Goal: Task Accomplishment & Management: Manage account settings

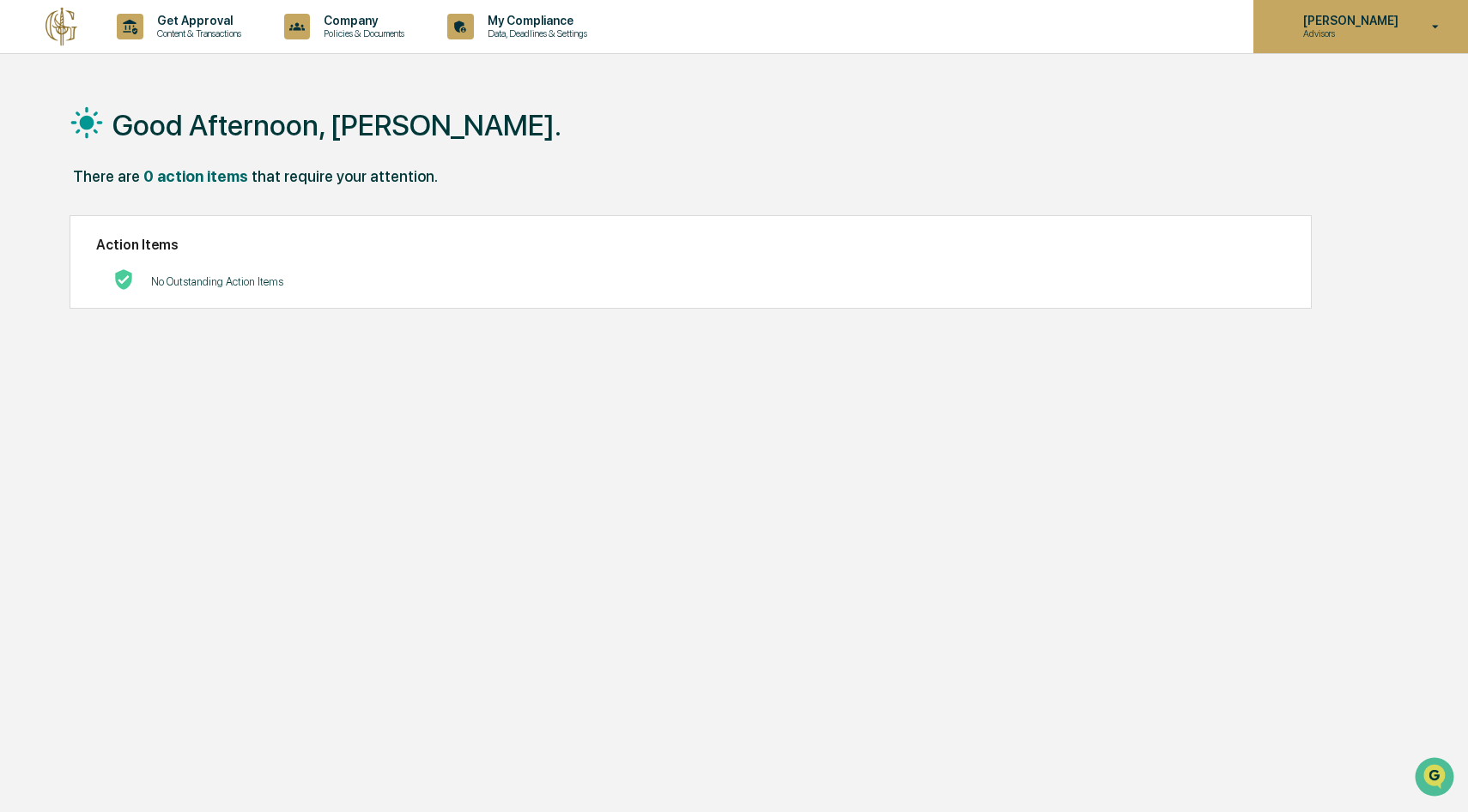
click at [1355, 28] on p "Advisors" at bounding box center [1348, 33] width 118 height 12
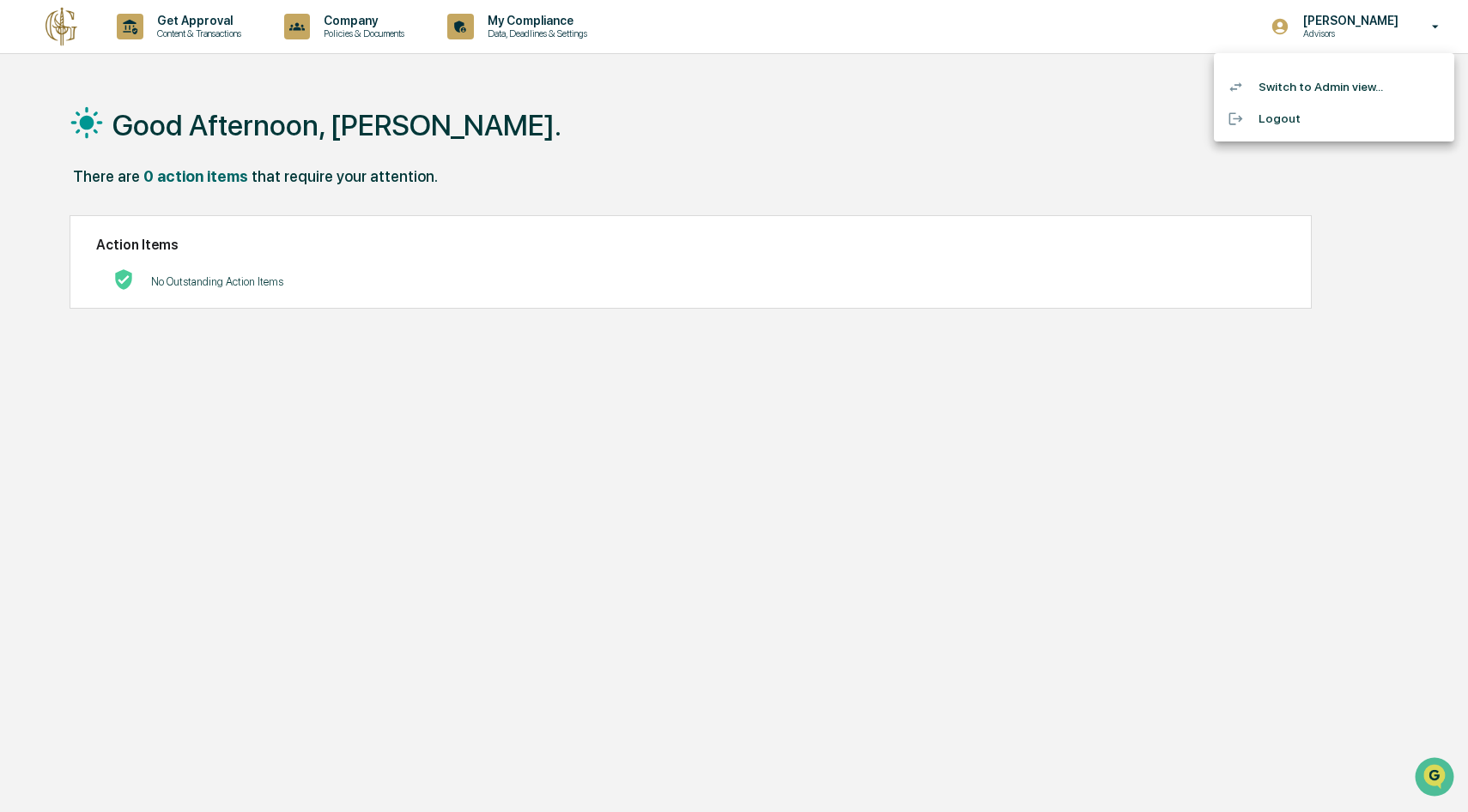
click at [1332, 67] on ul "Switch to Admin view... Logout" at bounding box center [1333, 97] width 240 height 88
click at [1327, 85] on li "Switch to Admin view..." at bounding box center [1333, 87] width 240 height 32
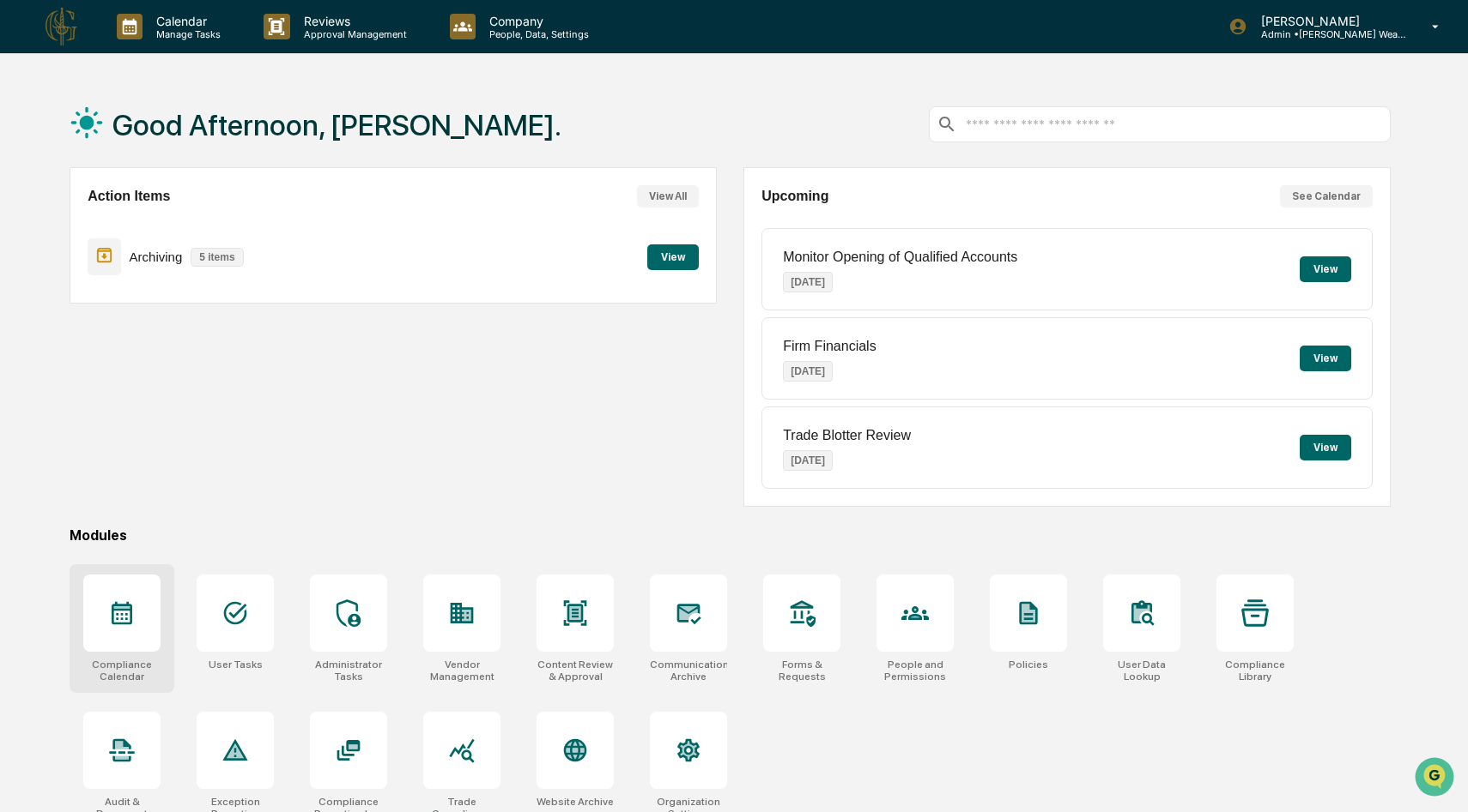
click at [135, 597] on div at bounding box center [122, 613] width 77 height 77
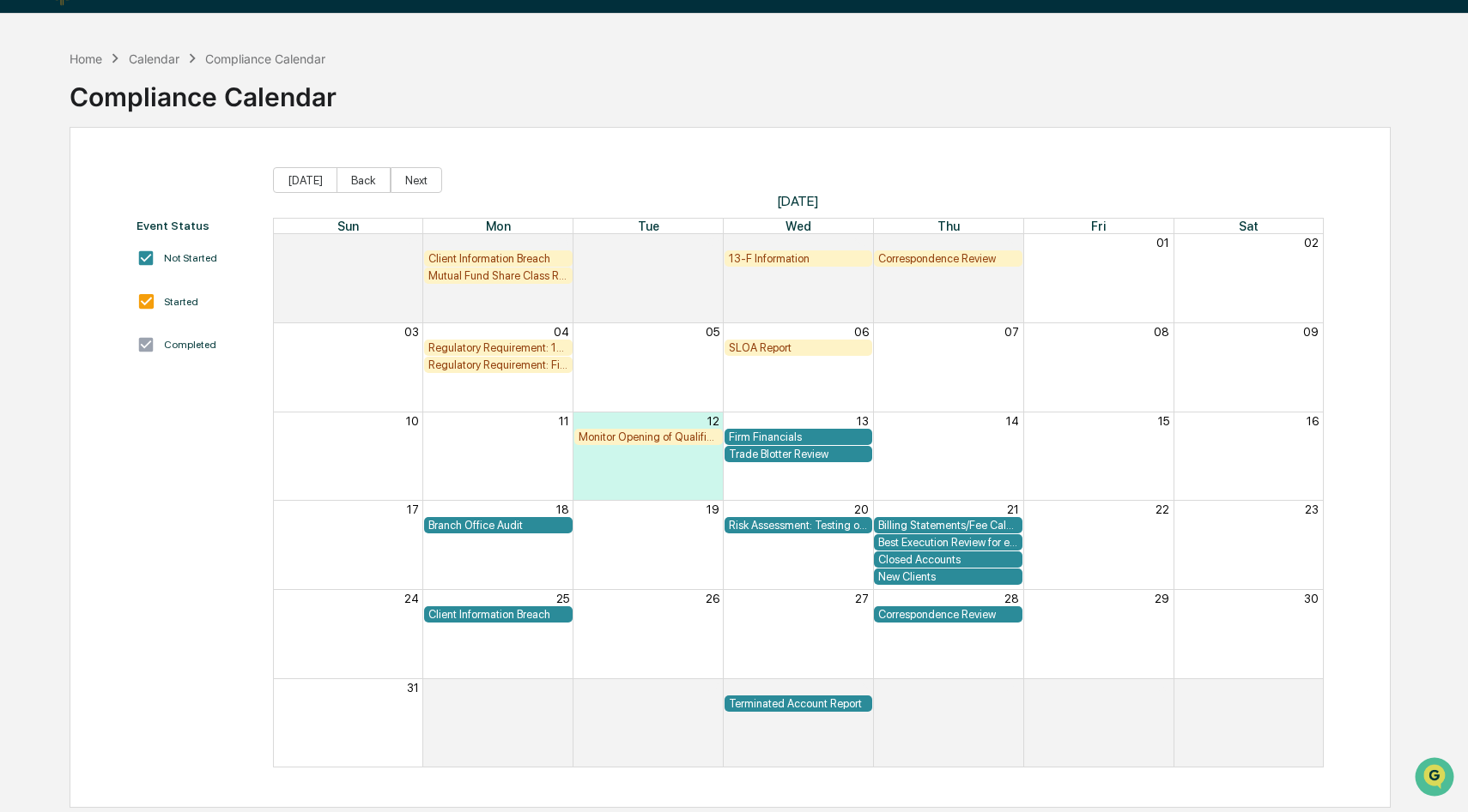
scroll to position [35, 0]
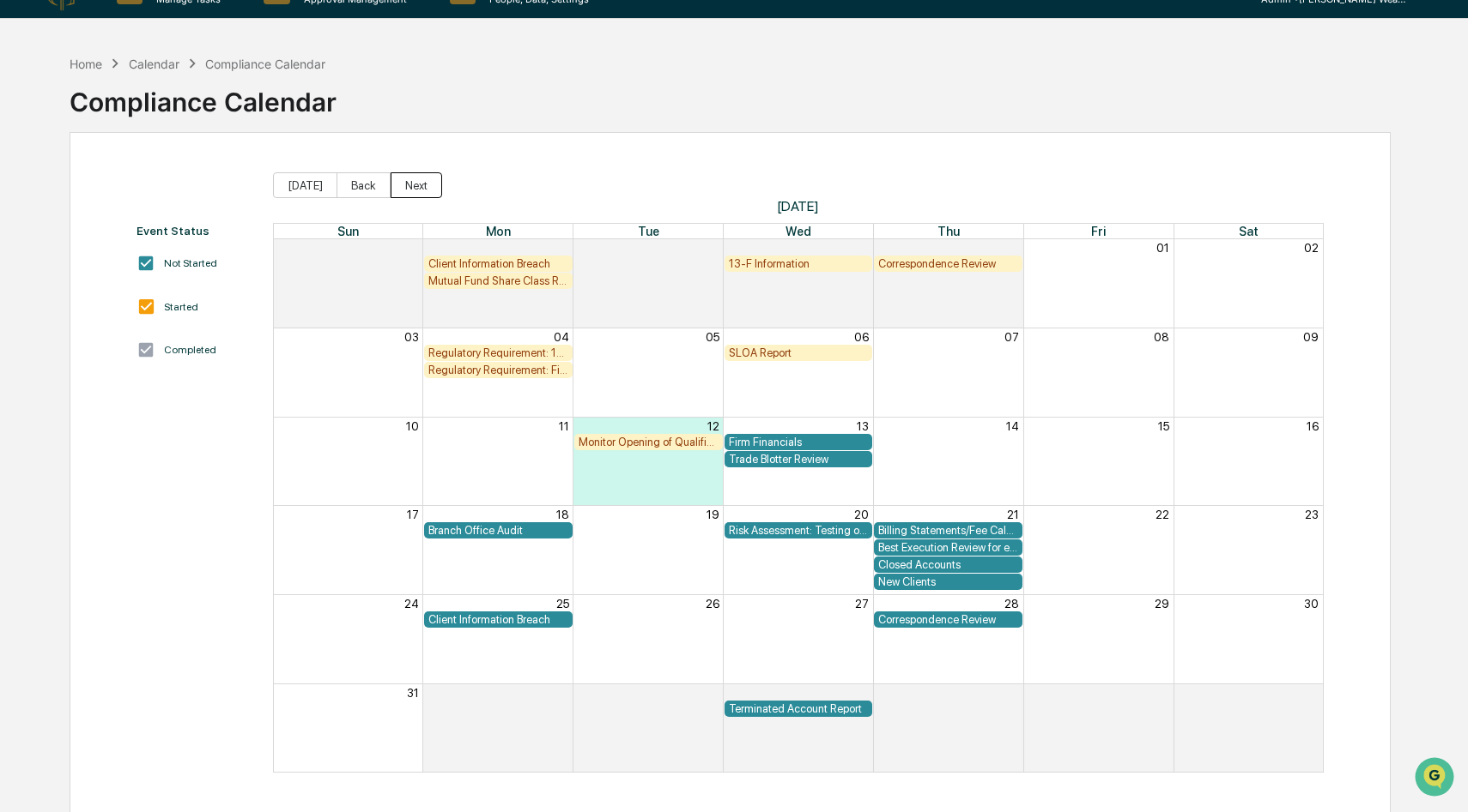
click at [406, 188] on button "Next" at bounding box center [416, 185] width 52 height 25
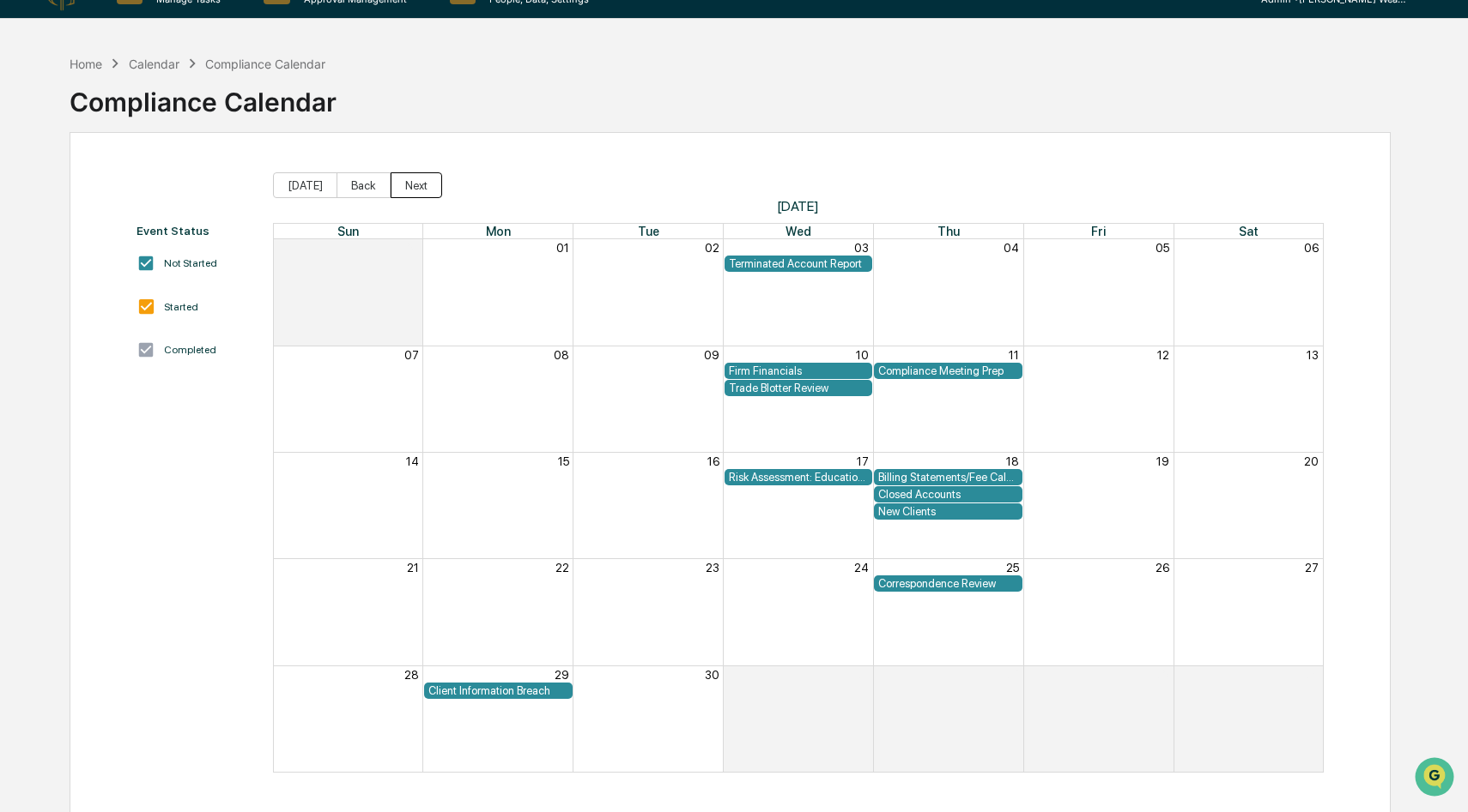
click at [406, 188] on button "Next" at bounding box center [416, 185] width 52 height 25
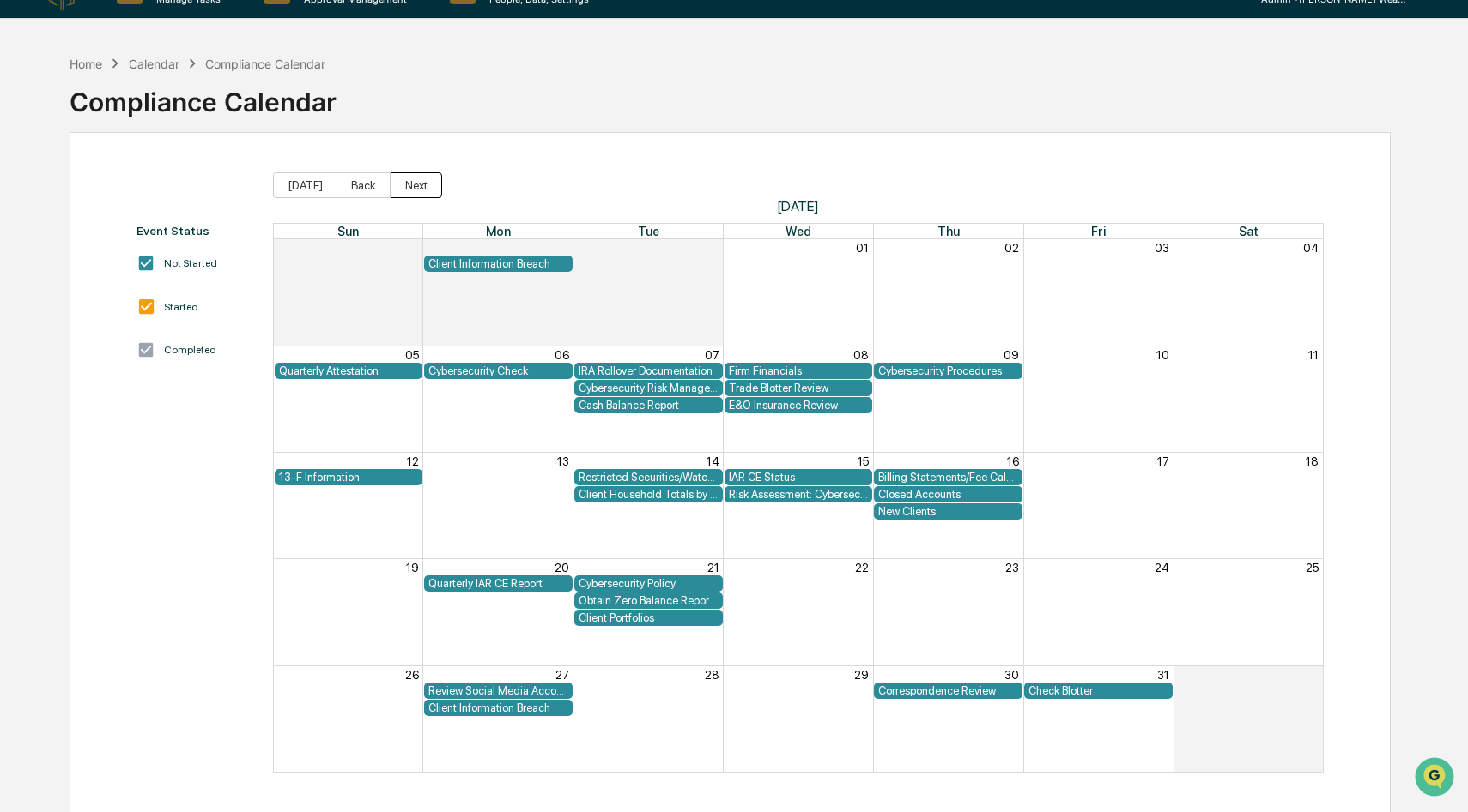
click at [406, 188] on button "Next" at bounding box center [416, 185] width 52 height 25
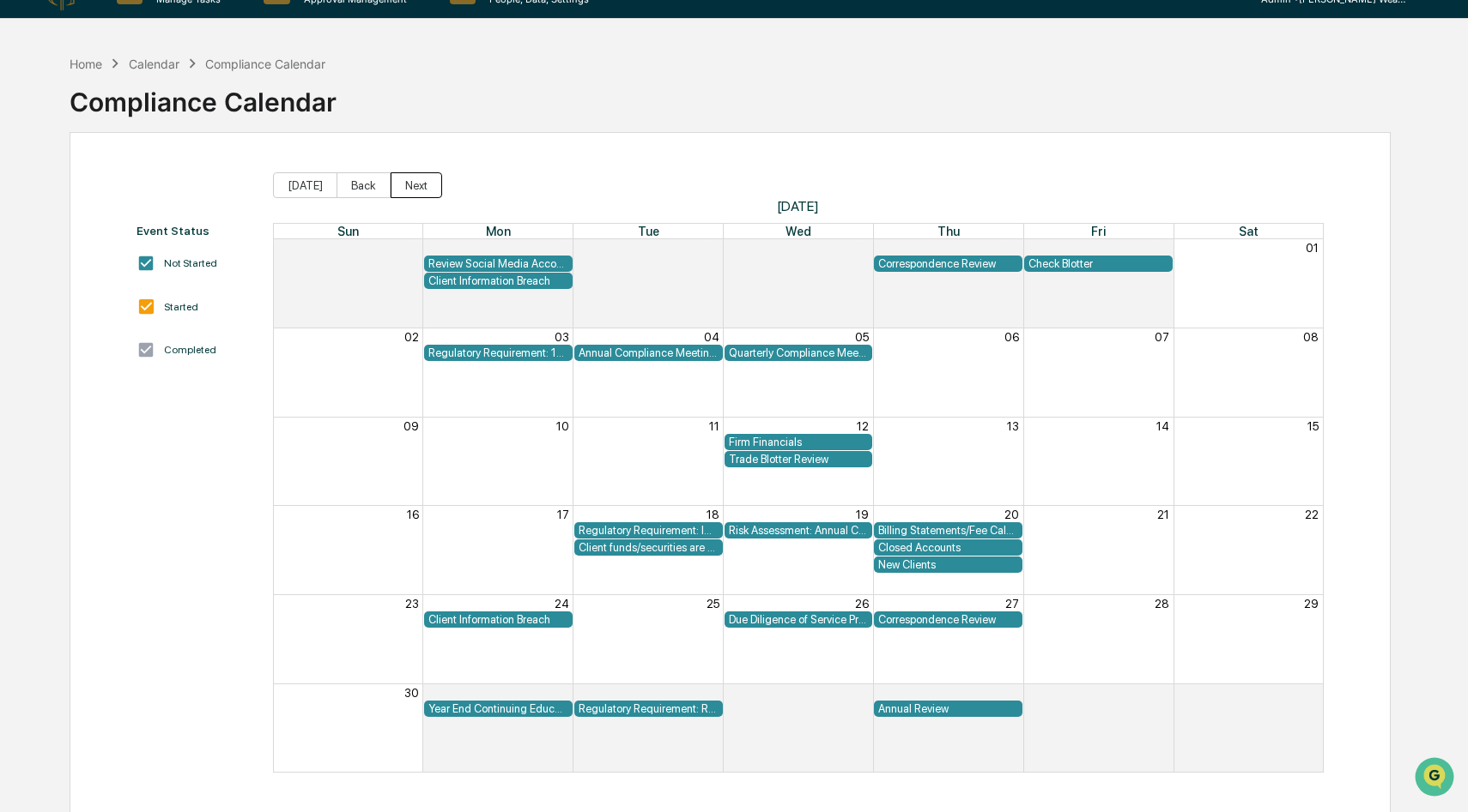
click at [406, 188] on button "Next" at bounding box center [416, 185] width 52 height 25
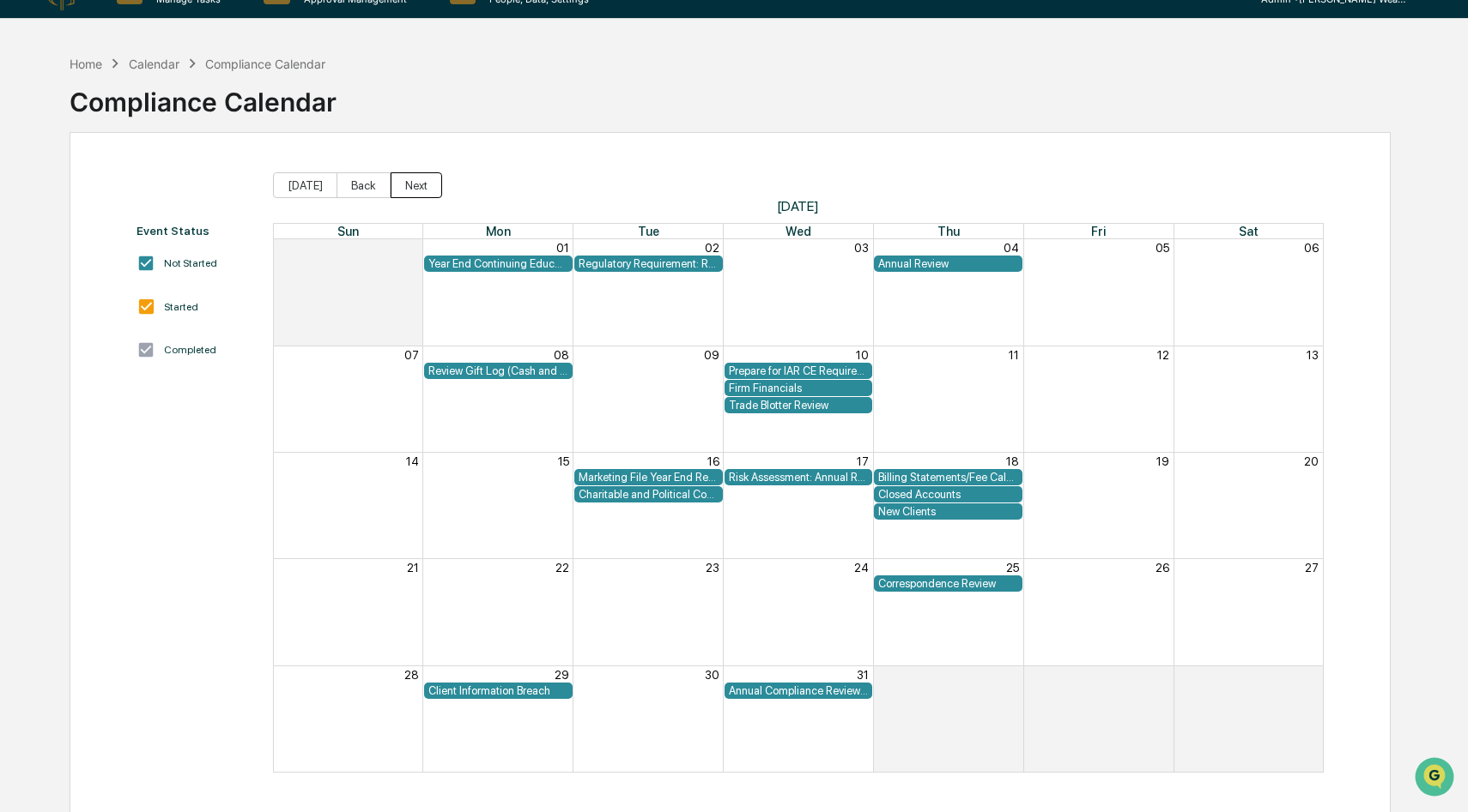
click at [406, 188] on button "Next" at bounding box center [416, 185] width 52 height 25
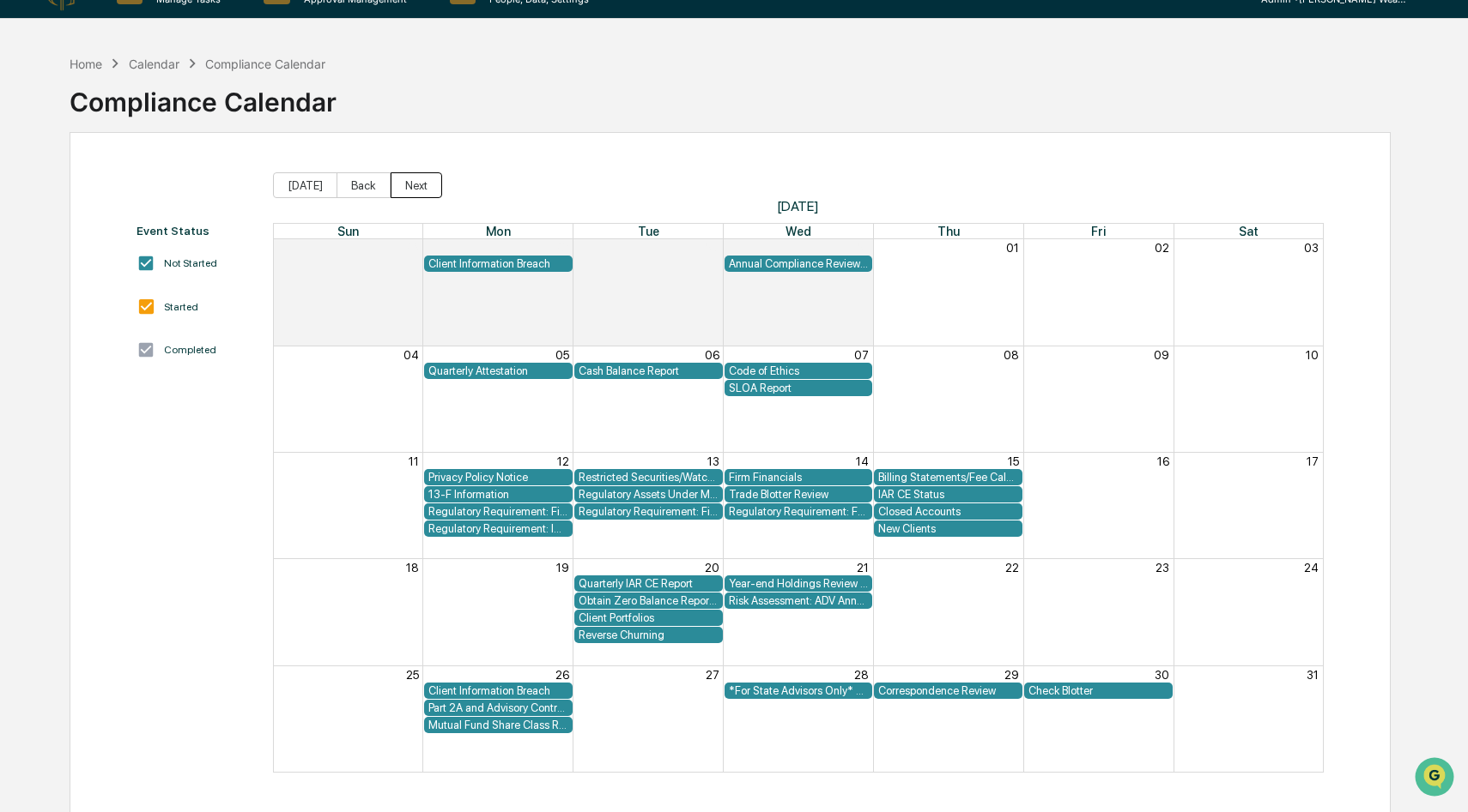
click at [406, 188] on button "Next" at bounding box center [416, 185] width 52 height 25
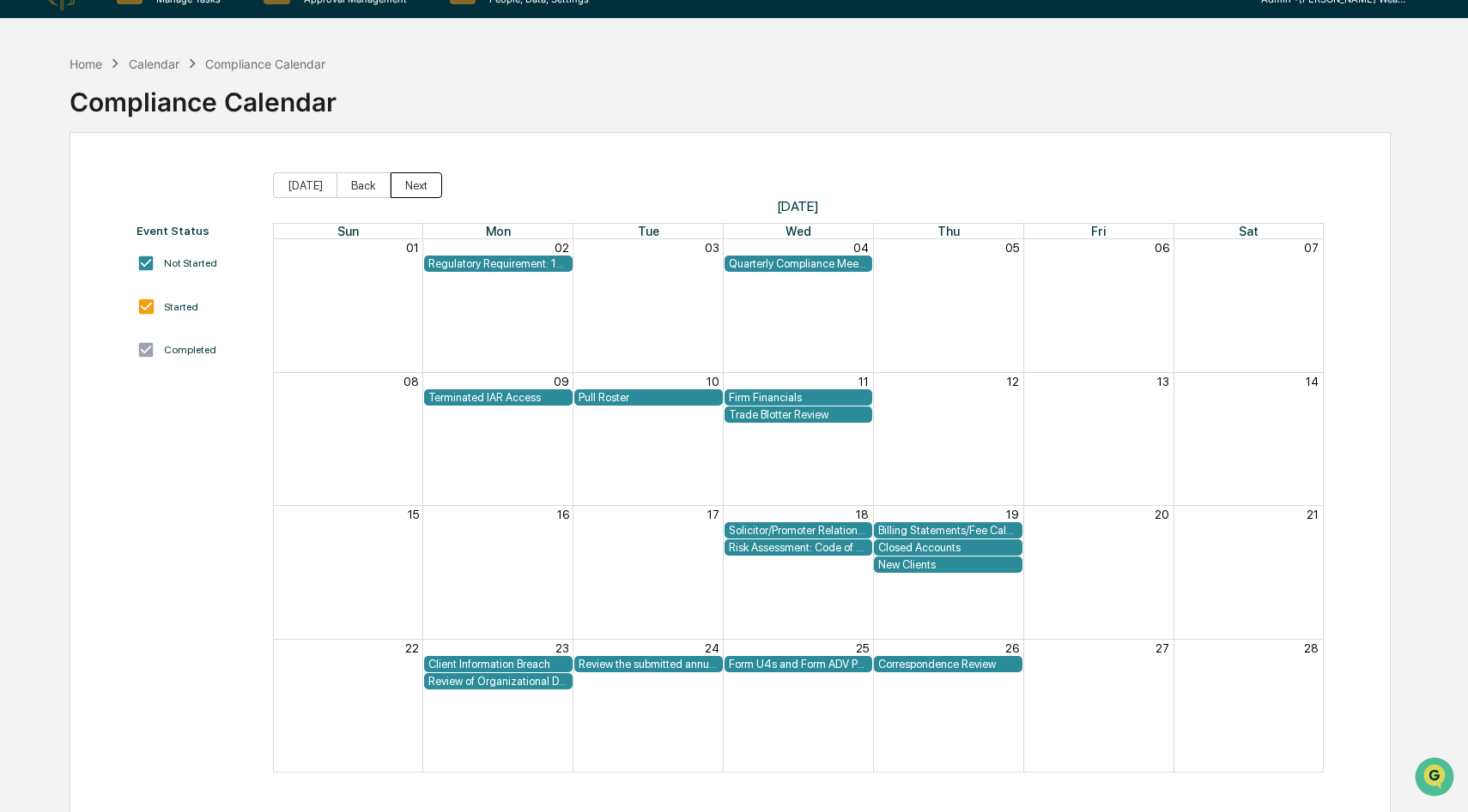
click at [406, 188] on button "Next" at bounding box center [416, 185] width 52 height 25
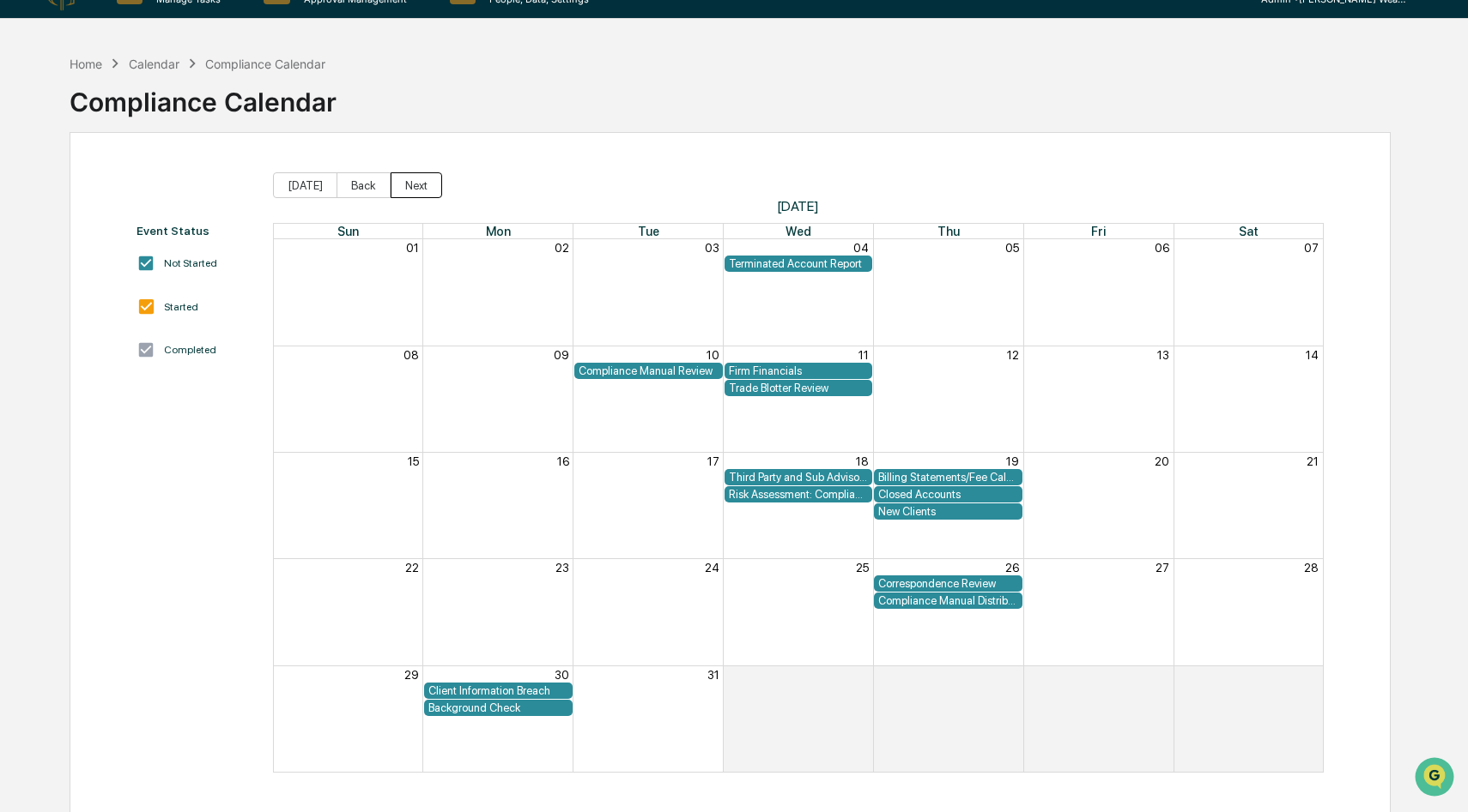
click at [406, 188] on button "Next" at bounding box center [416, 185] width 52 height 25
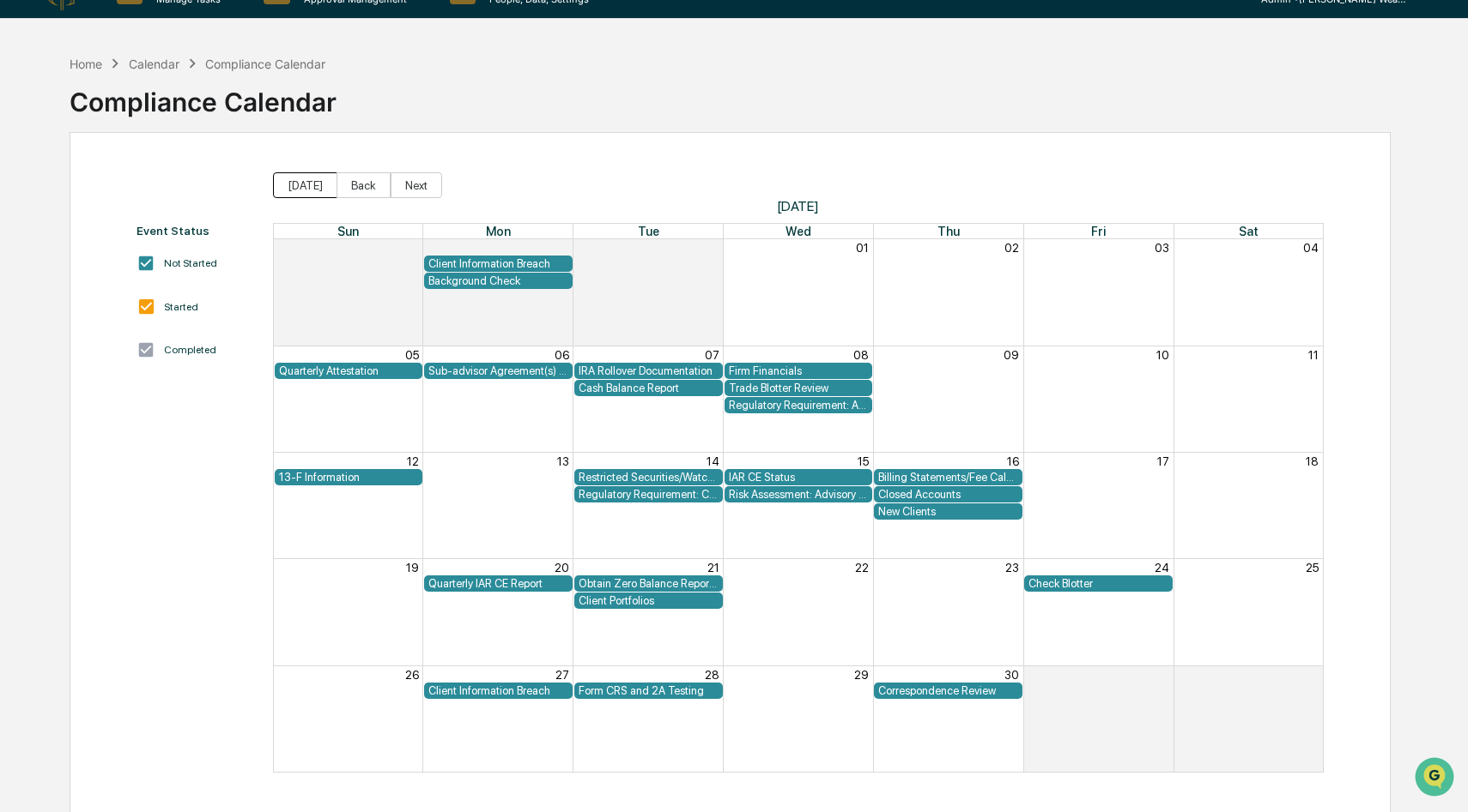
click at [311, 192] on button "[DATE]" at bounding box center [305, 185] width 64 height 25
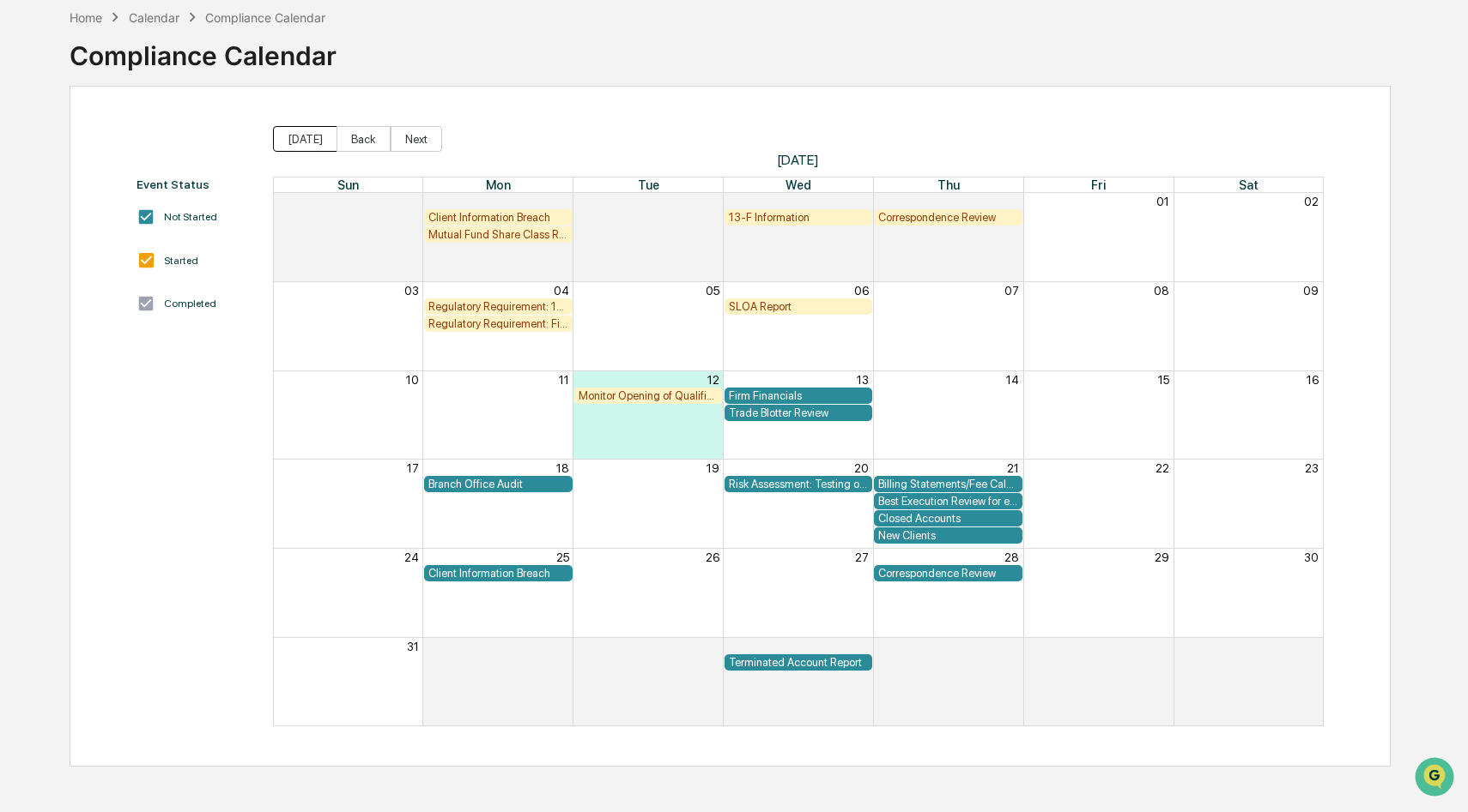
scroll to position [0, 0]
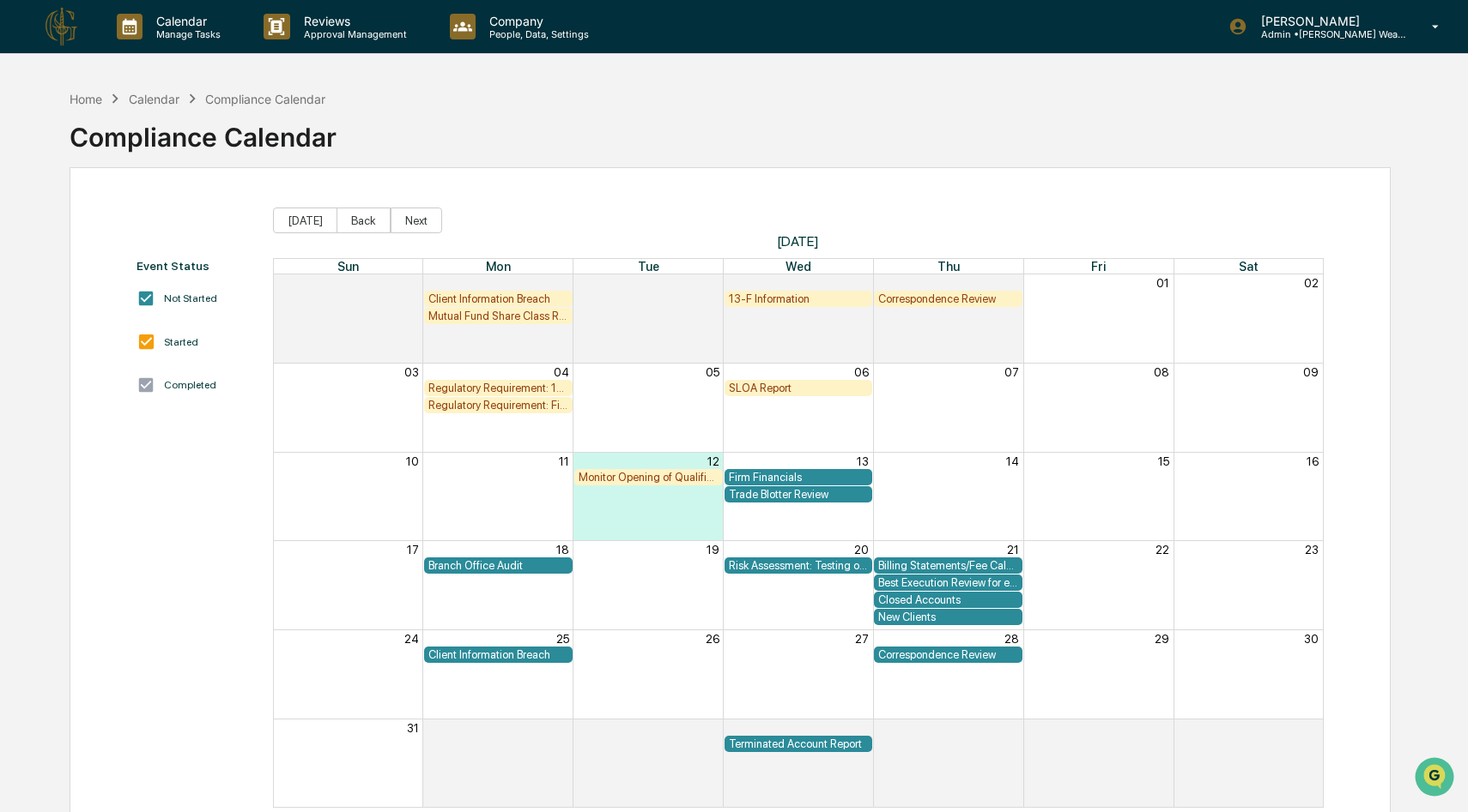
click at [155, 101] on div "Calendar" at bounding box center [154, 99] width 51 height 14
click at [163, 94] on div "Calendar" at bounding box center [154, 99] width 51 height 14
click at [93, 106] on div "Home Calendar Compliance Calendar" at bounding box center [198, 98] width 256 height 19
click at [93, 99] on div "Home" at bounding box center [86, 99] width 33 height 14
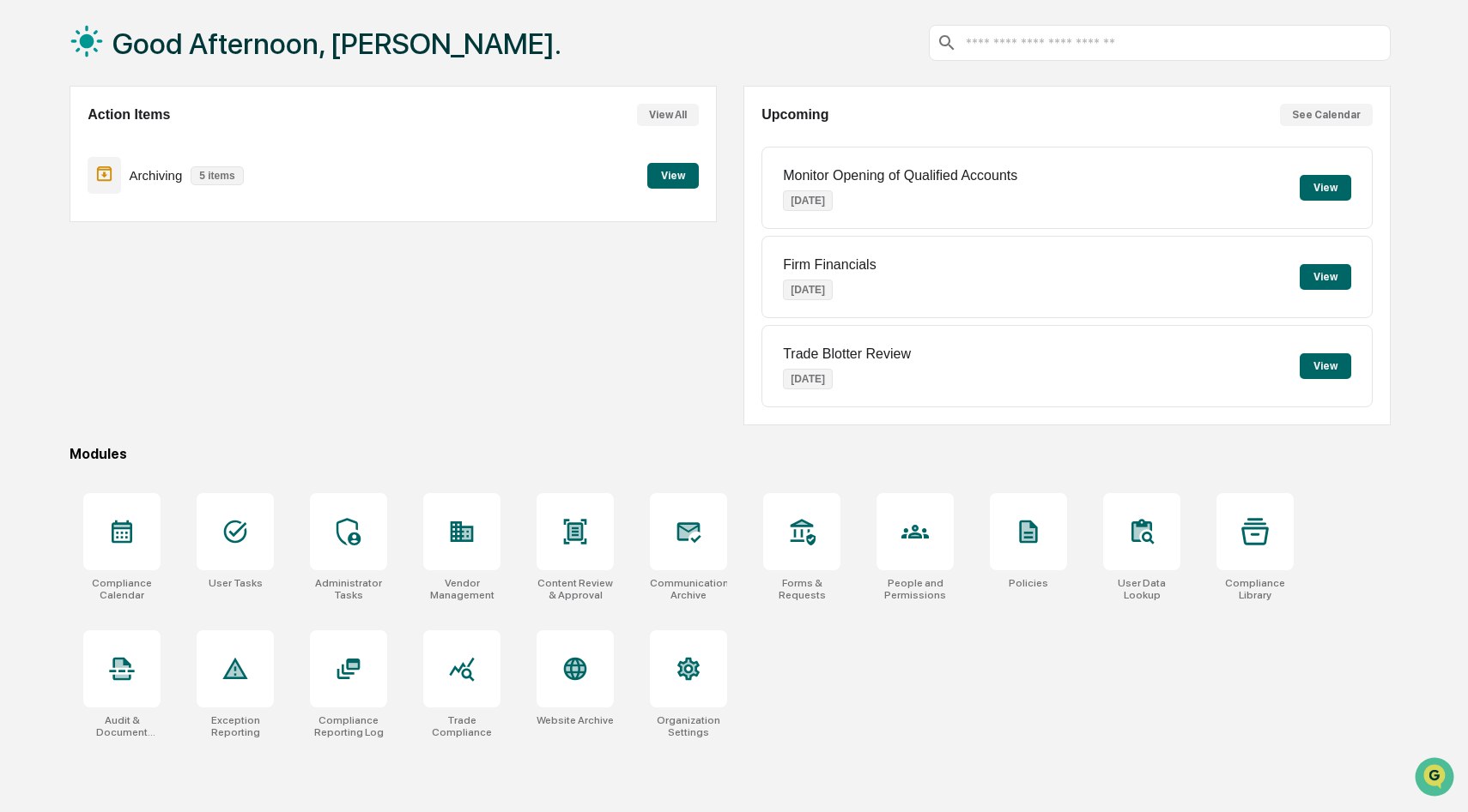
scroll to position [82, 0]
click at [128, 525] on icon at bounding box center [122, 533] width 21 height 24
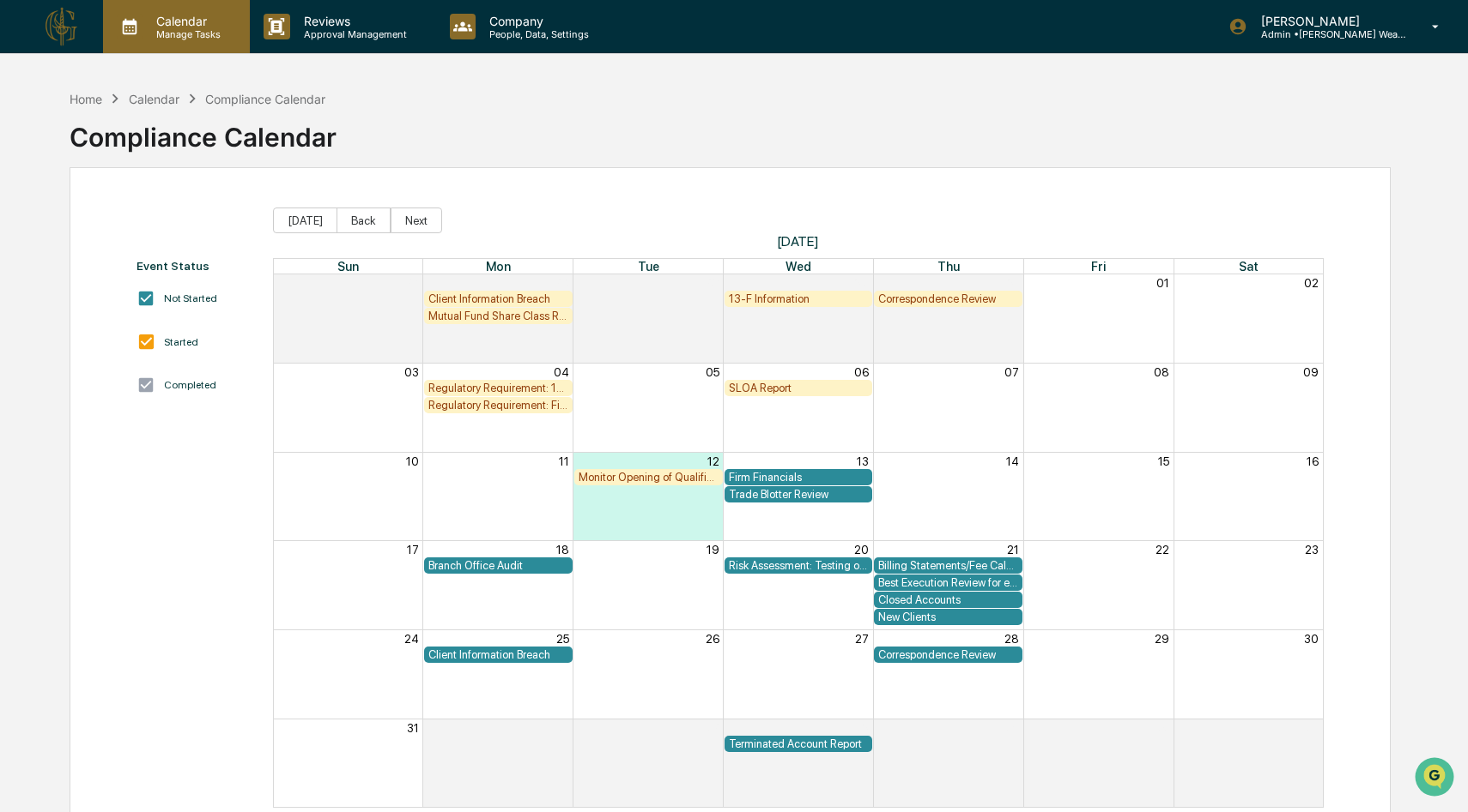
click at [190, 40] on div "Calendar Manage Tasks" at bounding box center [177, 26] width 147 height 53
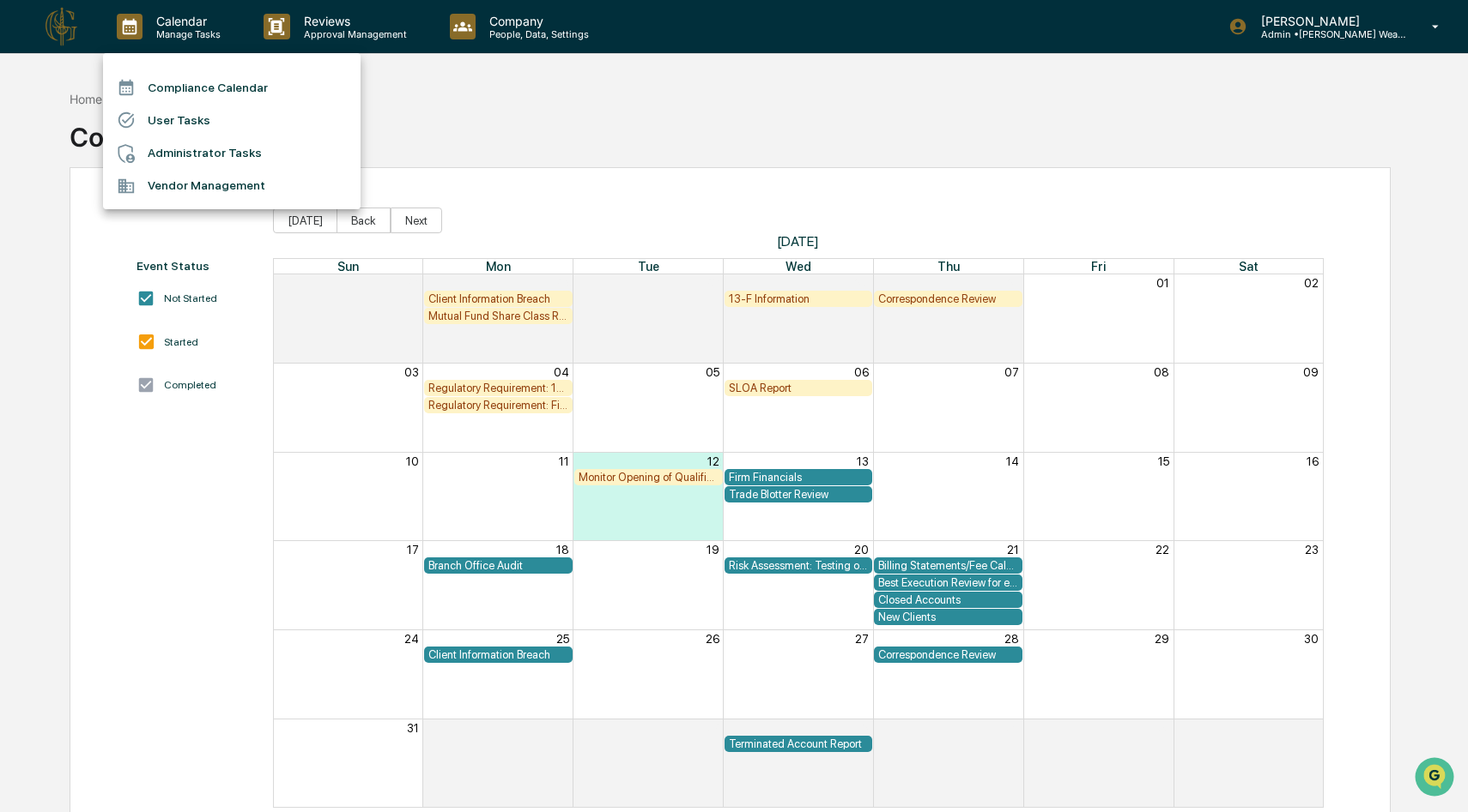
click at [193, 94] on li "Compliance Calendar" at bounding box center [232, 88] width 258 height 33
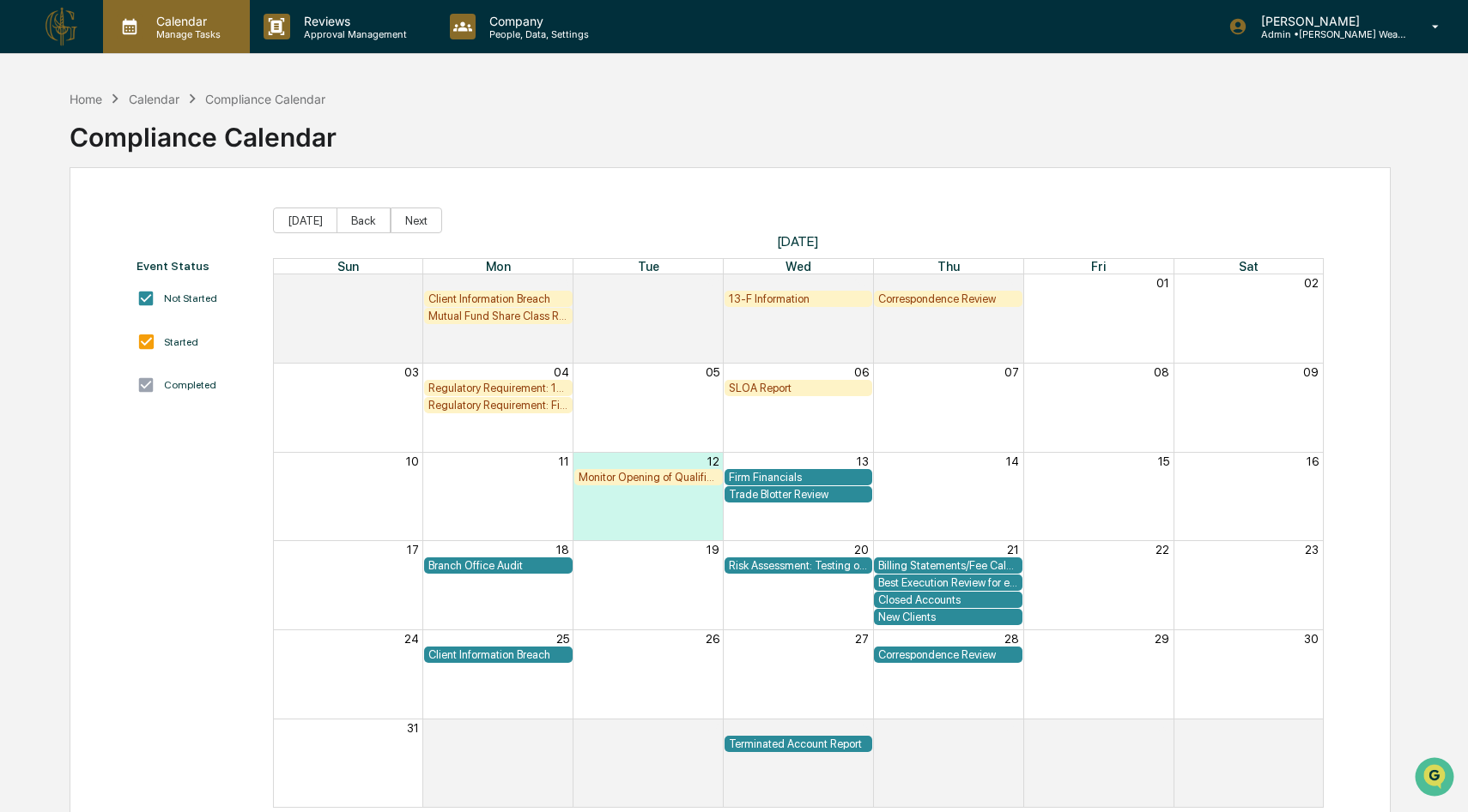
click at [164, 30] on p "Manage Tasks" at bounding box center [186, 34] width 87 height 12
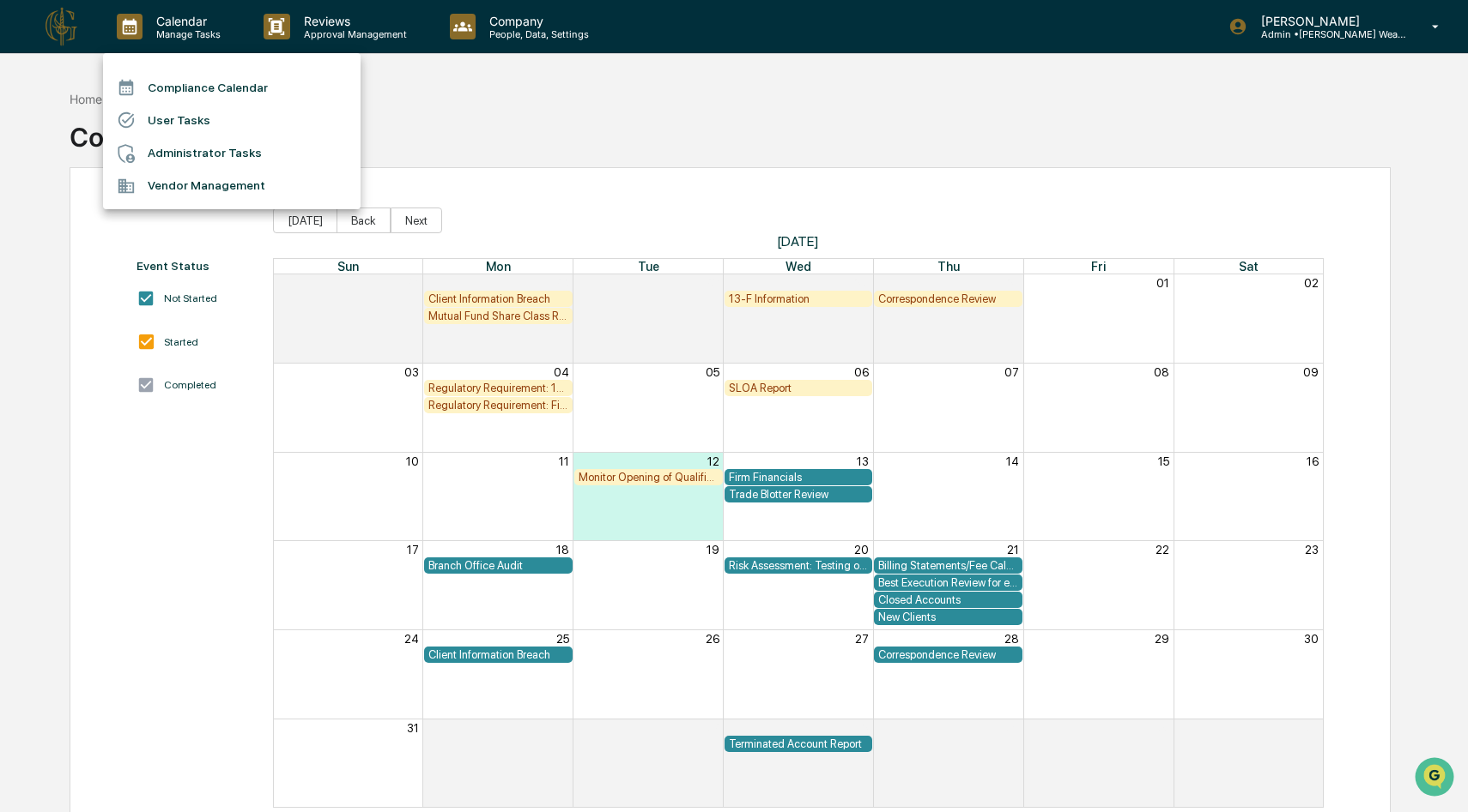
click at [658, 213] on div at bounding box center [734, 406] width 1468 height 812
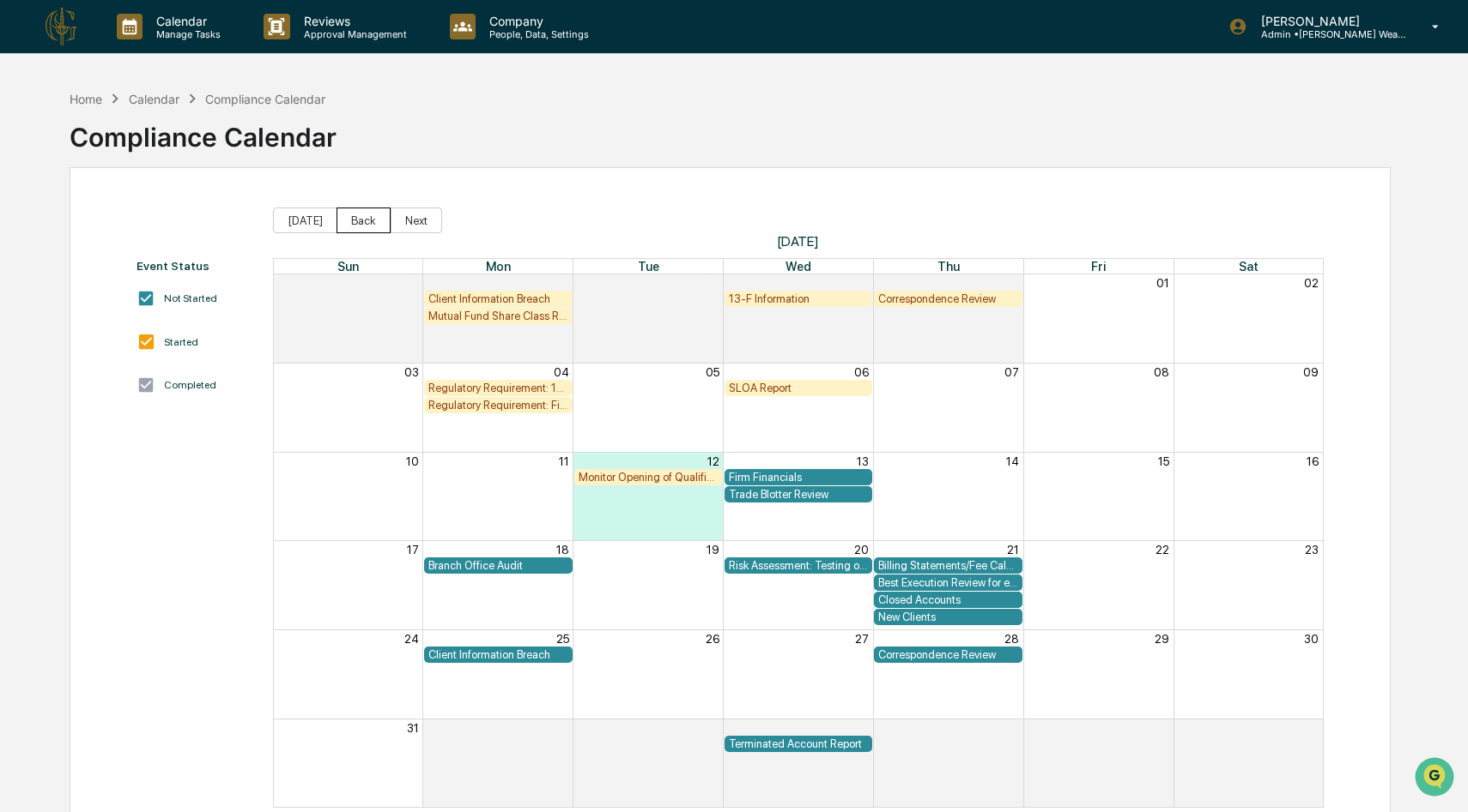
click at [356, 222] on button "Back" at bounding box center [364, 220] width 54 height 25
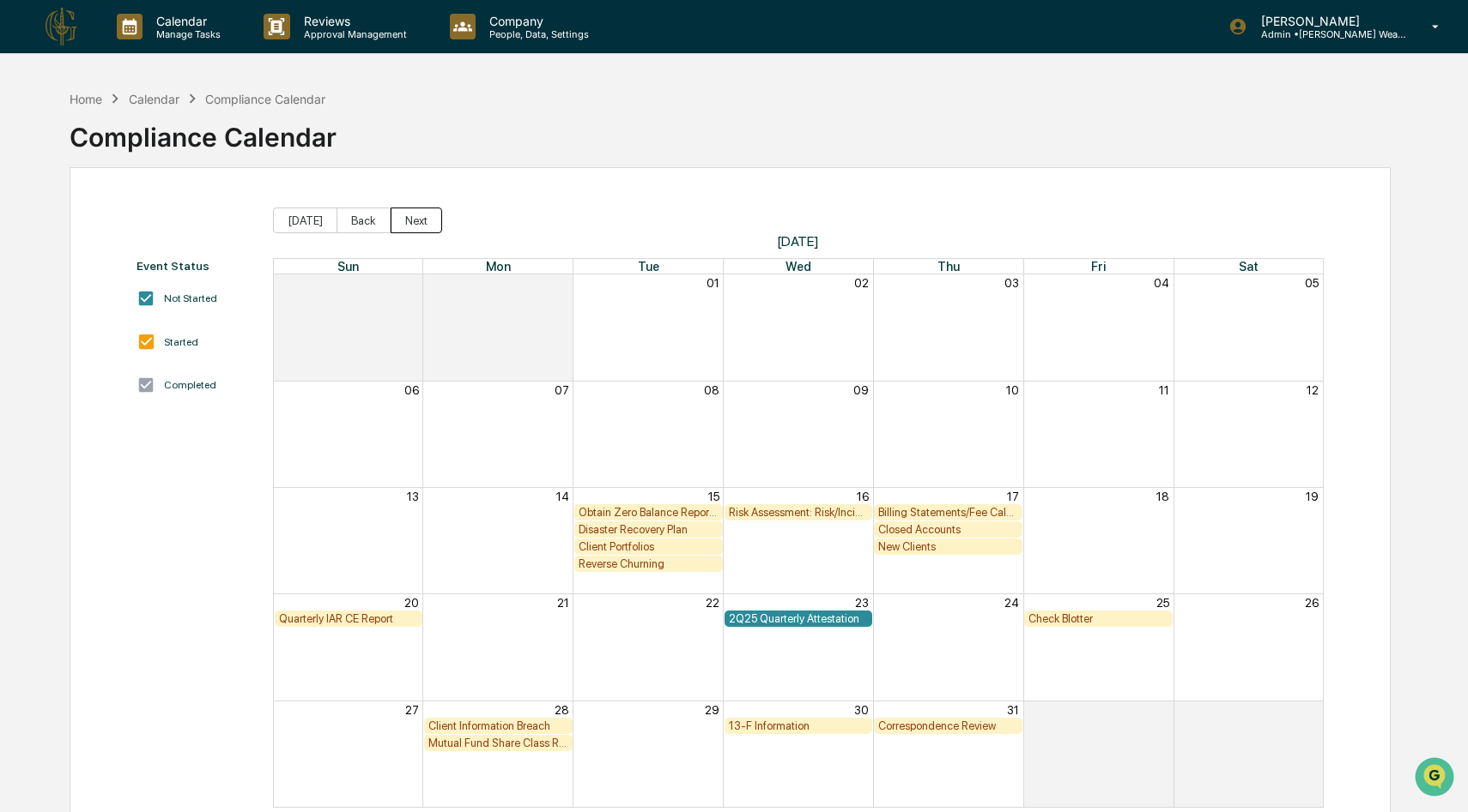
click at [421, 216] on button "Next" at bounding box center [416, 220] width 52 height 25
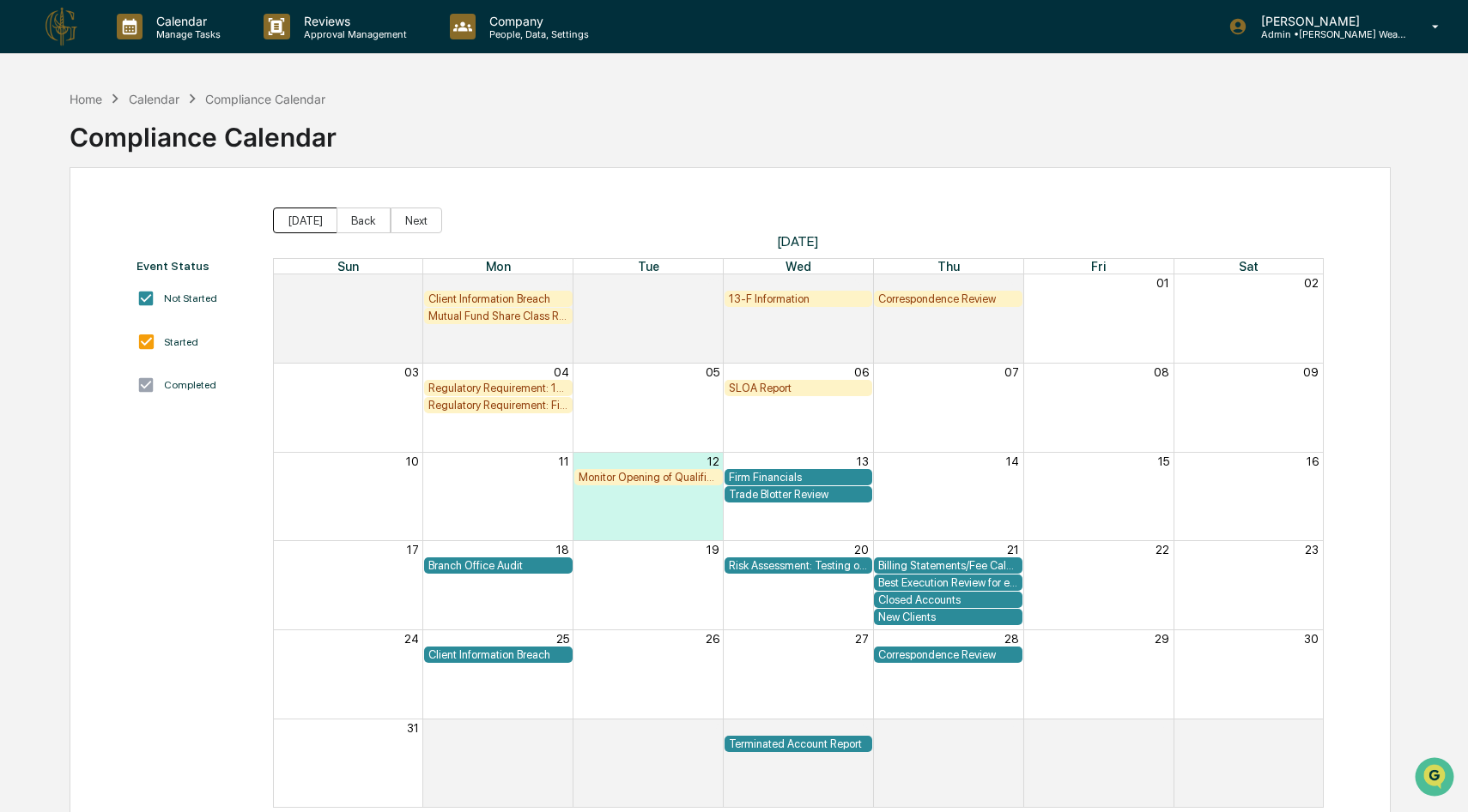
click at [326, 227] on button "[DATE]" at bounding box center [305, 220] width 64 height 25
click at [354, 225] on button "Back" at bounding box center [364, 220] width 54 height 25
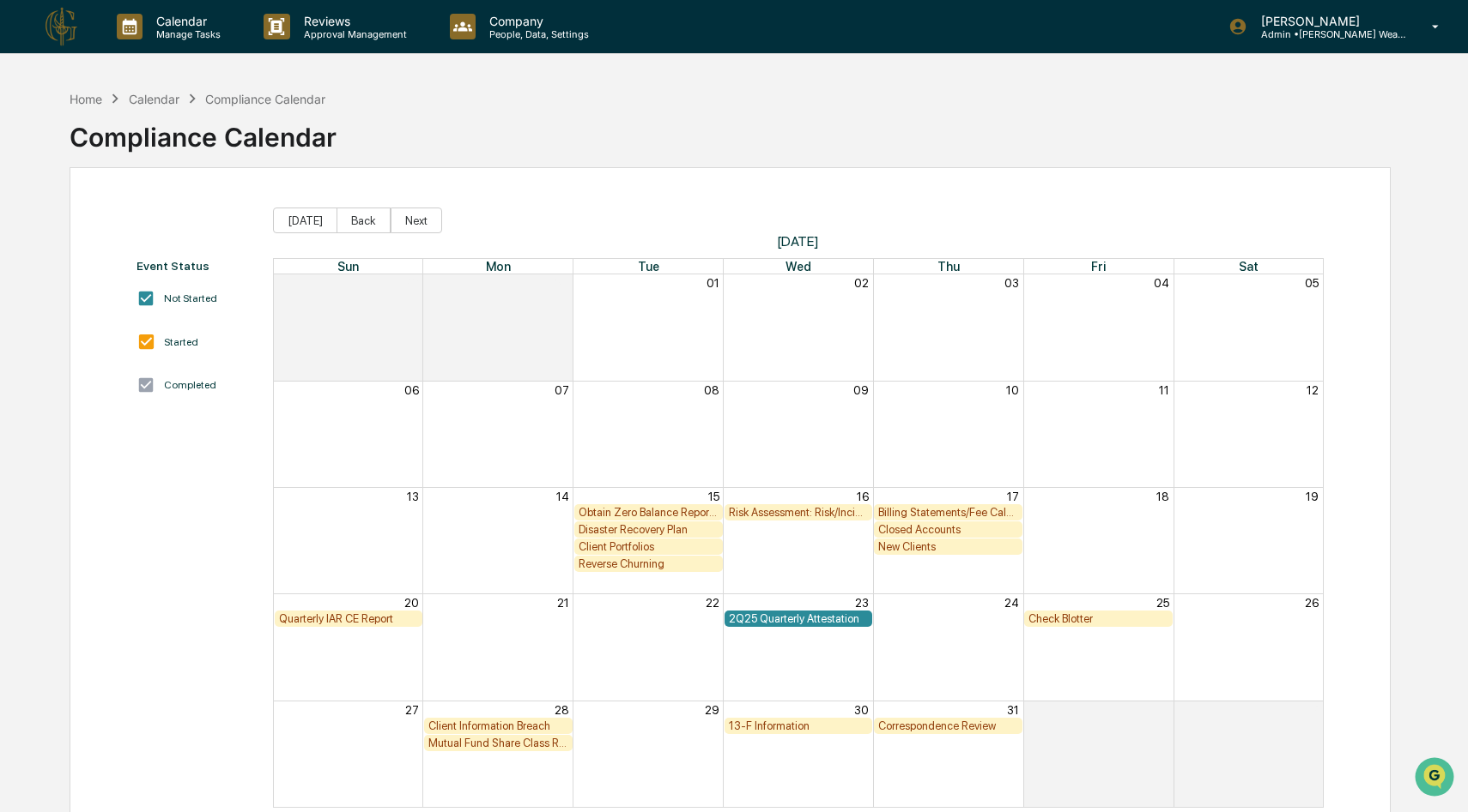
click at [769, 620] on div "2Q25 Quarterly Attestation" at bounding box center [799, 619] width 140 height 13
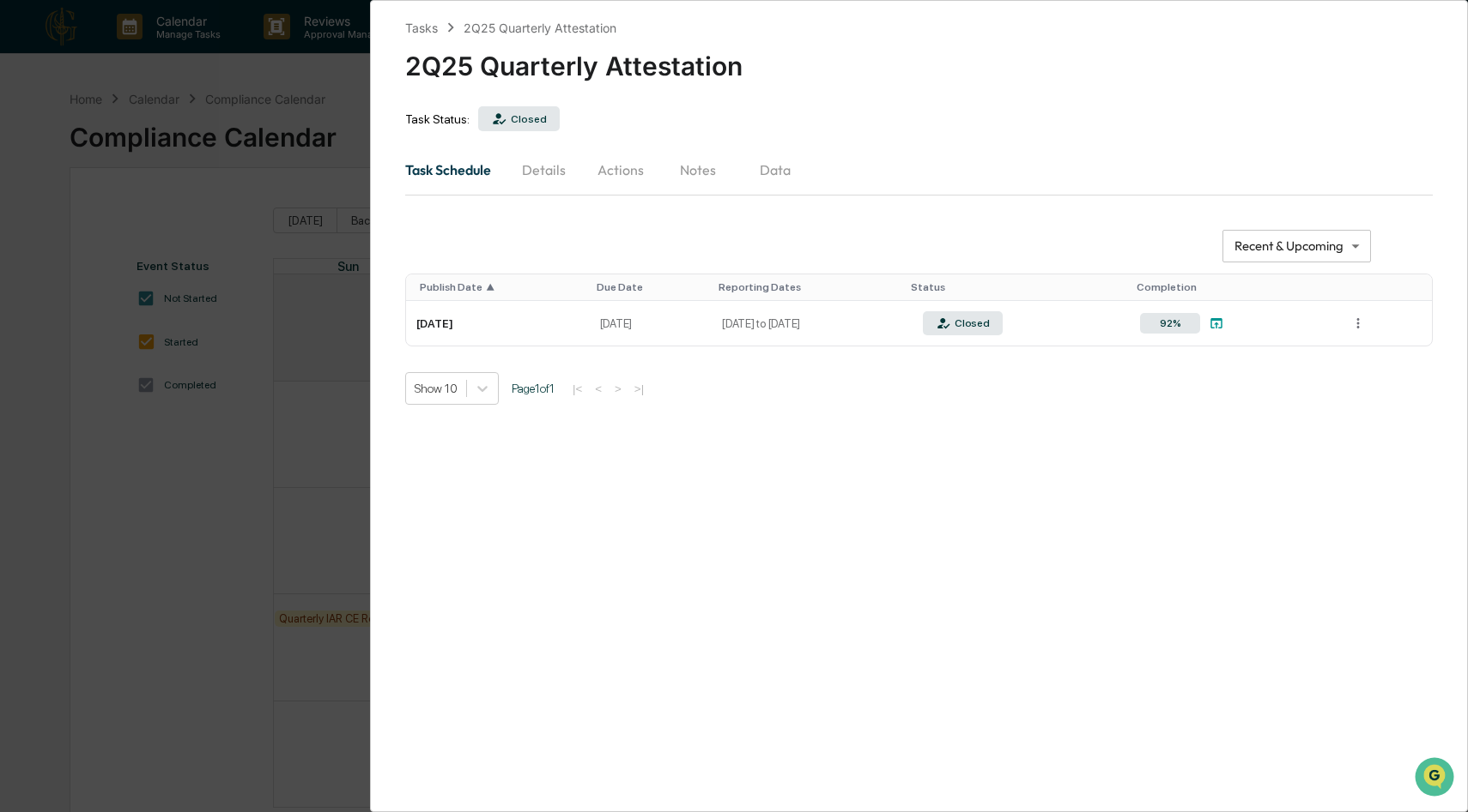
click at [332, 196] on div "**********" at bounding box center [734, 406] width 1468 height 812
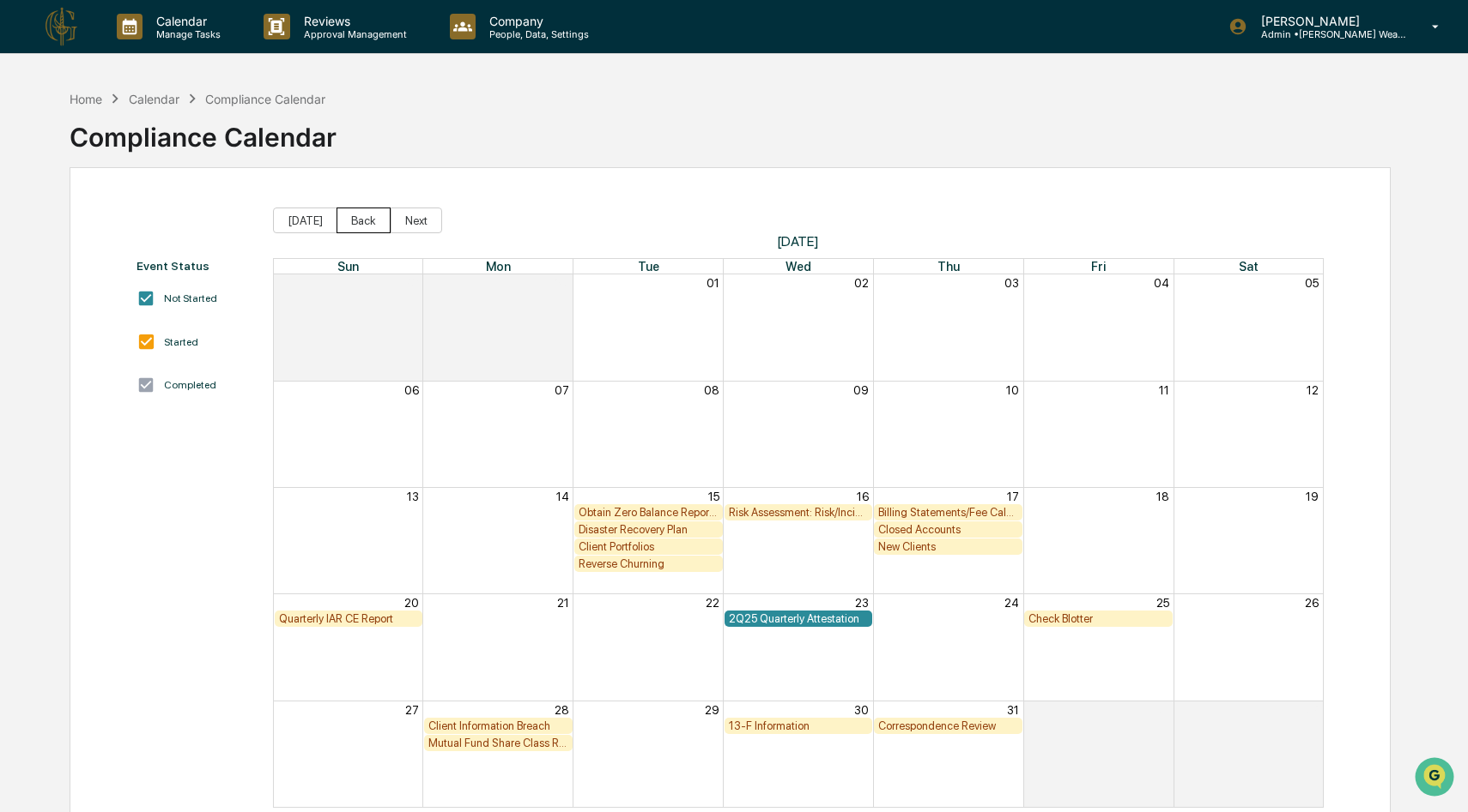
click at [356, 212] on button "Back" at bounding box center [364, 220] width 54 height 25
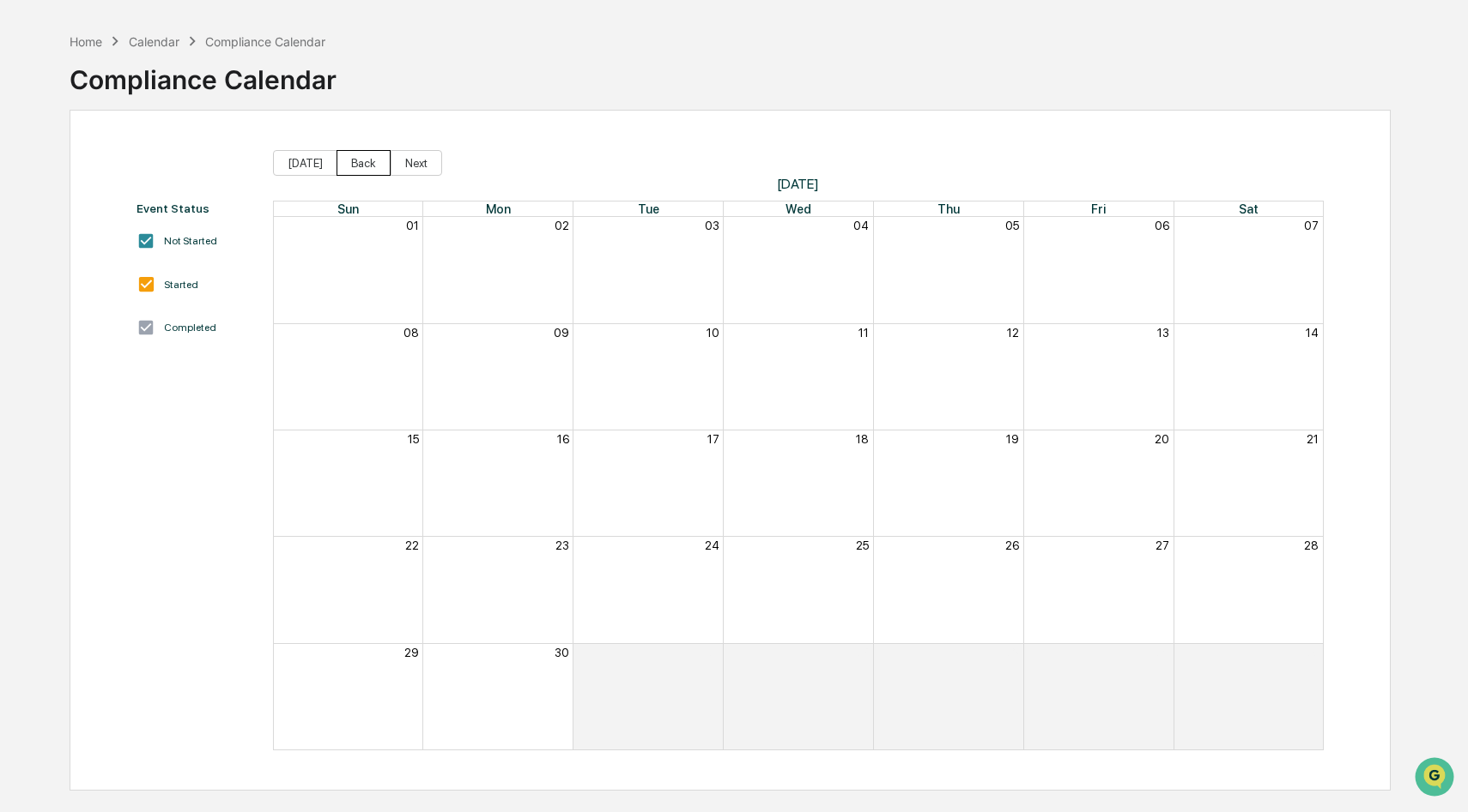
scroll to position [82, 0]
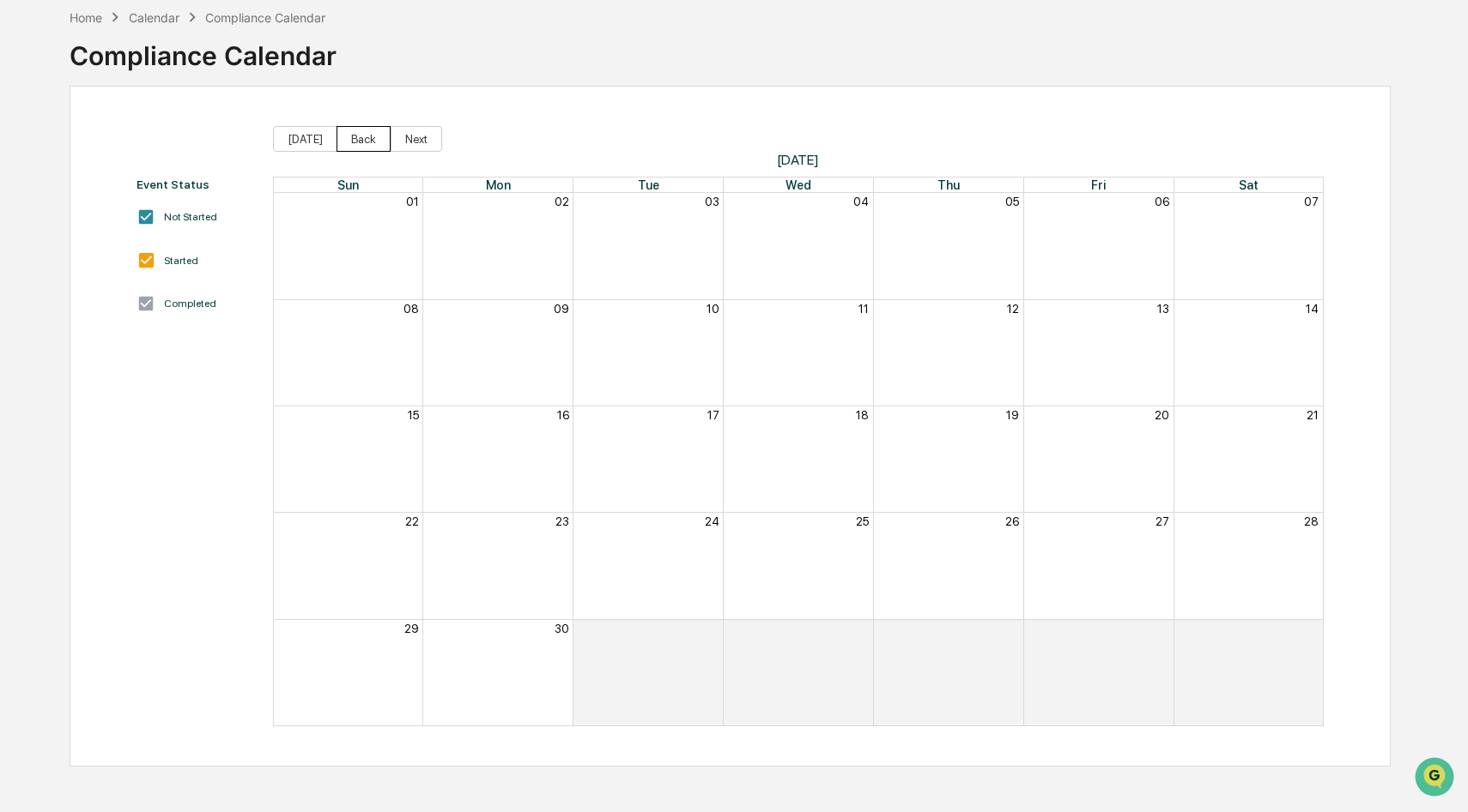
click at [352, 140] on button "Back" at bounding box center [364, 139] width 54 height 25
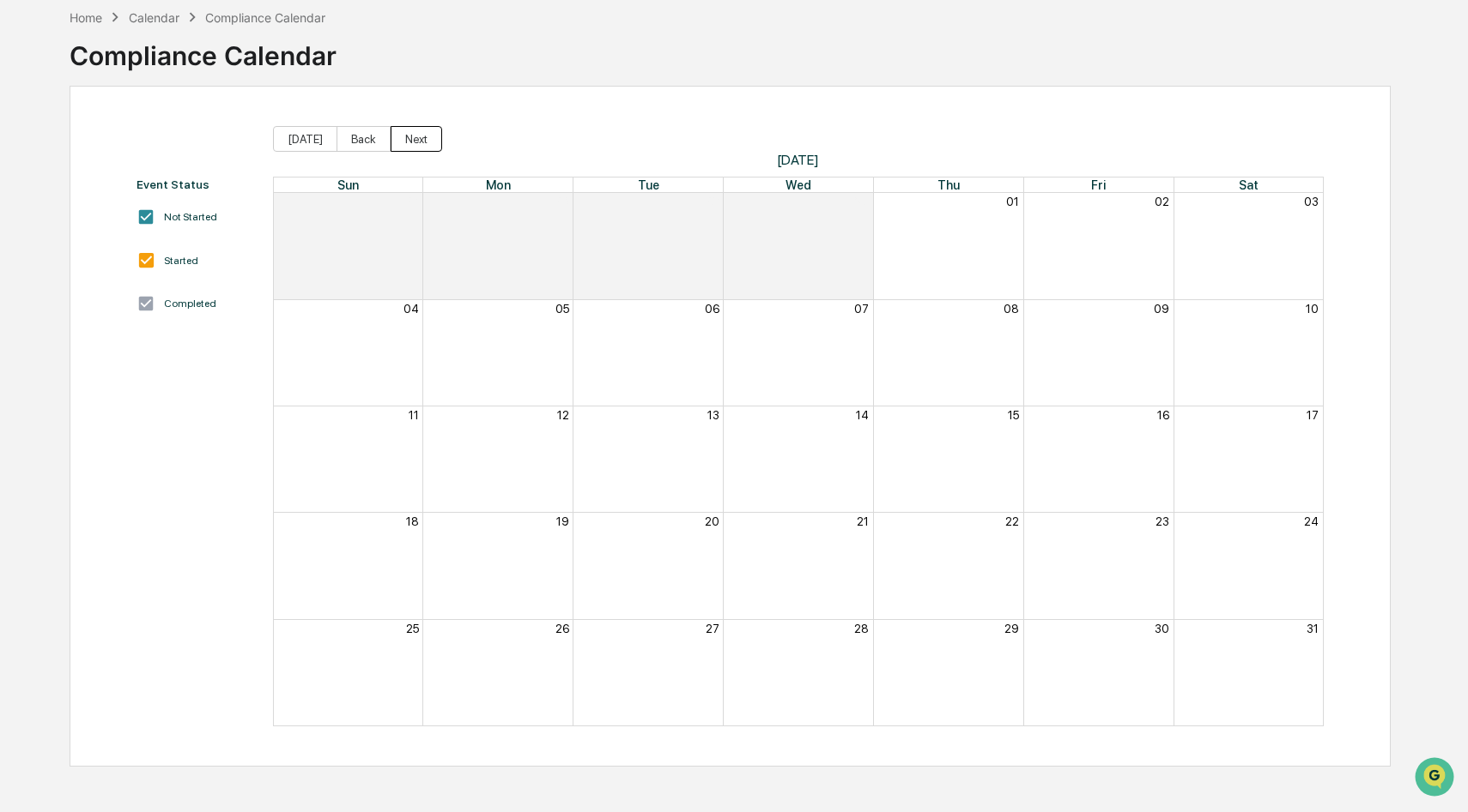
click at [394, 138] on button "Next" at bounding box center [416, 139] width 52 height 25
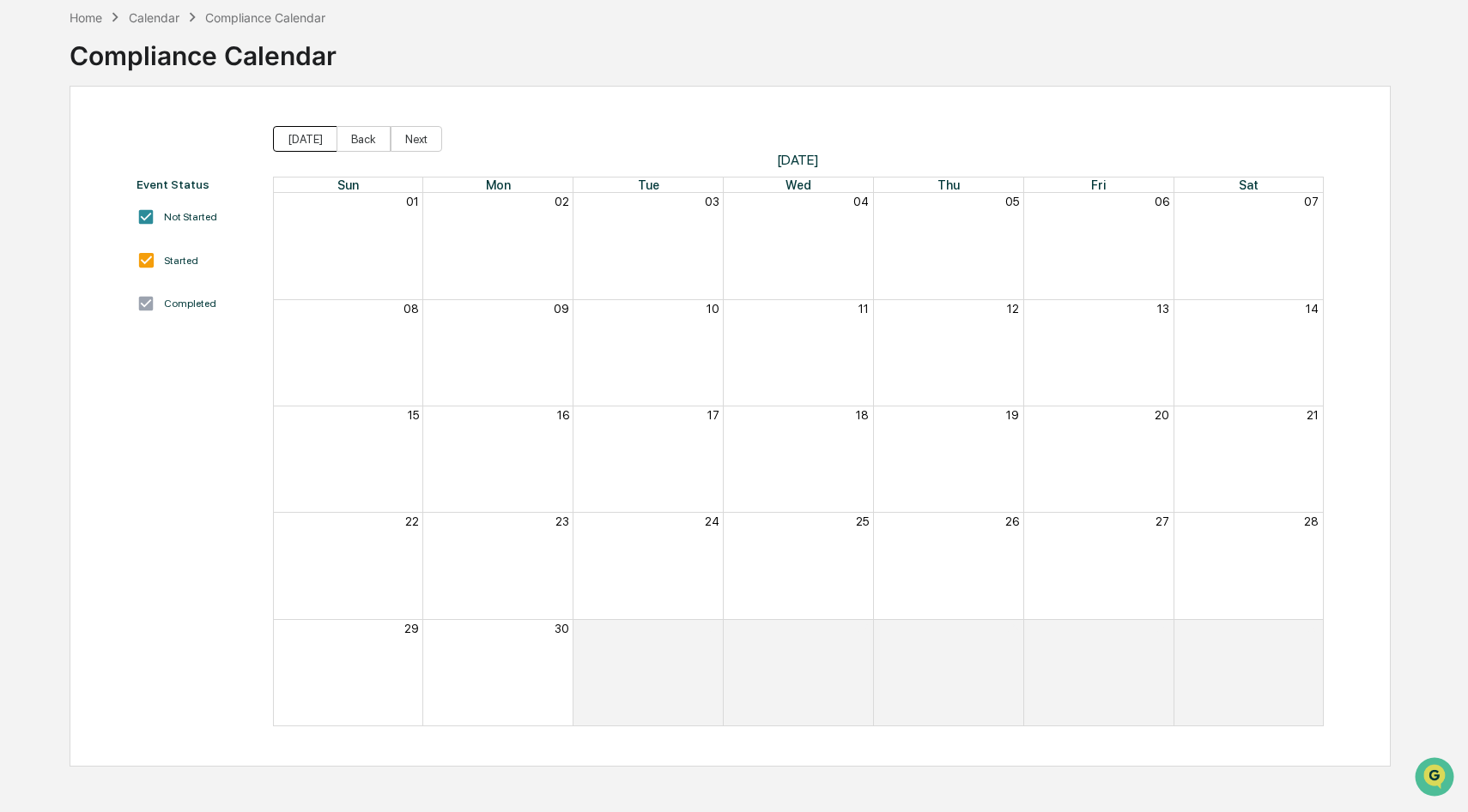
click at [312, 136] on button "[DATE]" at bounding box center [305, 139] width 64 height 25
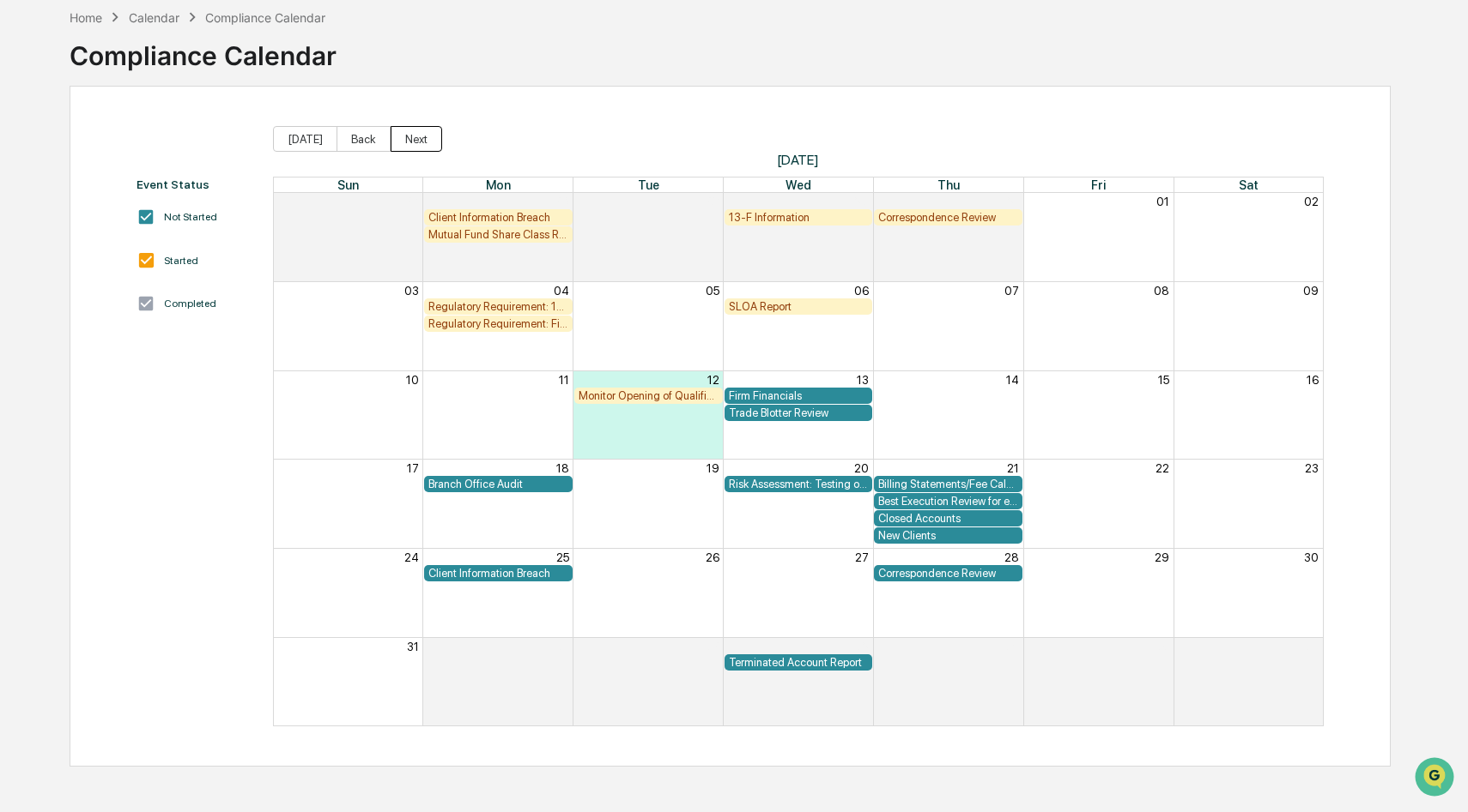
click at [418, 146] on button "Next" at bounding box center [416, 139] width 52 height 25
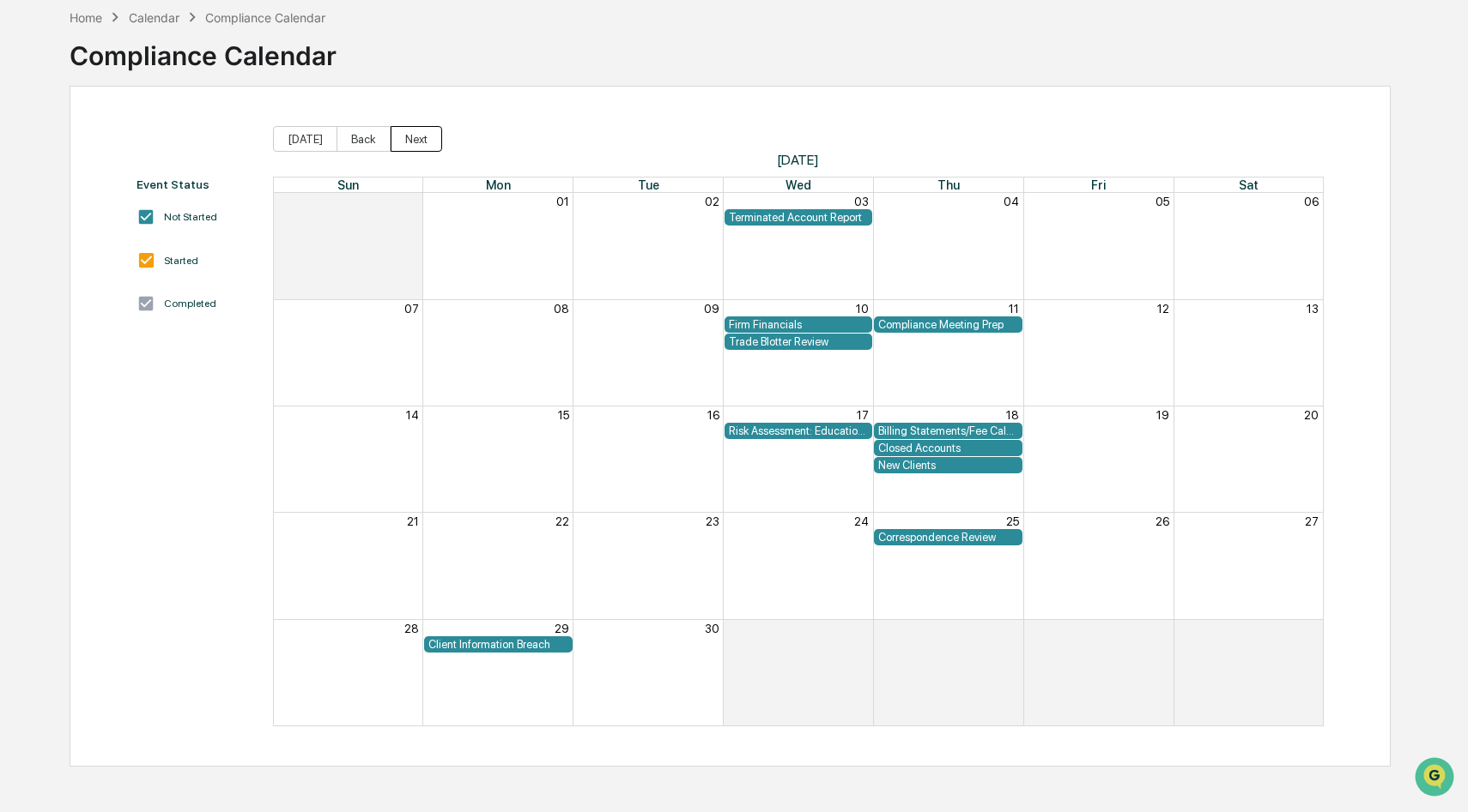
click at [418, 146] on button "Next" at bounding box center [416, 139] width 52 height 25
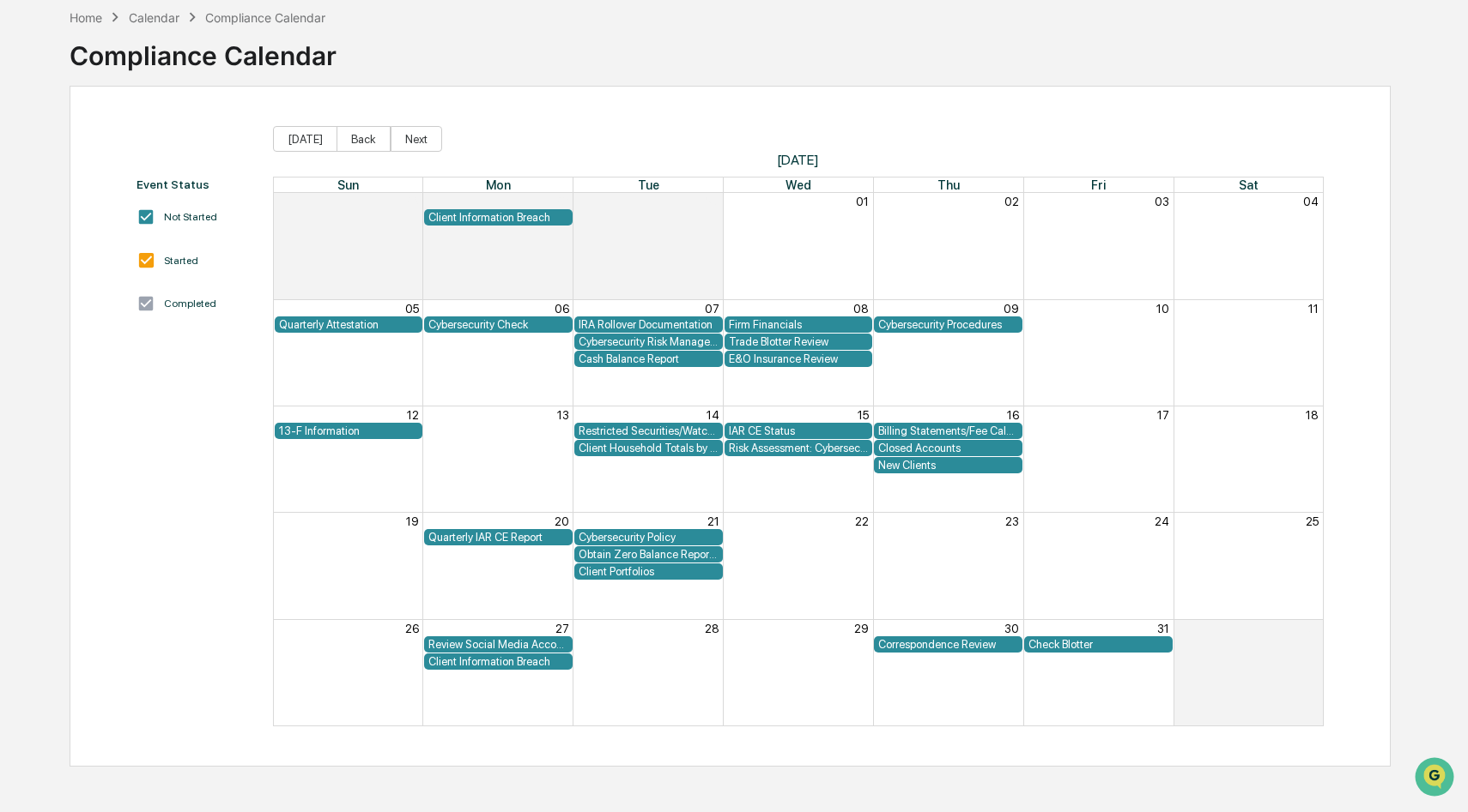
click at [387, 435] on div "13-F Information" at bounding box center [349, 431] width 140 height 13
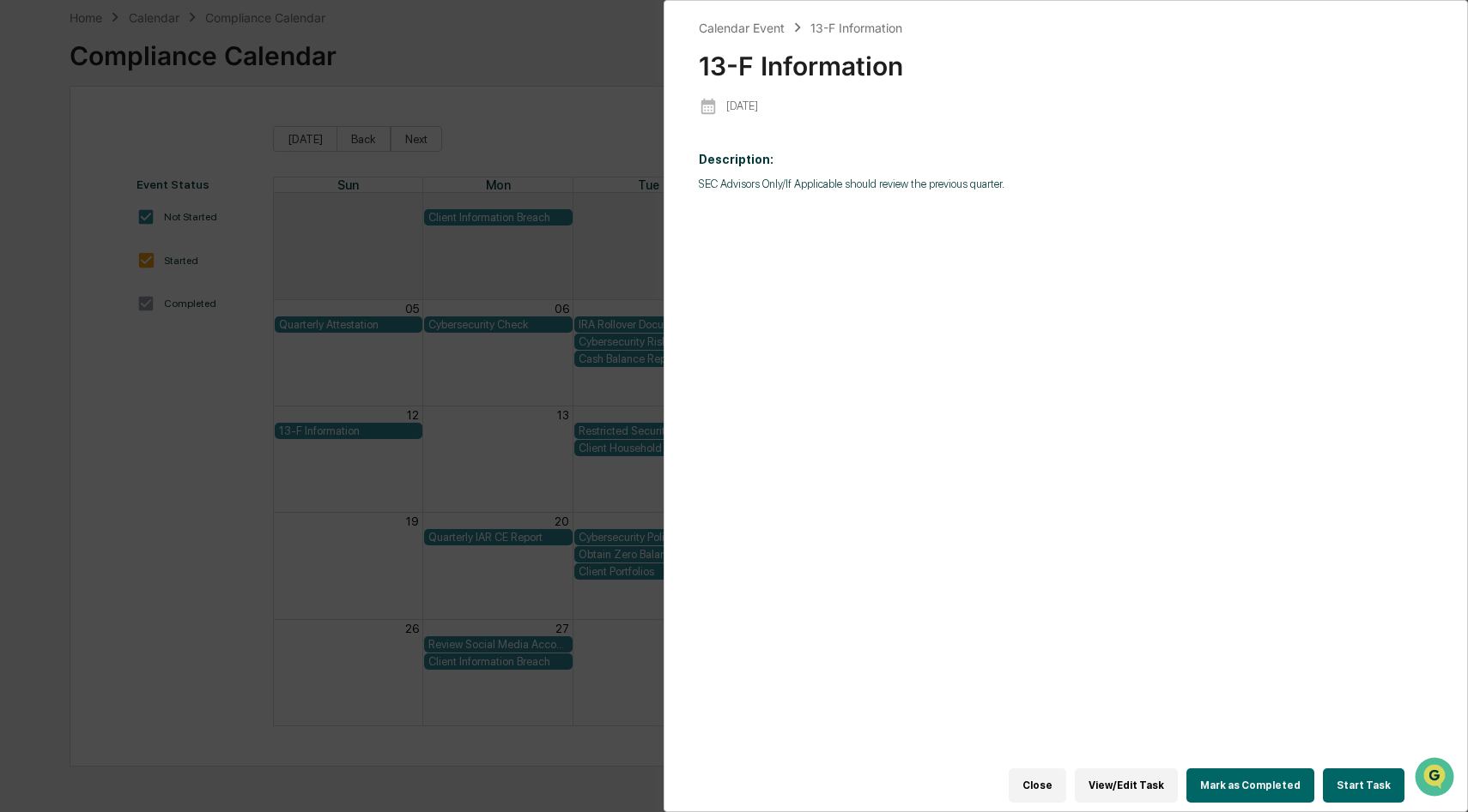
click at [397, 485] on div "Calendar Event 13-F Information 13-F Information [DATE] Description: SEC Adviso…" at bounding box center [734, 406] width 1468 height 812
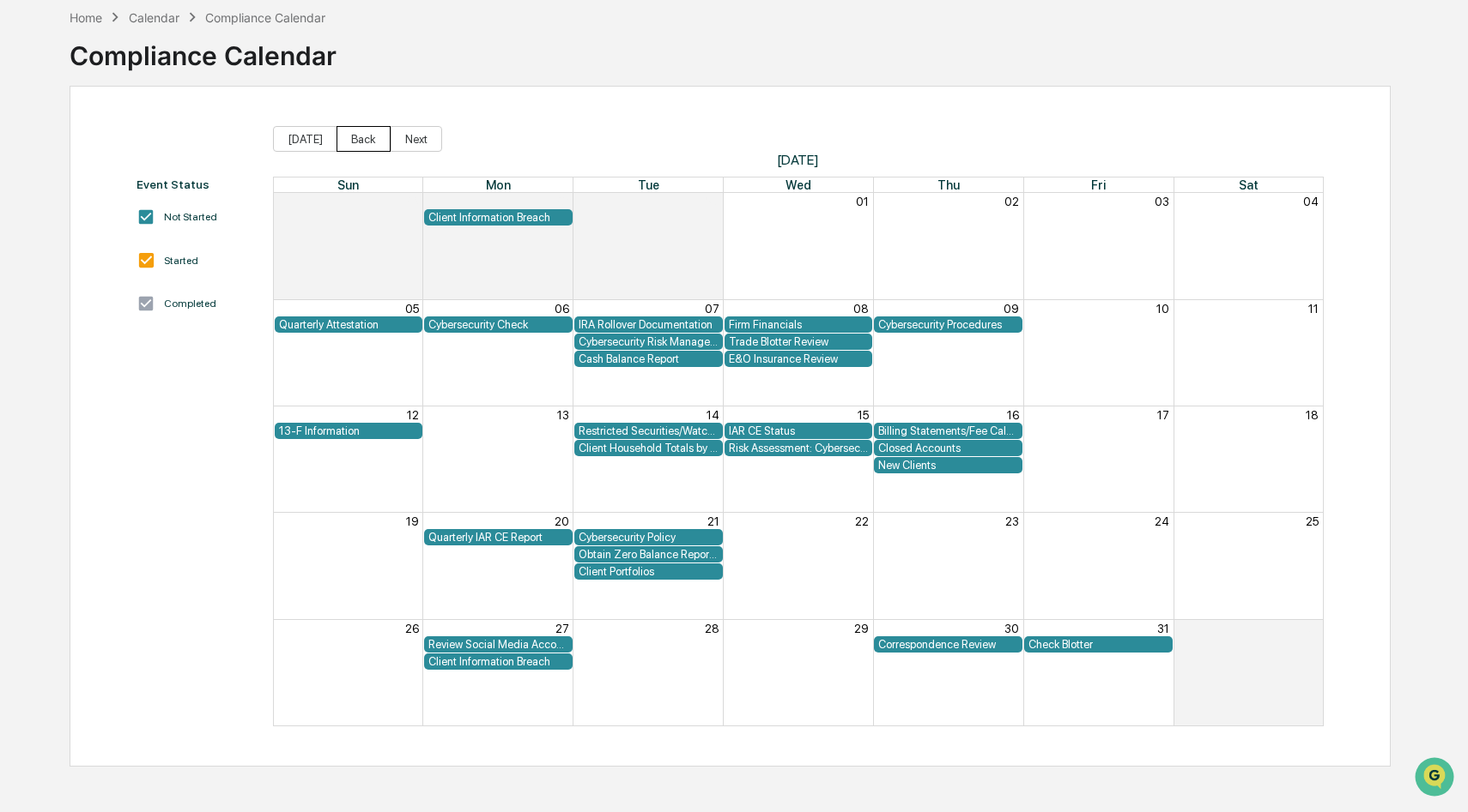
click at [359, 142] on button "Back" at bounding box center [364, 139] width 54 height 25
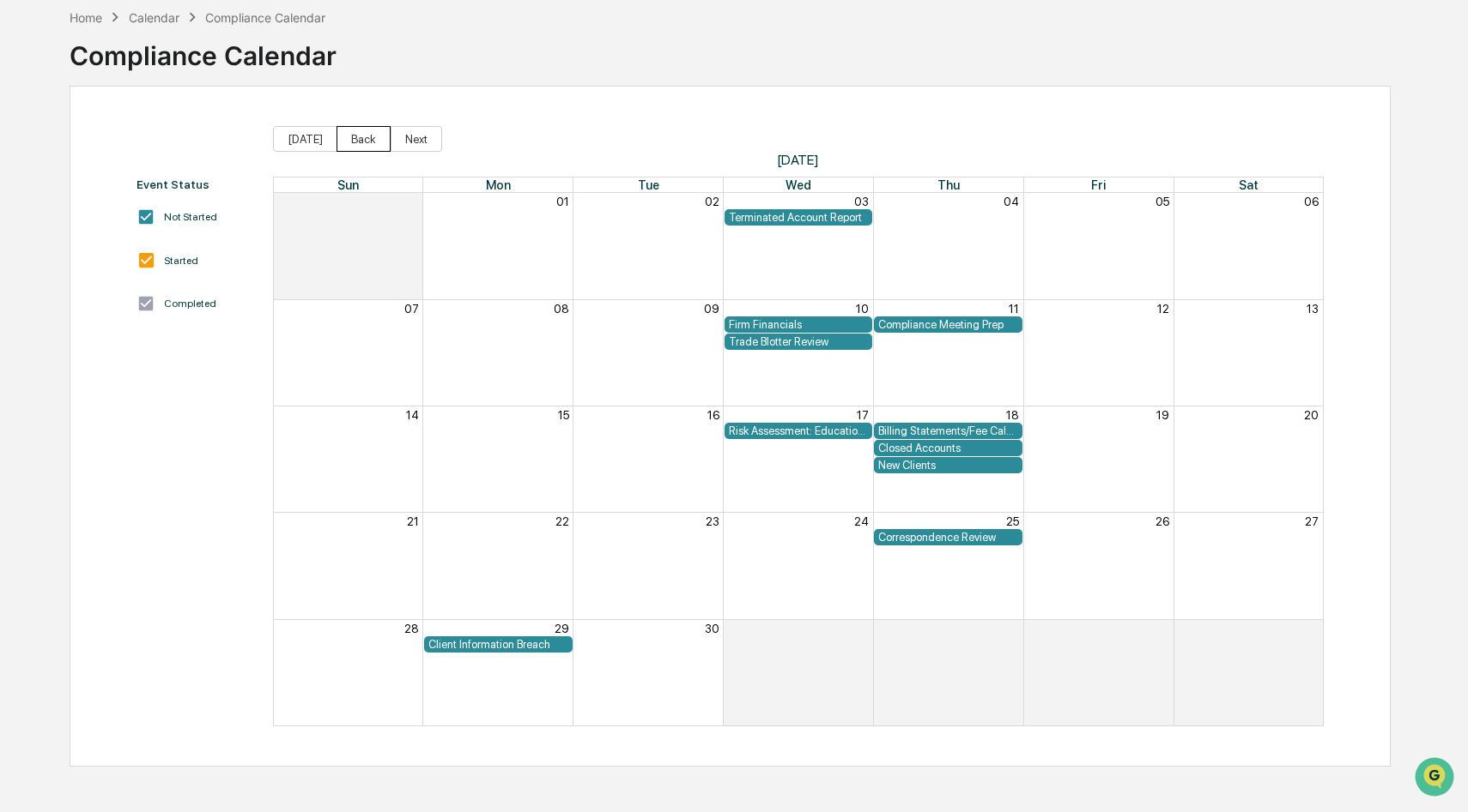
click at [359, 142] on button "Back" at bounding box center [364, 139] width 54 height 25
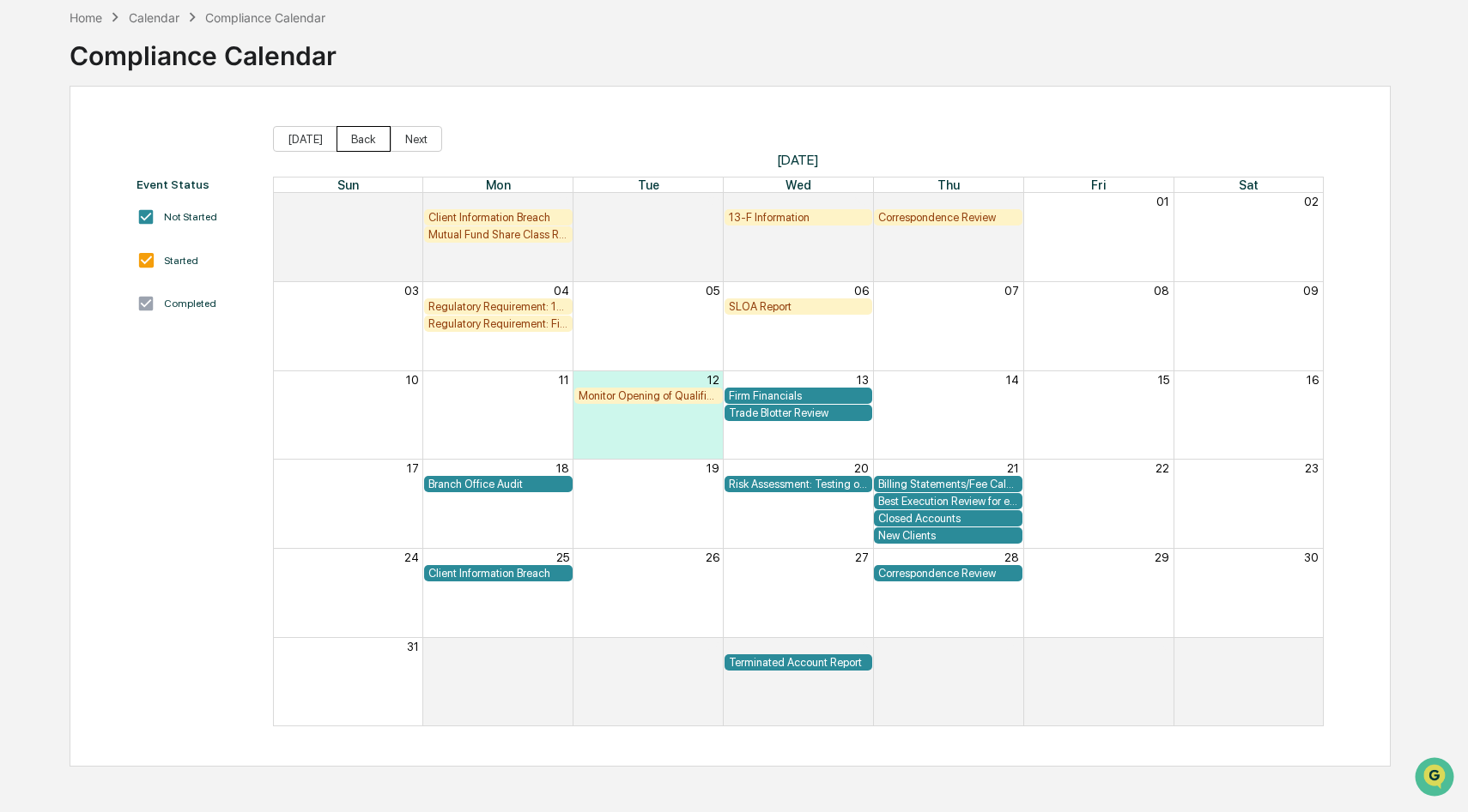
click at [359, 142] on button "Back" at bounding box center [364, 139] width 54 height 25
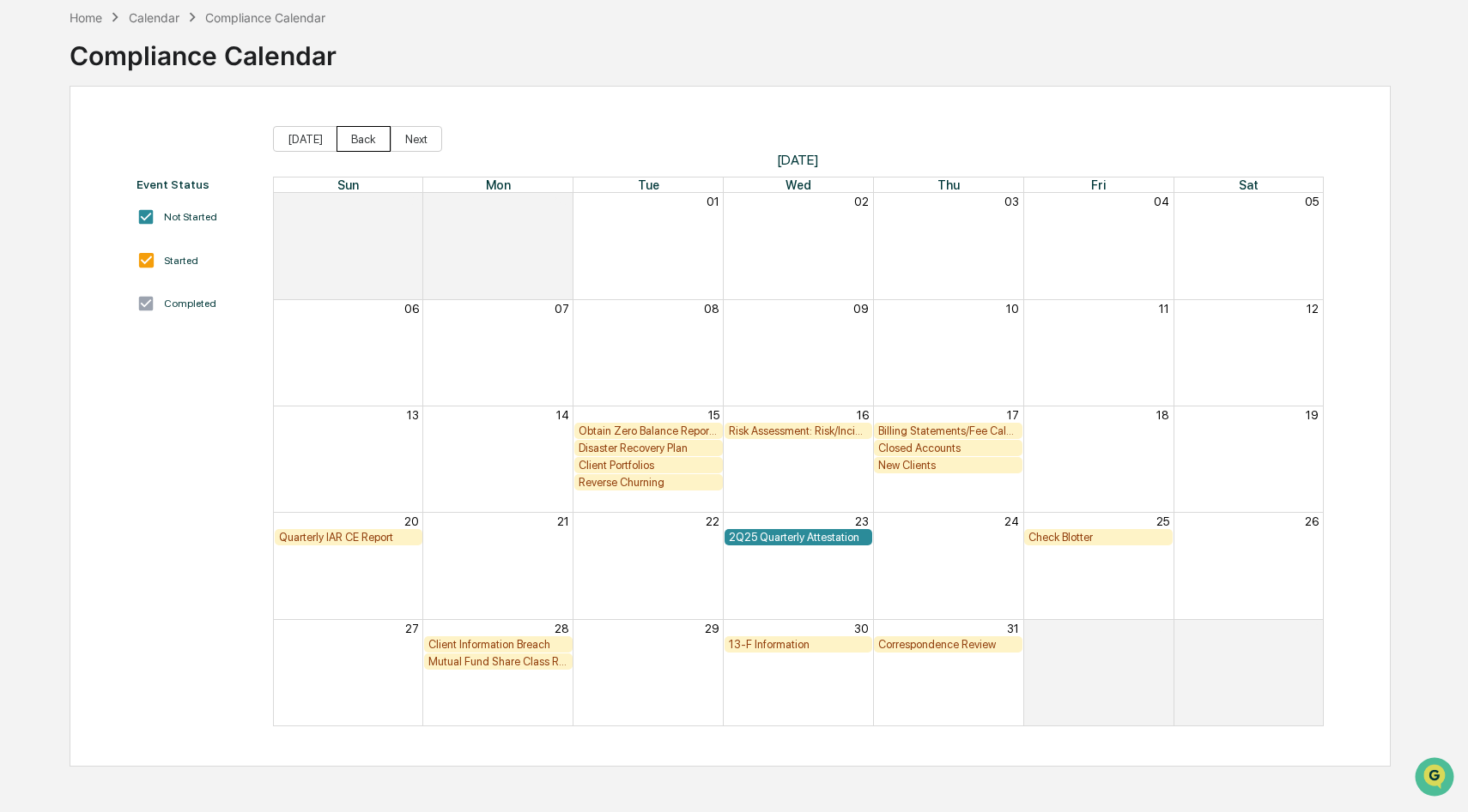
click at [359, 142] on button "Back" at bounding box center [364, 139] width 54 height 25
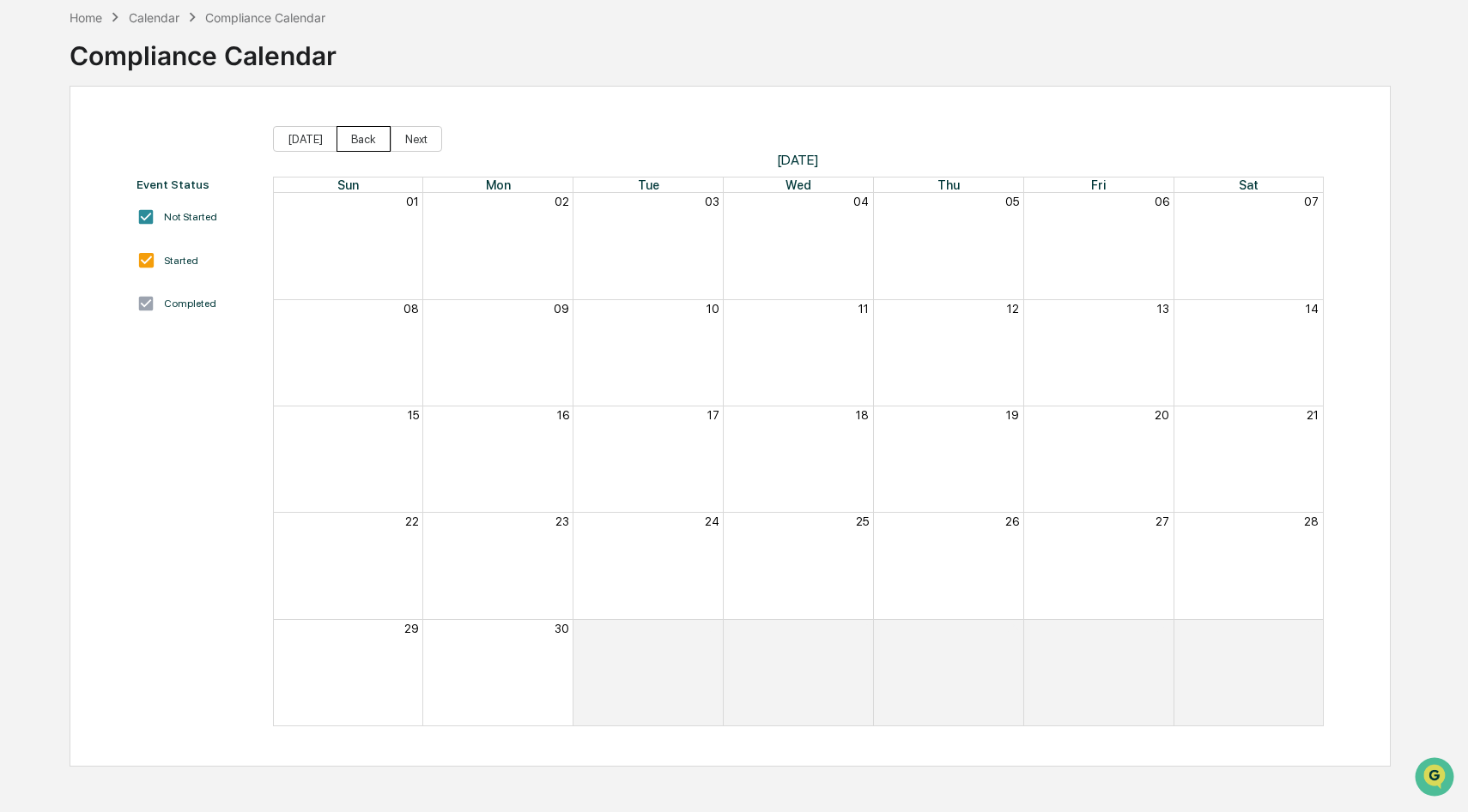
click at [359, 142] on button "Back" at bounding box center [364, 139] width 54 height 25
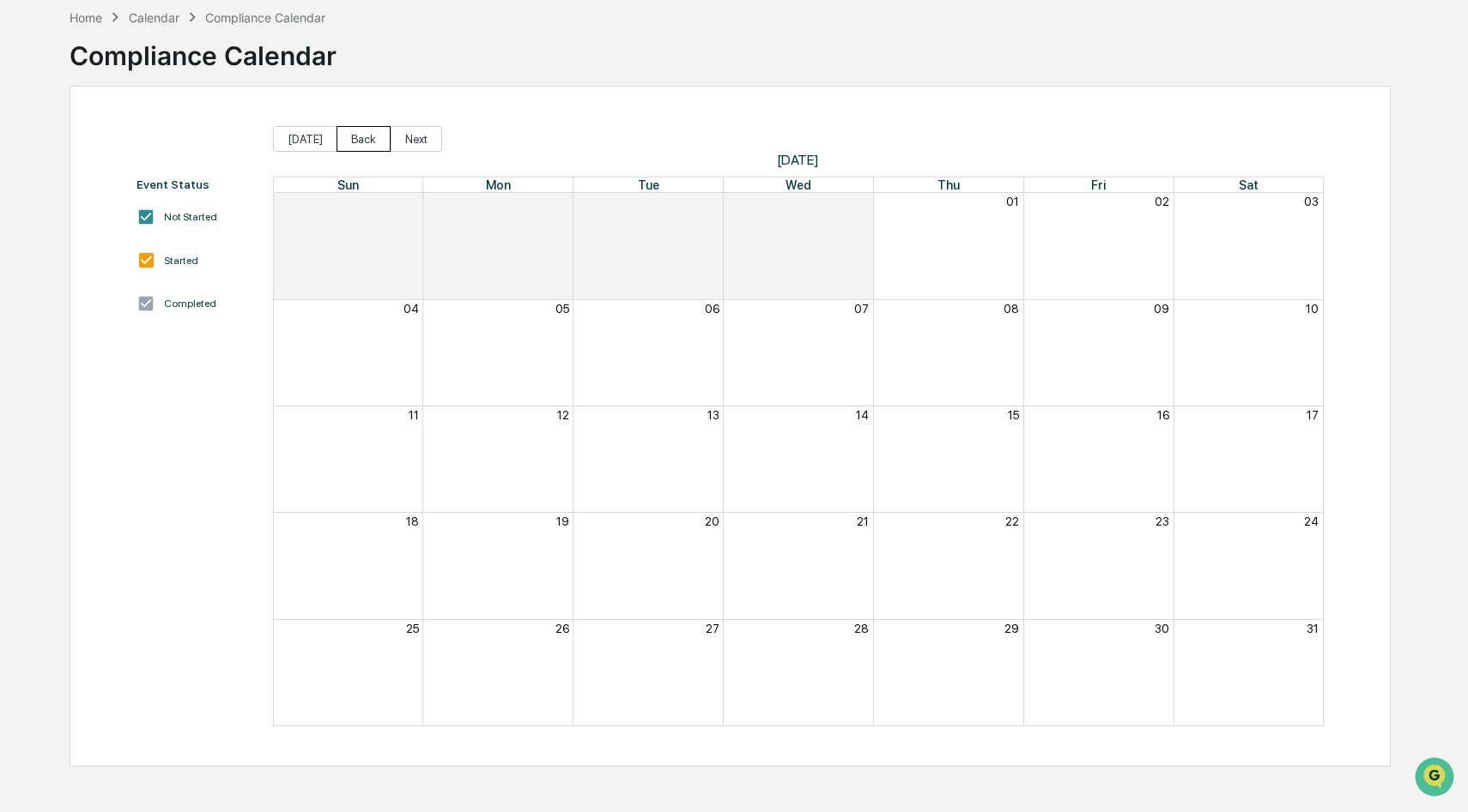
click at [359, 142] on button "Back" at bounding box center [364, 139] width 54 height 25
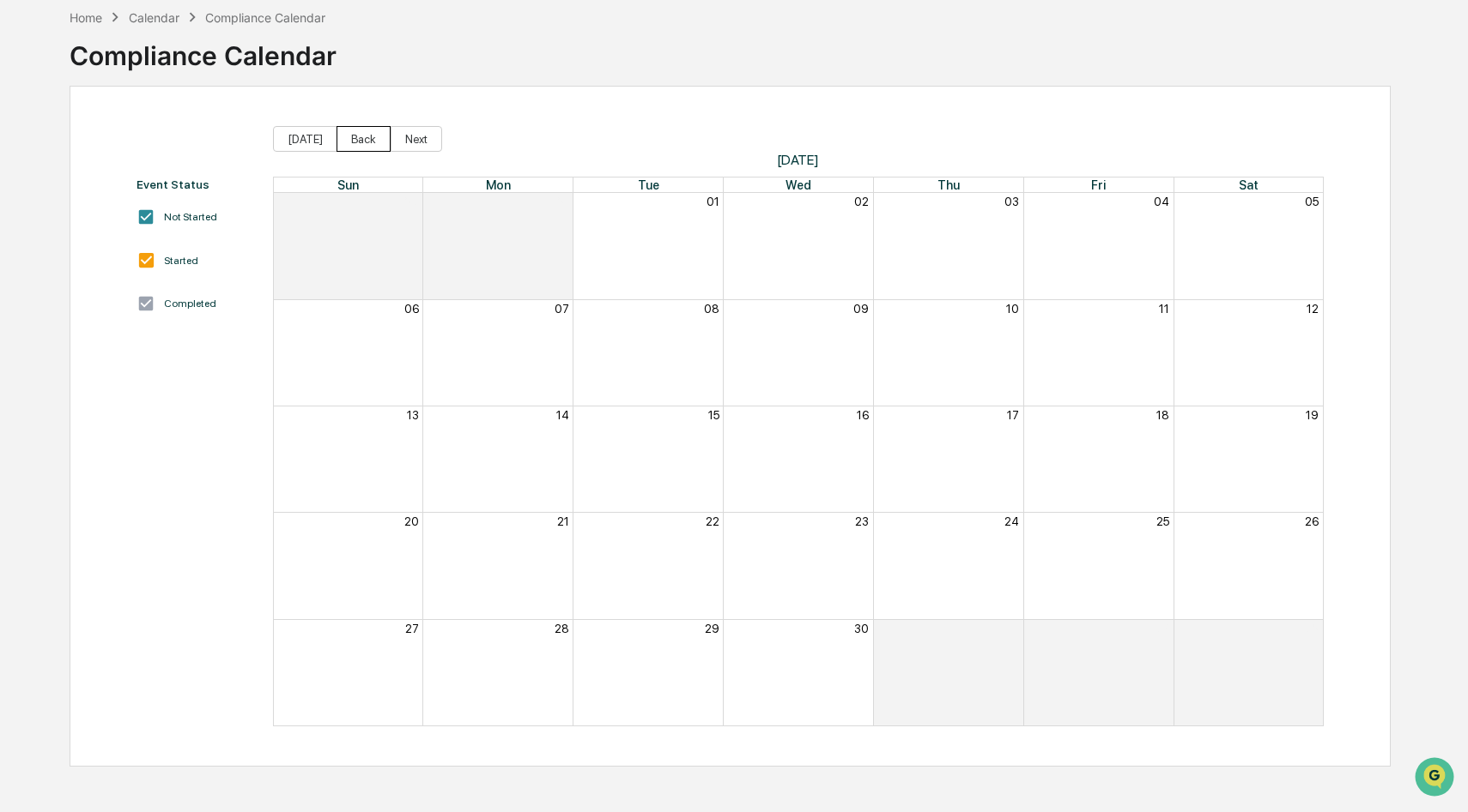
click at [359, 142] on button "Back" at bounding box center [364, 139] width 54 height 25
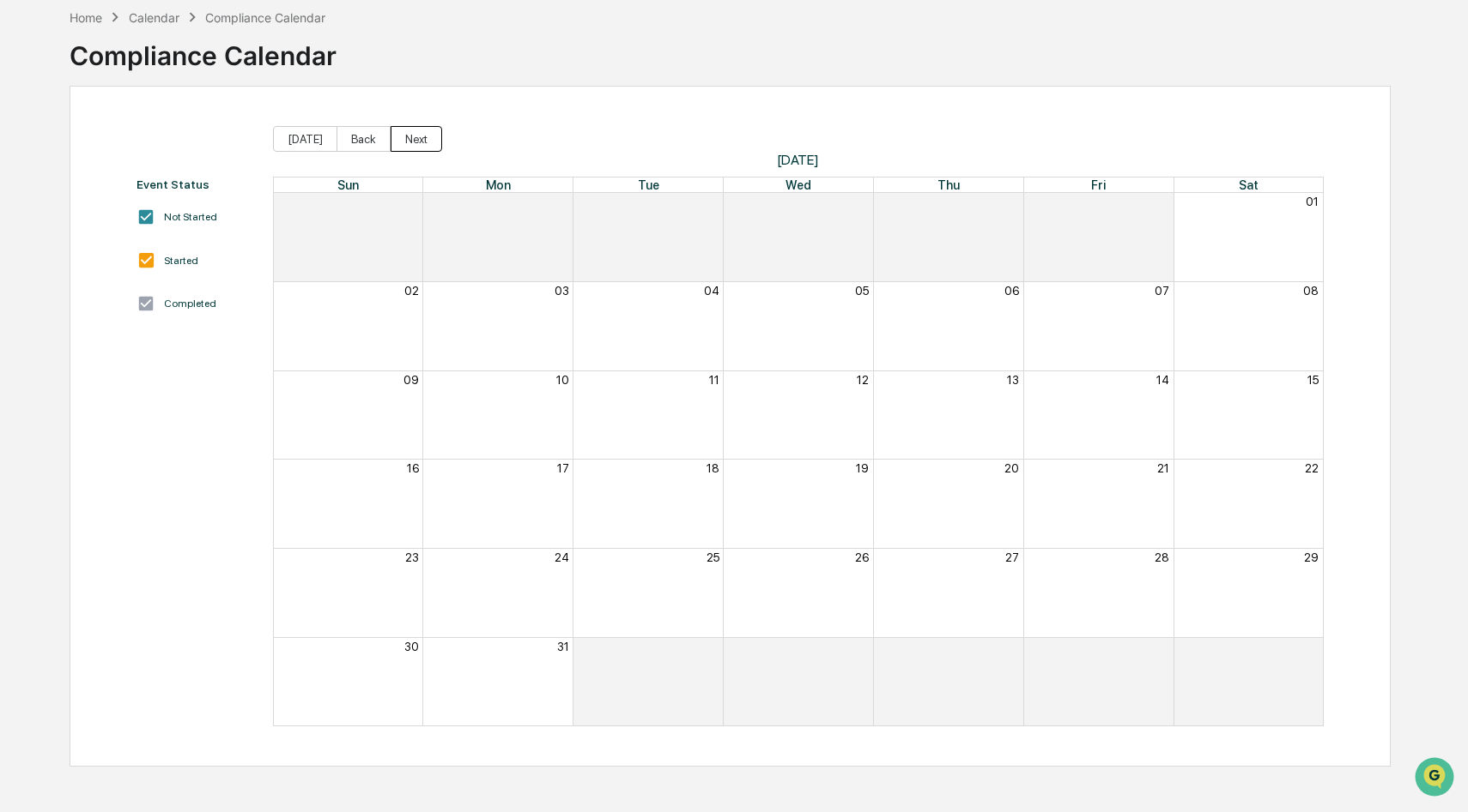
click at [397, 142] on button "Next" at bounding box center [416, 139] width 52 height 25
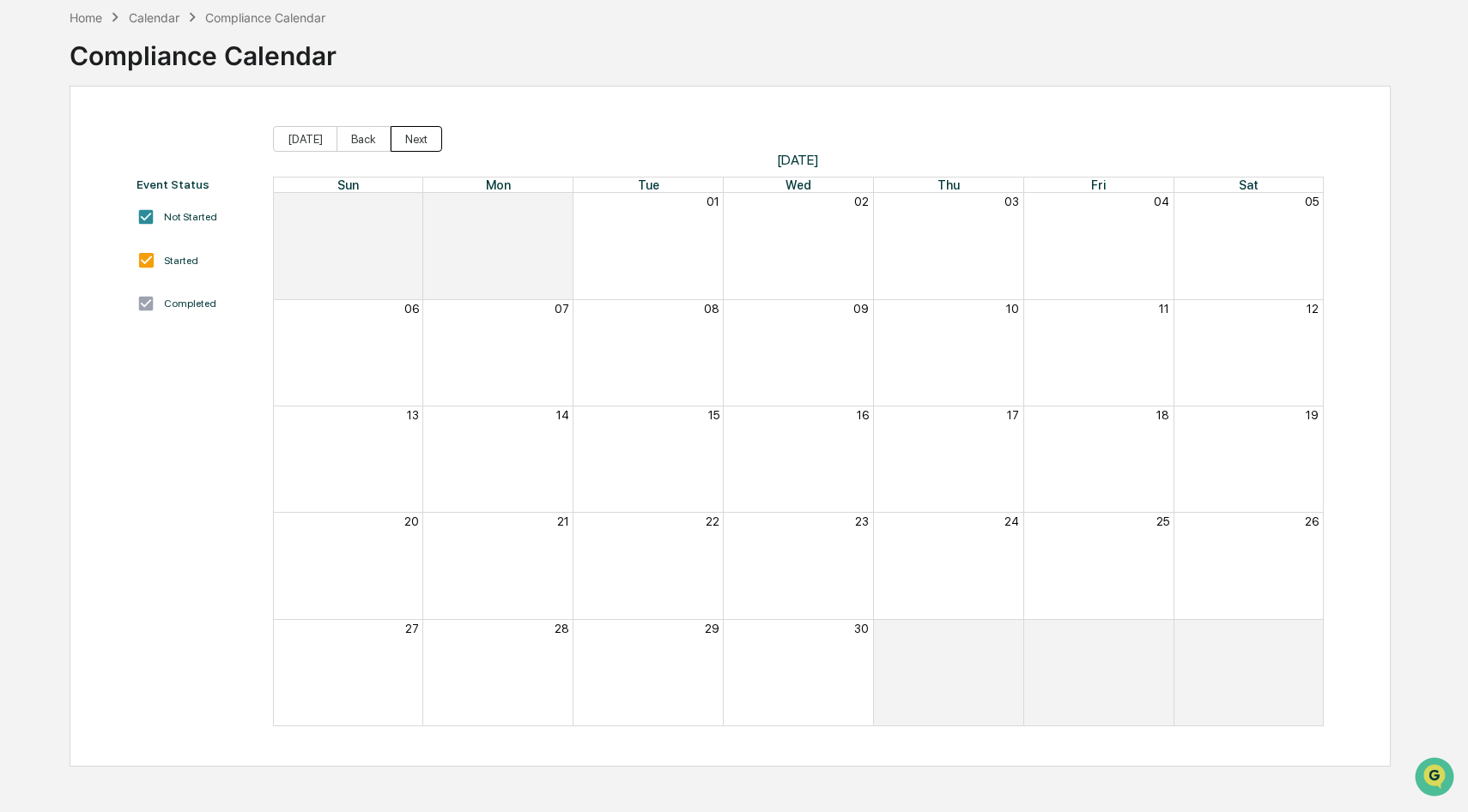
click at [397, 142] on button "Next" at bounding box center [416, 139] width 52 height 25
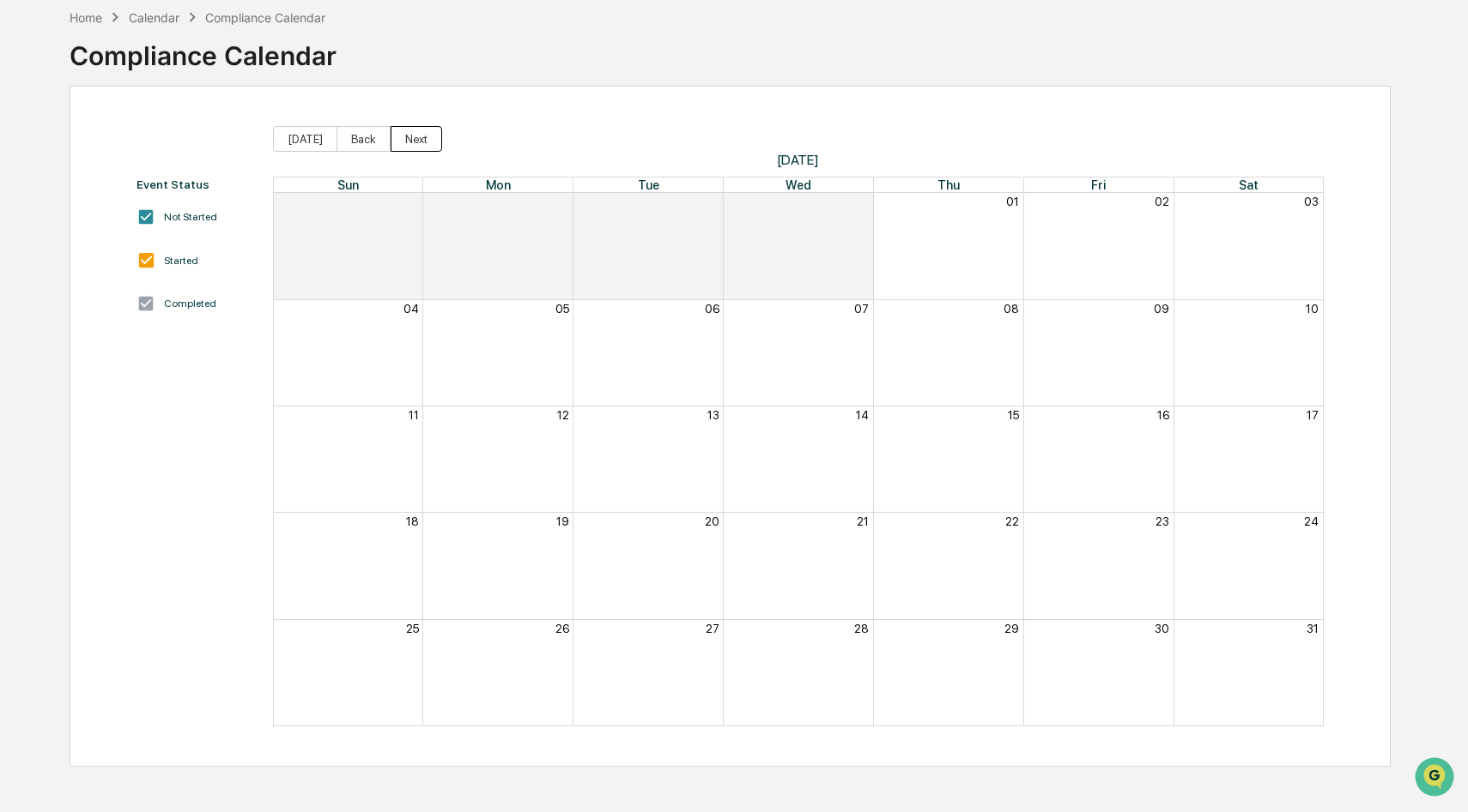
click at [397, 142] on button "Next" at bounding box center [416, 139] width 52 height 25
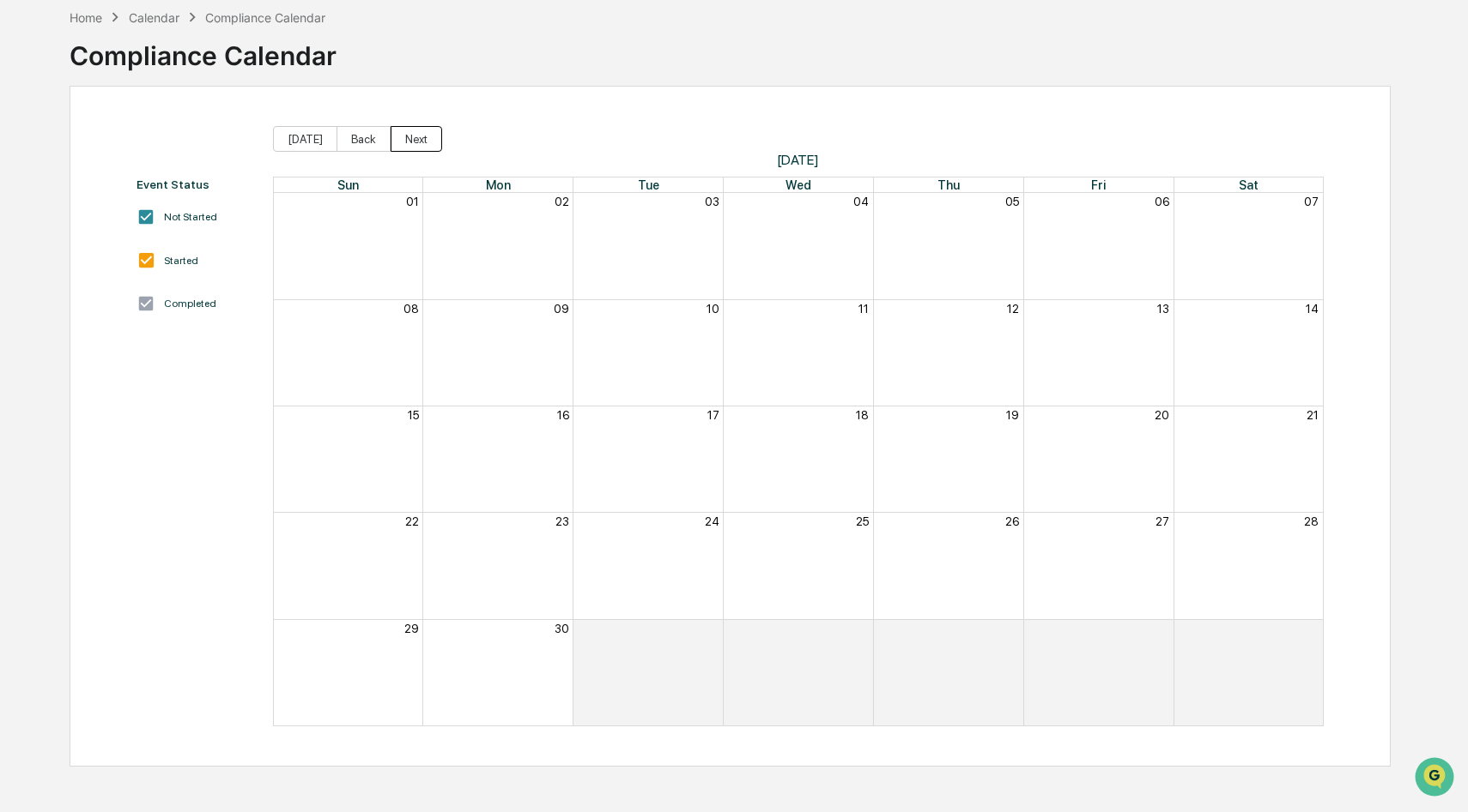
click at [397, 142] on button "Next" at bounding box center [416, 139] width 52 height 25
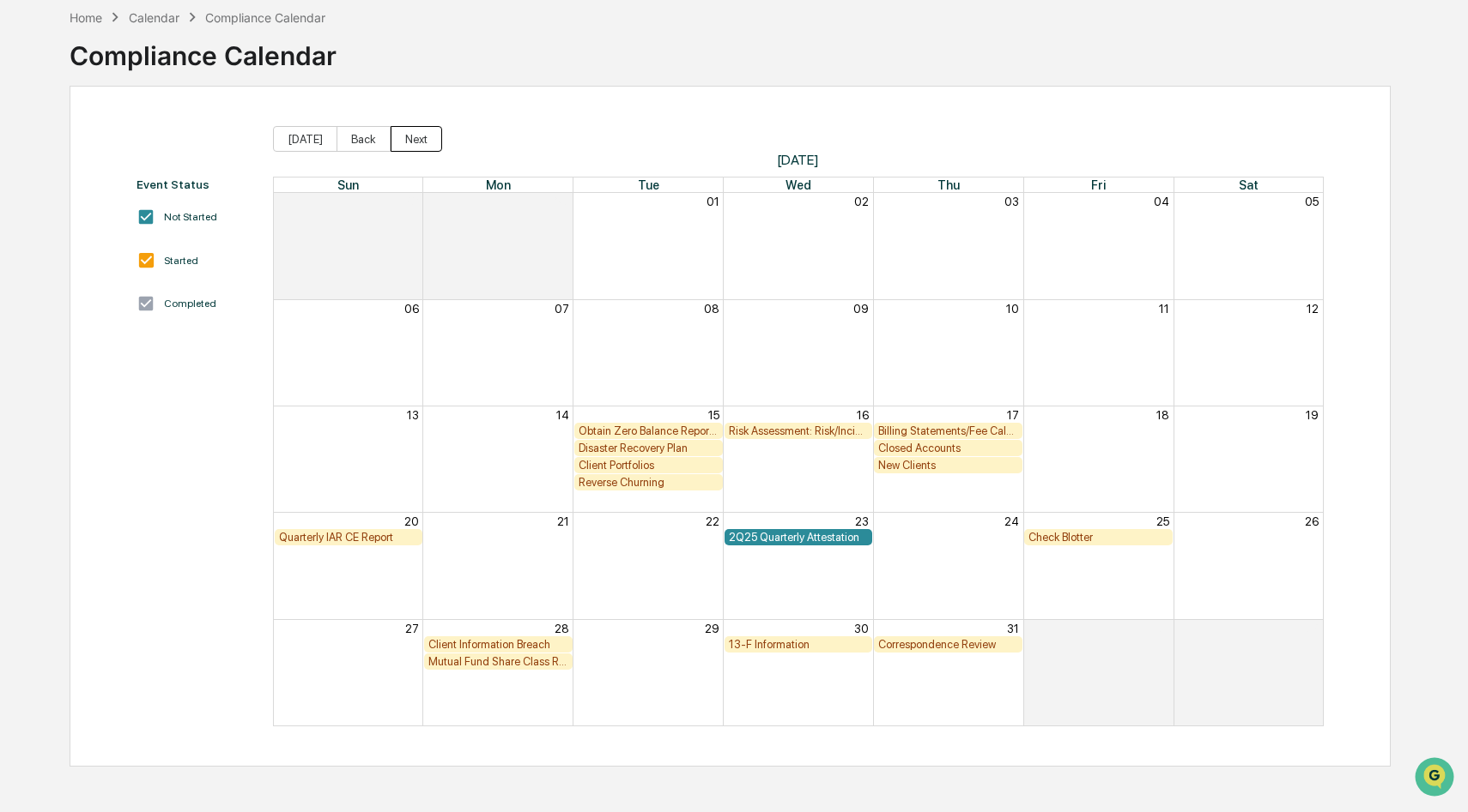
click at [397, 143] on button "Next" at bounding box center [416, 139] width 52 height 25
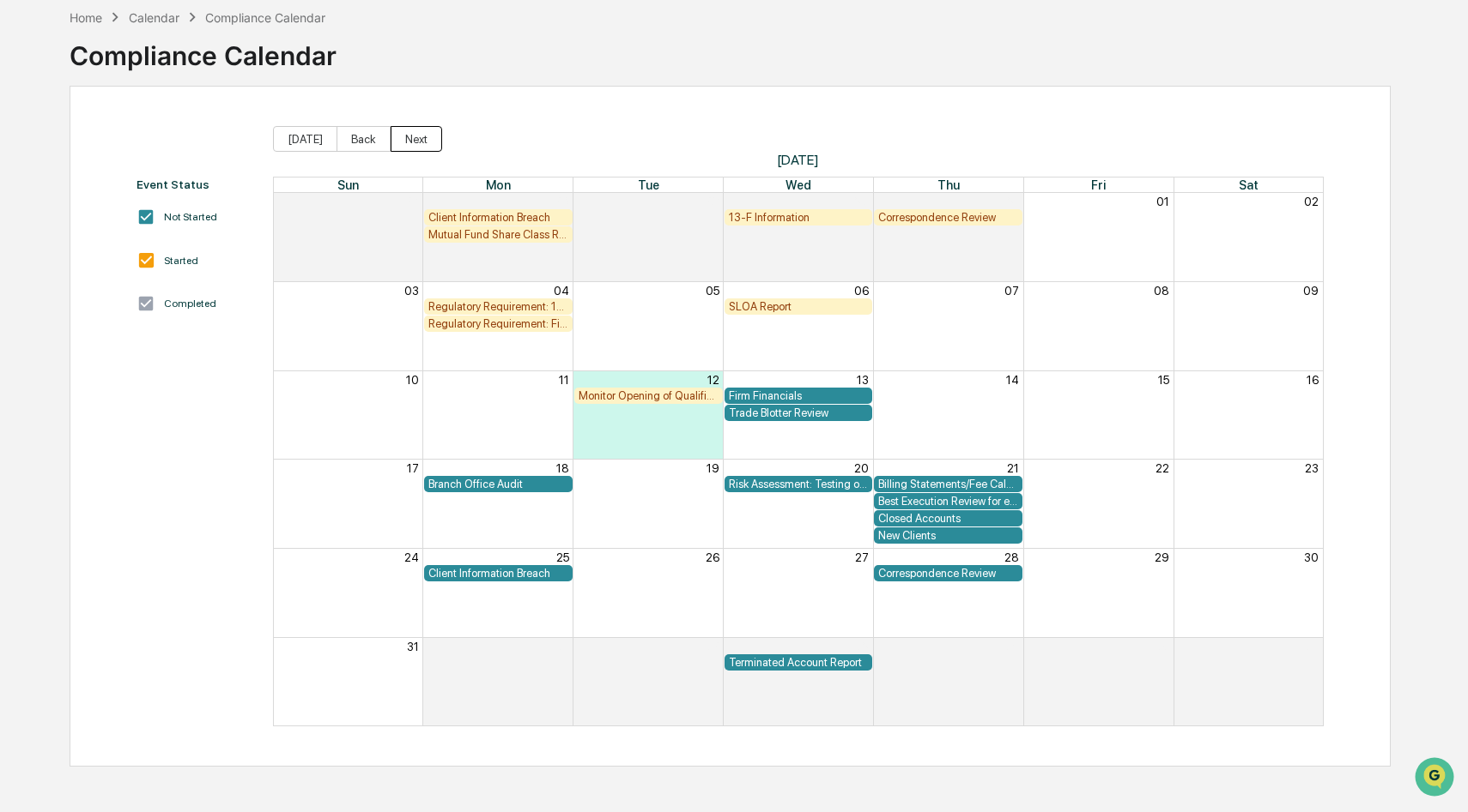
click at [397, 143] on button "Next" at bounding box center [416, 139] width 52 height 25
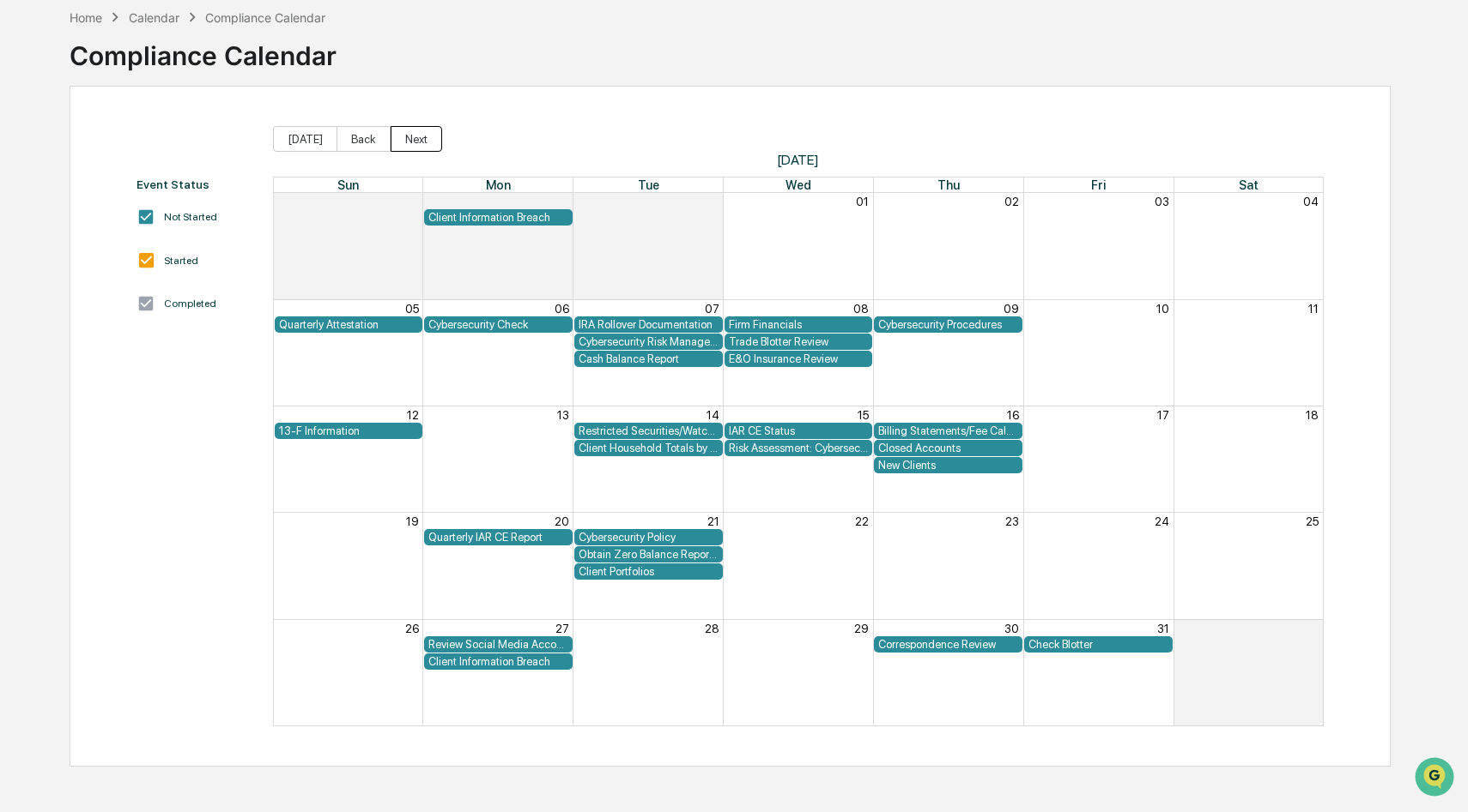
click at [397, 143] on button "Next" at bounding box center [416, 139] width 52 height 25
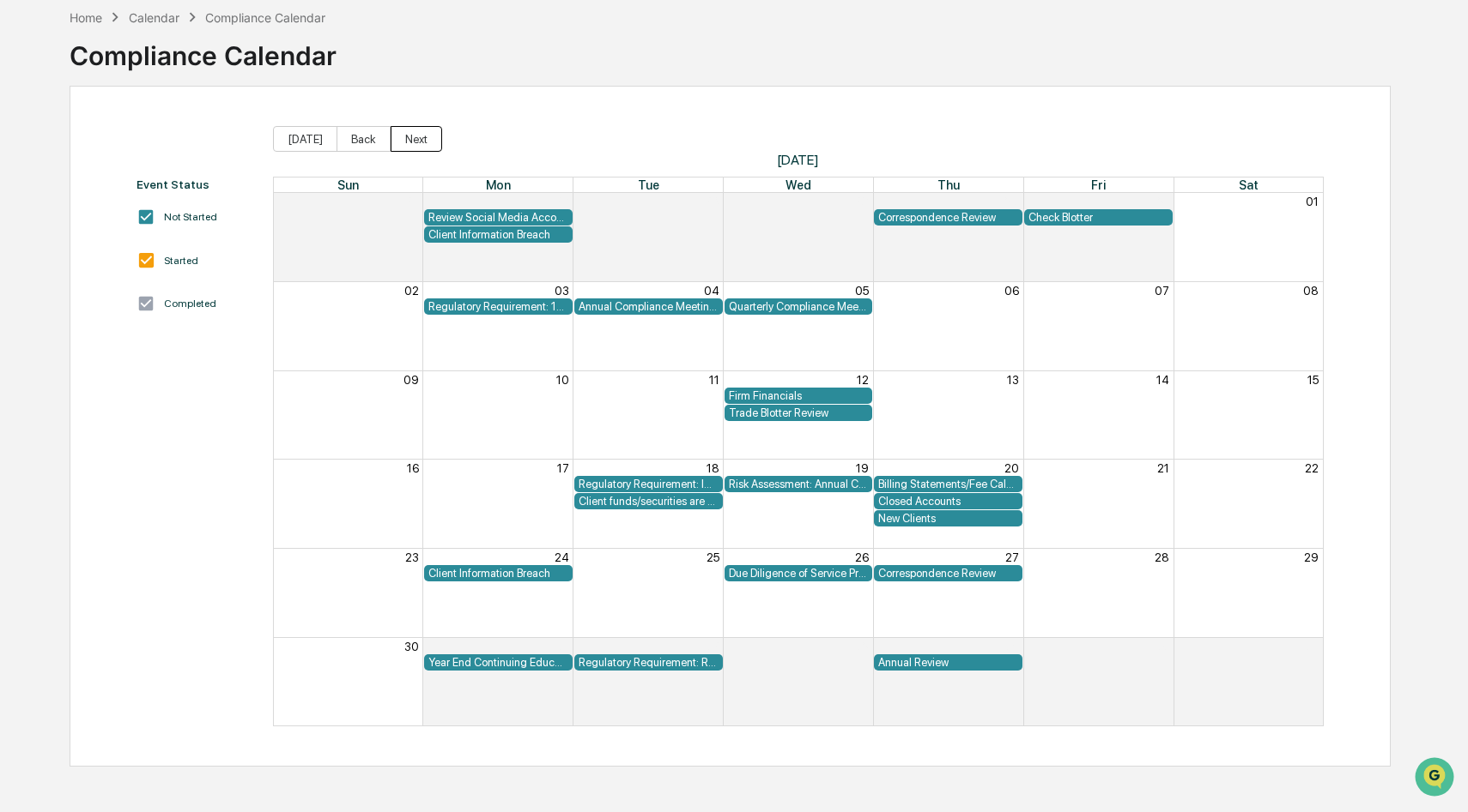
click at [397, 143] on button "Next" at bounding box center [416, 139] width 52 height 25
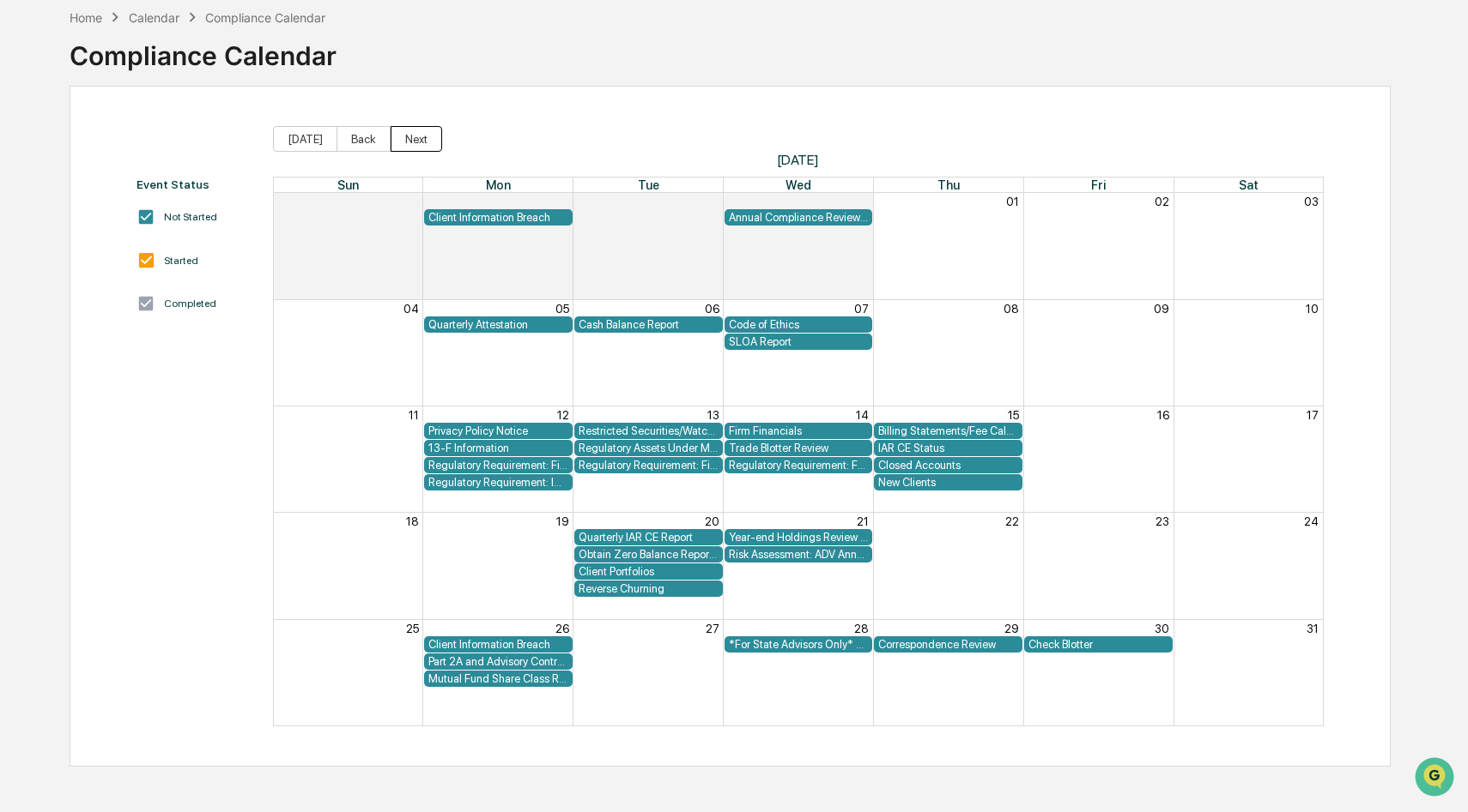
click at [397, 143] on button "Next" at bounding box center [416, 139] width 52 height 25
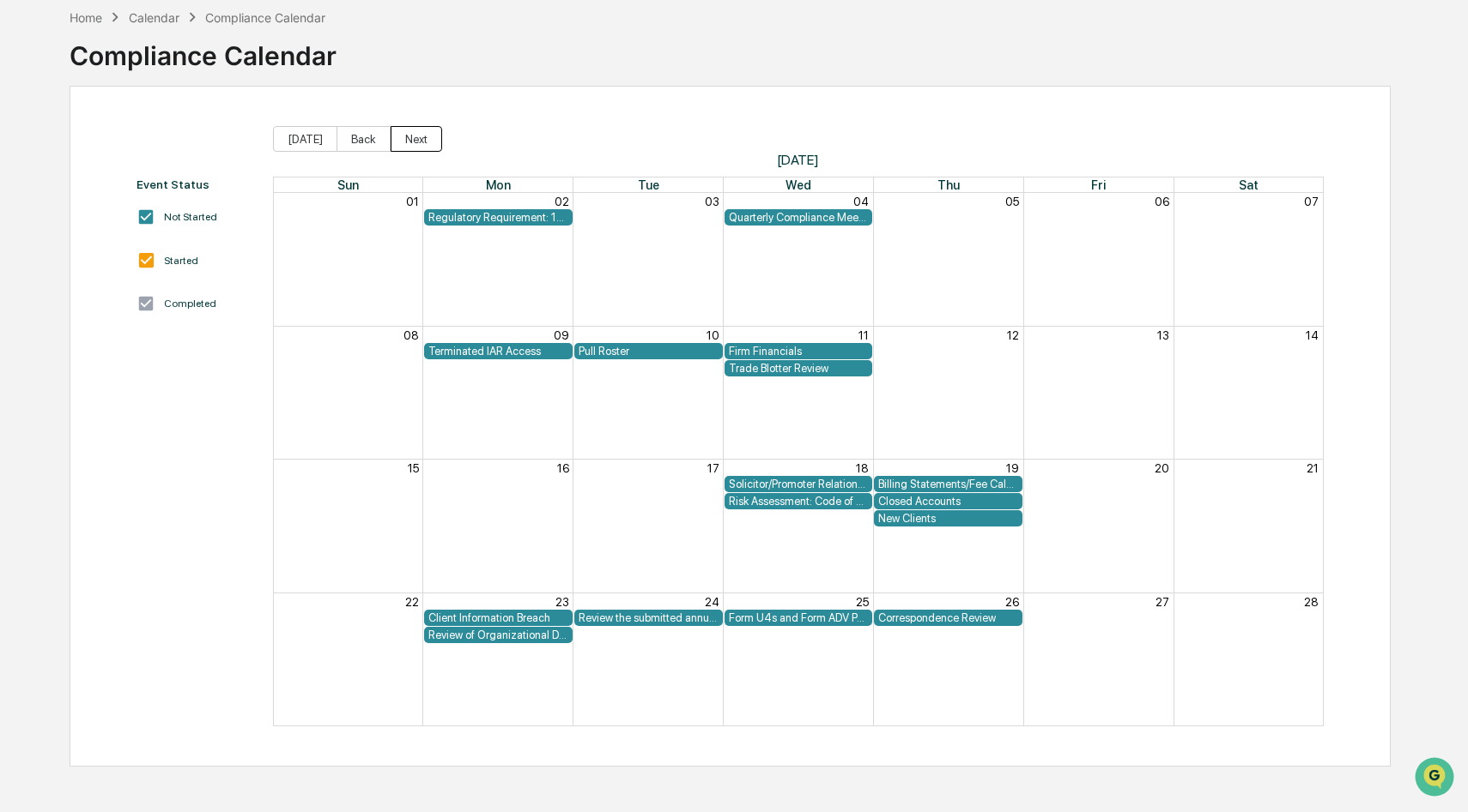
click at [397, 143] on button "Next" at bounding box center [416, 139] width 52 height 25
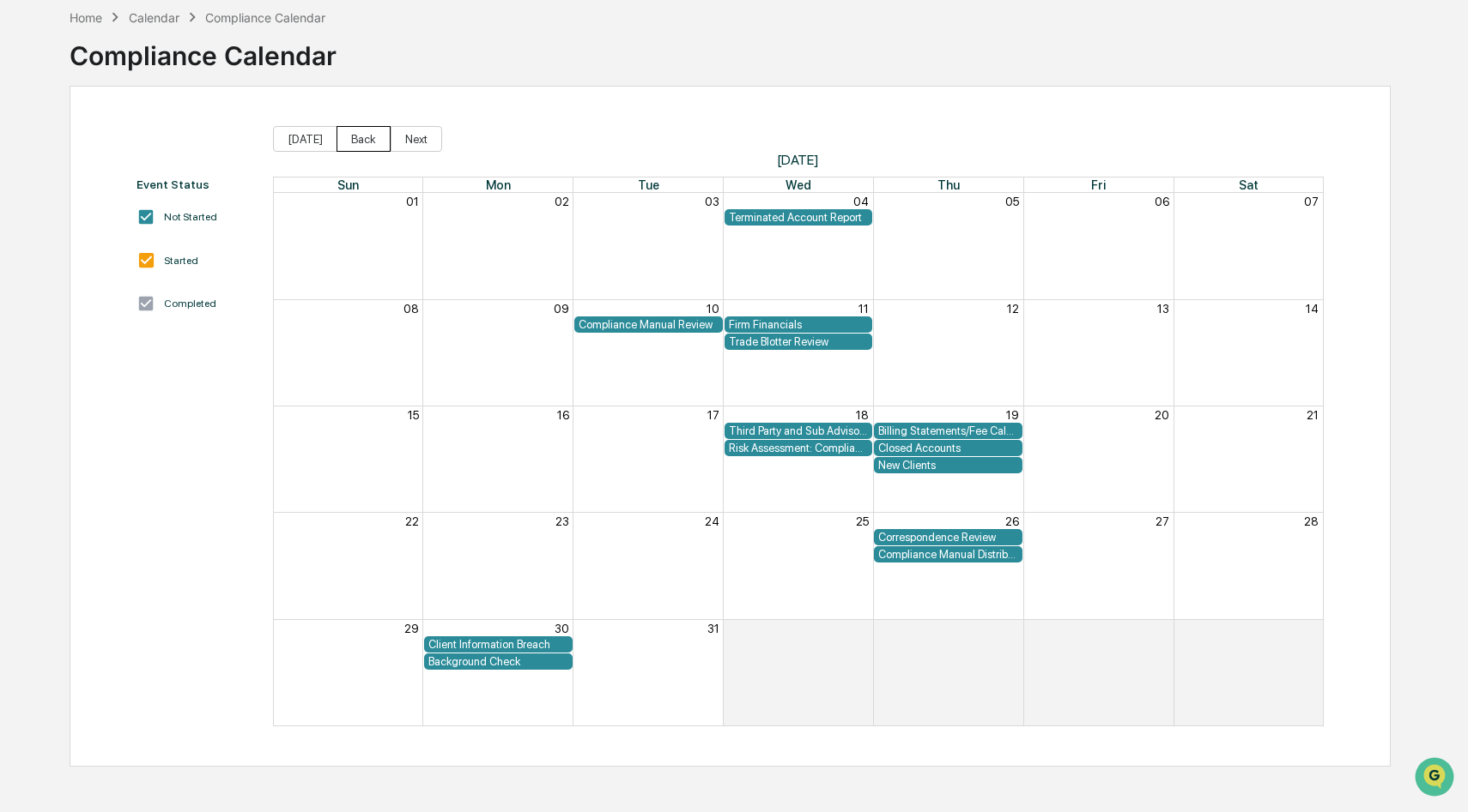
click at [353, 135] on button "Back" at bounding box center [364, 139] width 54 height 25
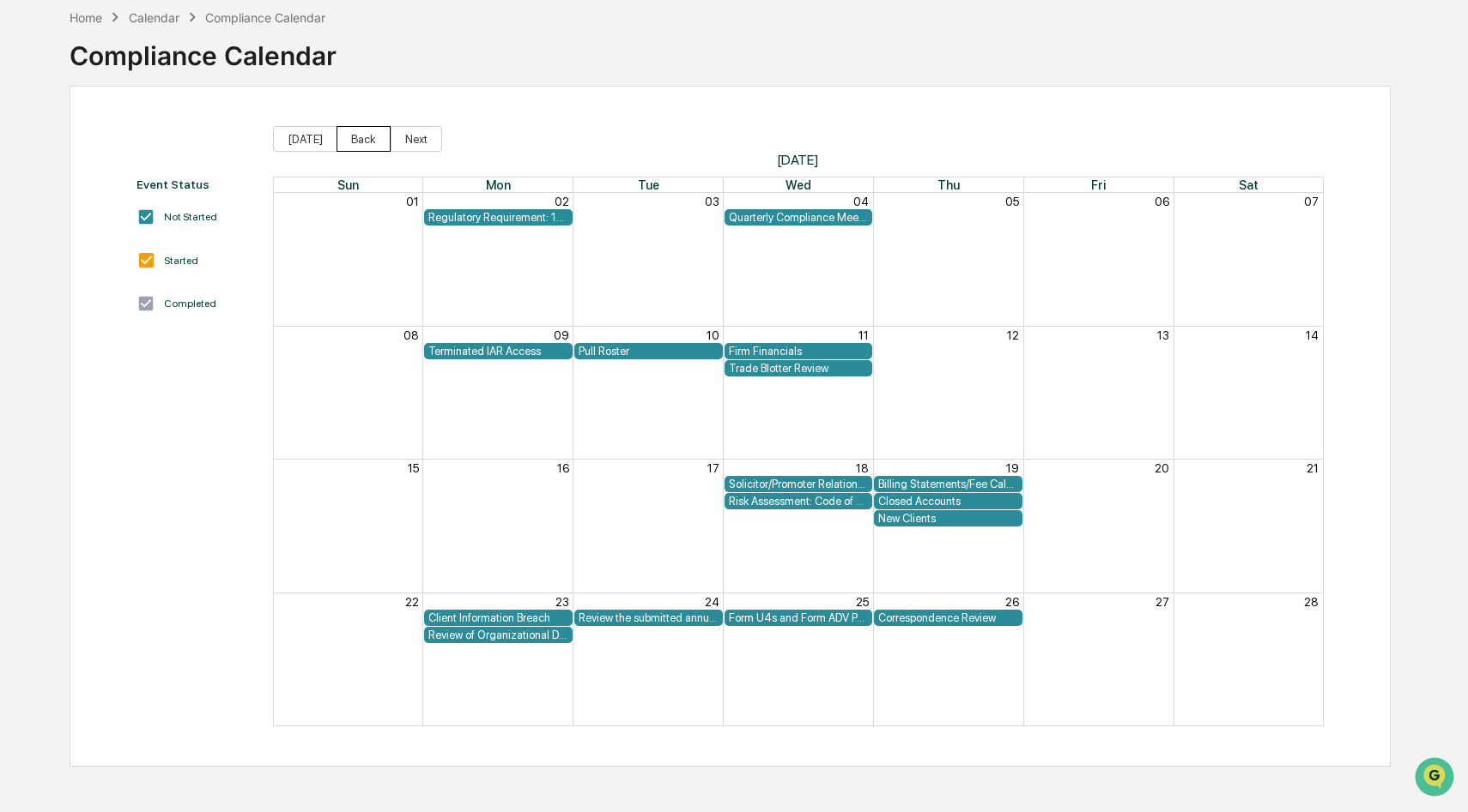
click at [353, 135] on button "Back" at bounding box center [364, 139] width 54 height 25
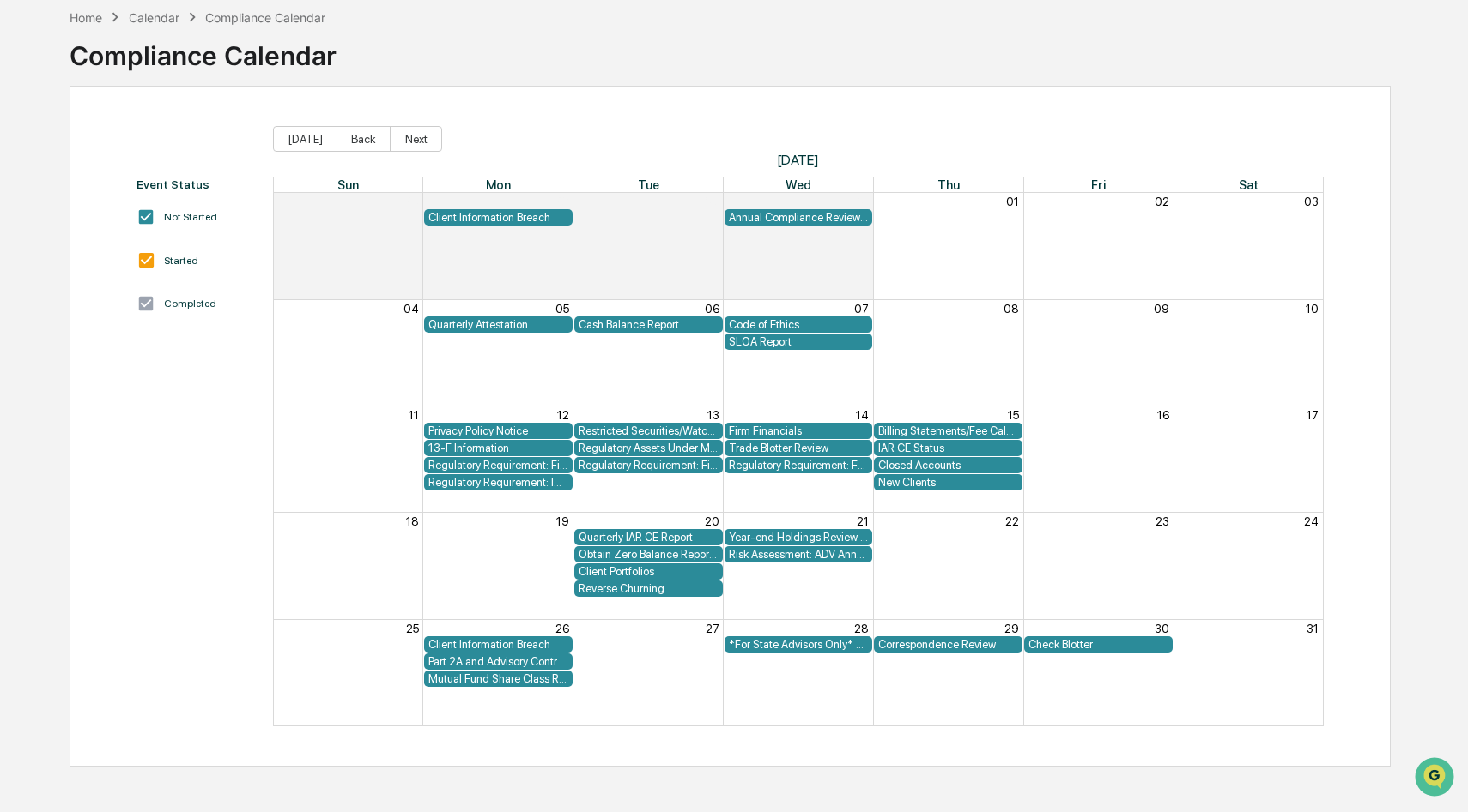
click at [773, 344] on div "SLOA Report" at bounding box center [799, 342] width 140 height 13
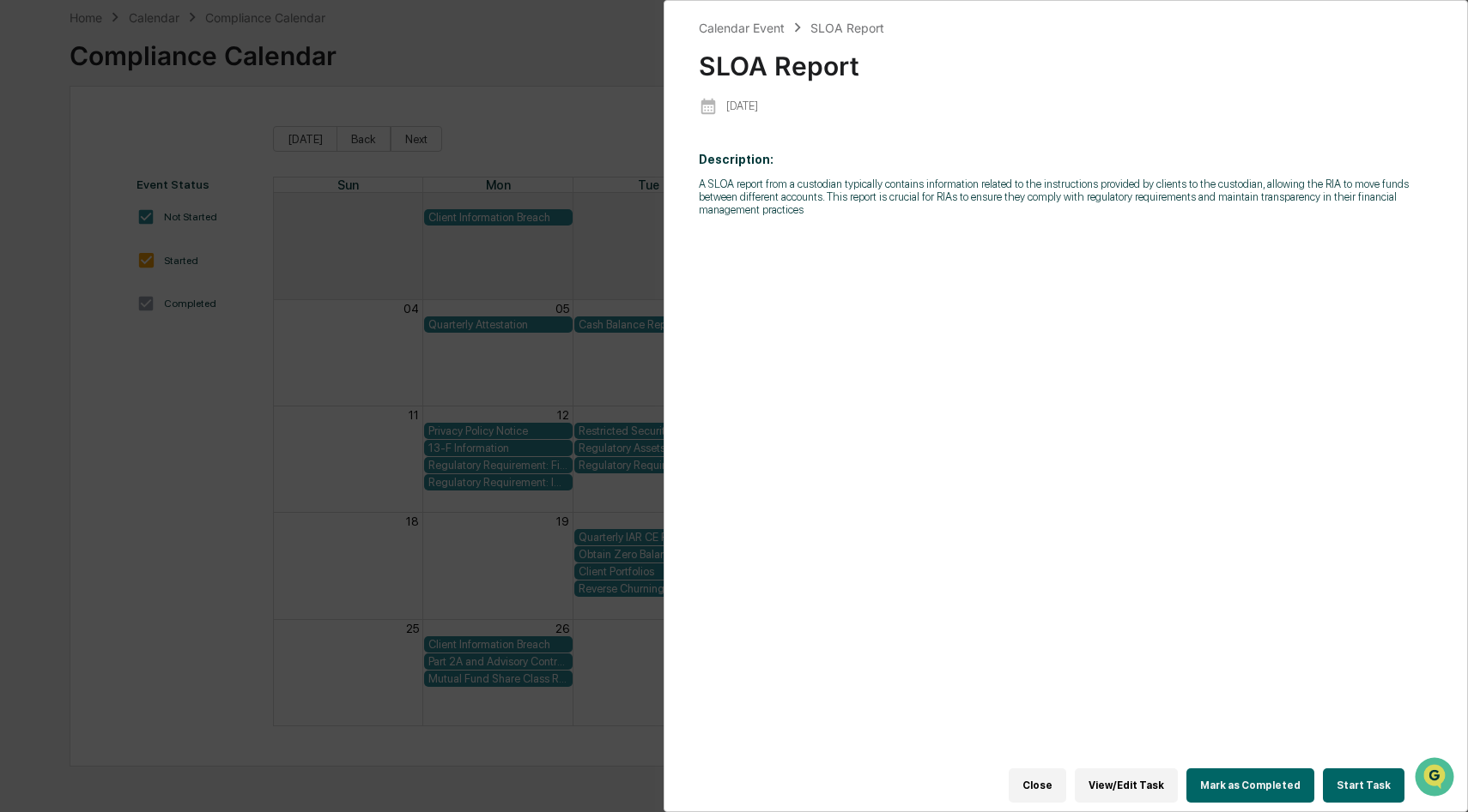
click at [439, 359] on div "Calendar Event SLOA Report SLOA Report [DATE] Description: A SLOA report from a…" at bounding box center [734, 406] width 1468 height 812
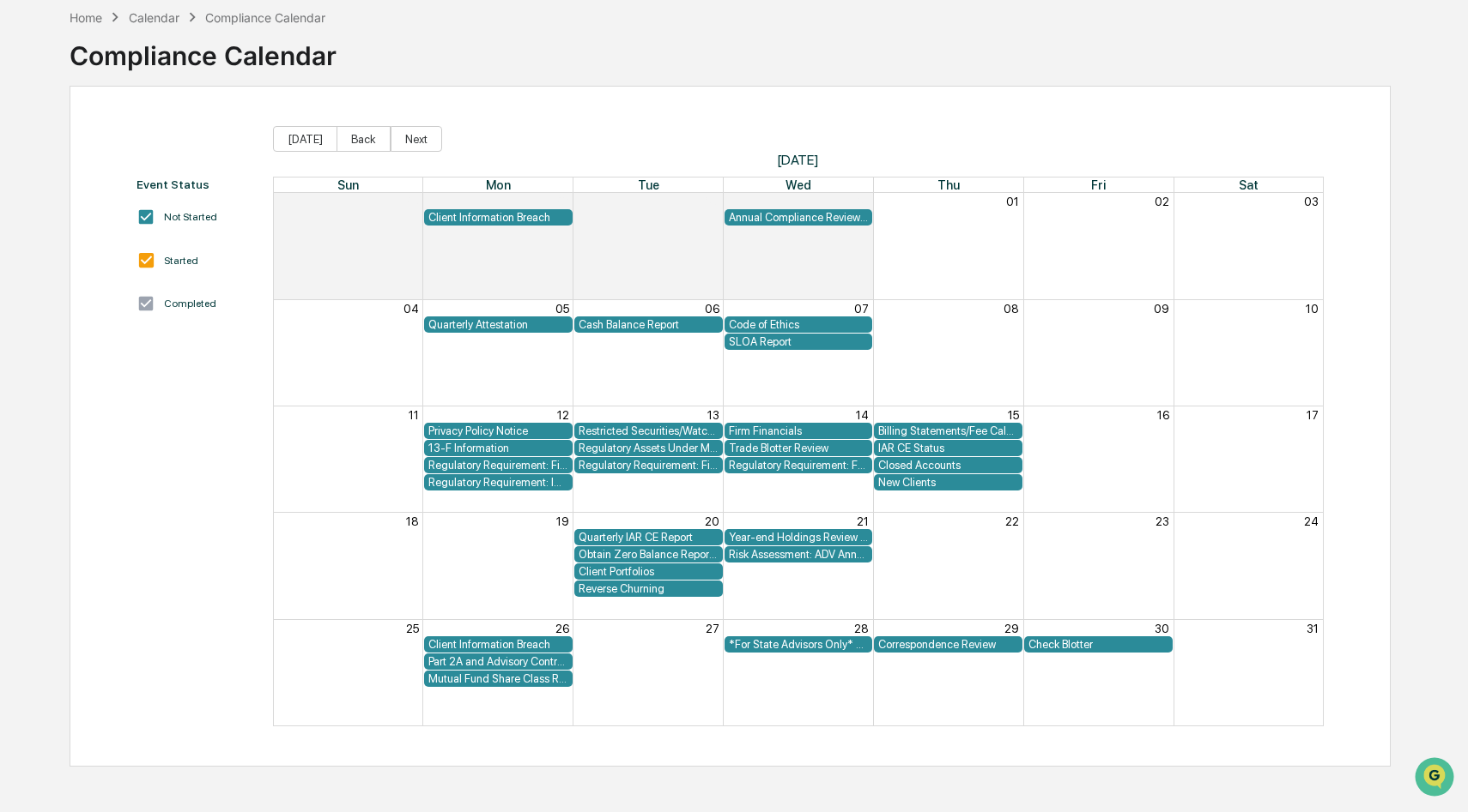
click at [814, 537] on div "Year-end Holdings Review for Potential 13-G/F Filing" at bounding box center [799, 537] width 140 height 13
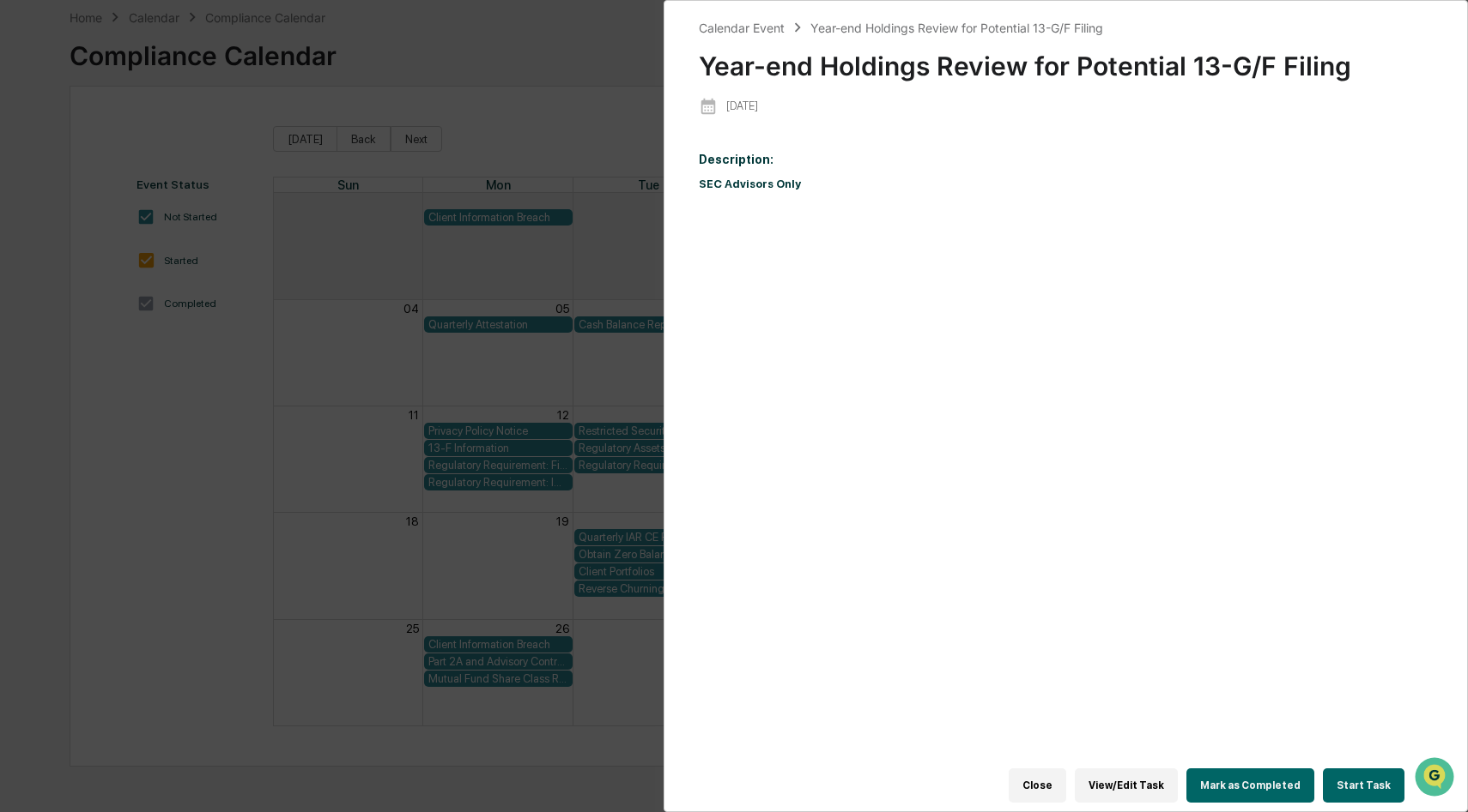
click at [547, 544] on div "Calendar Event Year-end Holdings Review for Potential 13-G/F Filing Year-end Ho…" at bounding box center [734, 406] width 1468 height 812
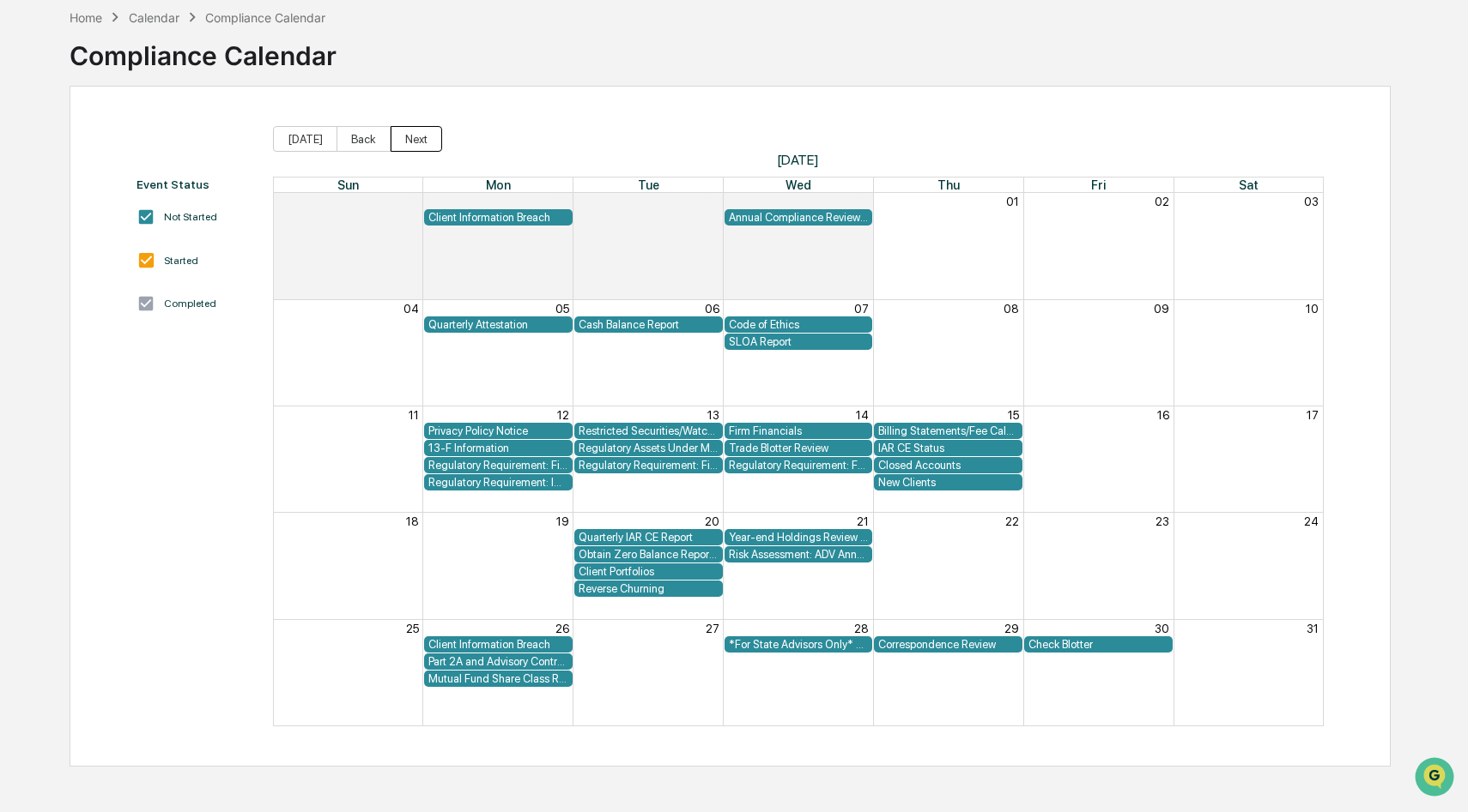
click at [413, 131] on button "Next" at bounding box center [416, 139] width 52 height 25
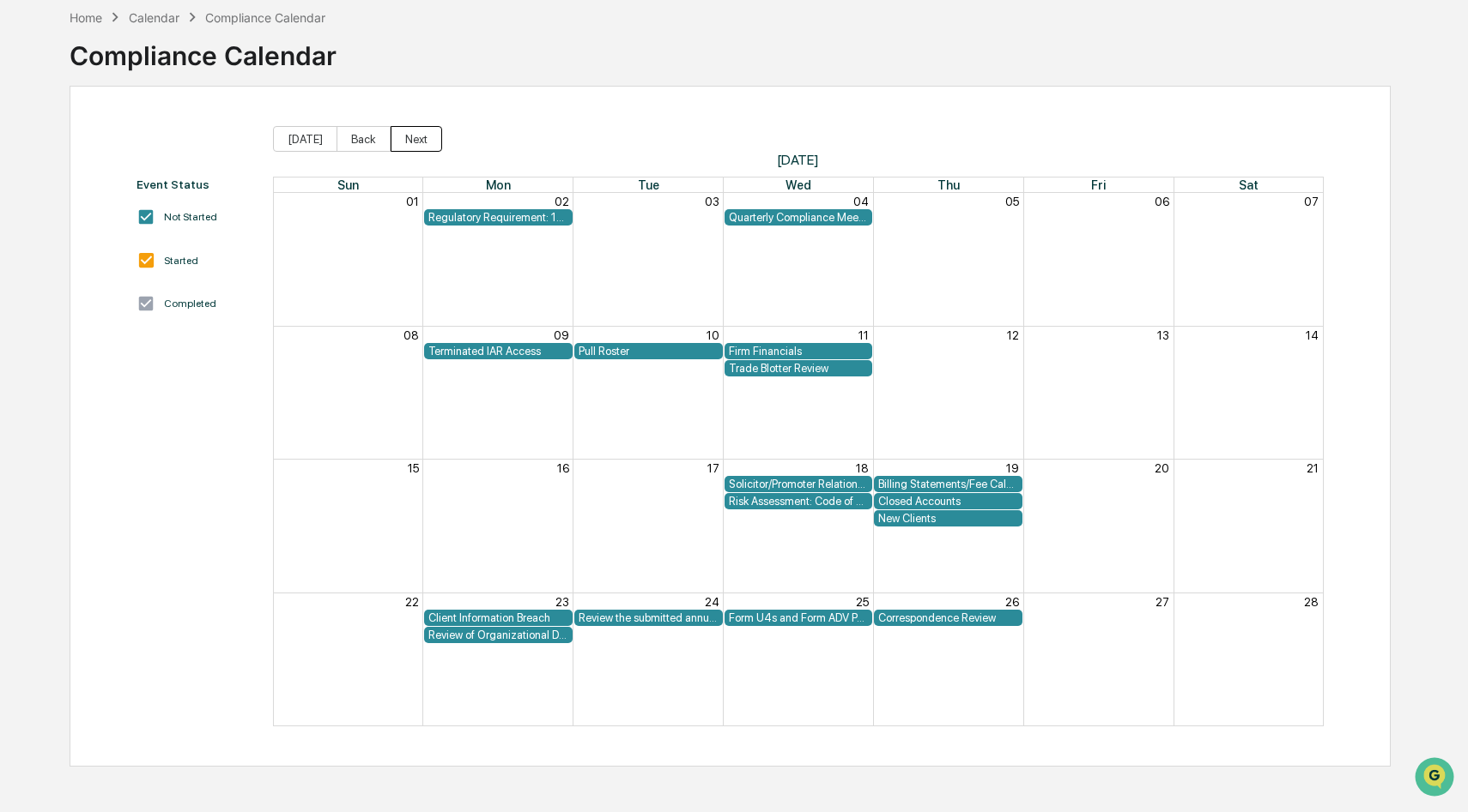
click at [421, 140] on button "Next" at bounding box center [416, 139] width 52 height 25
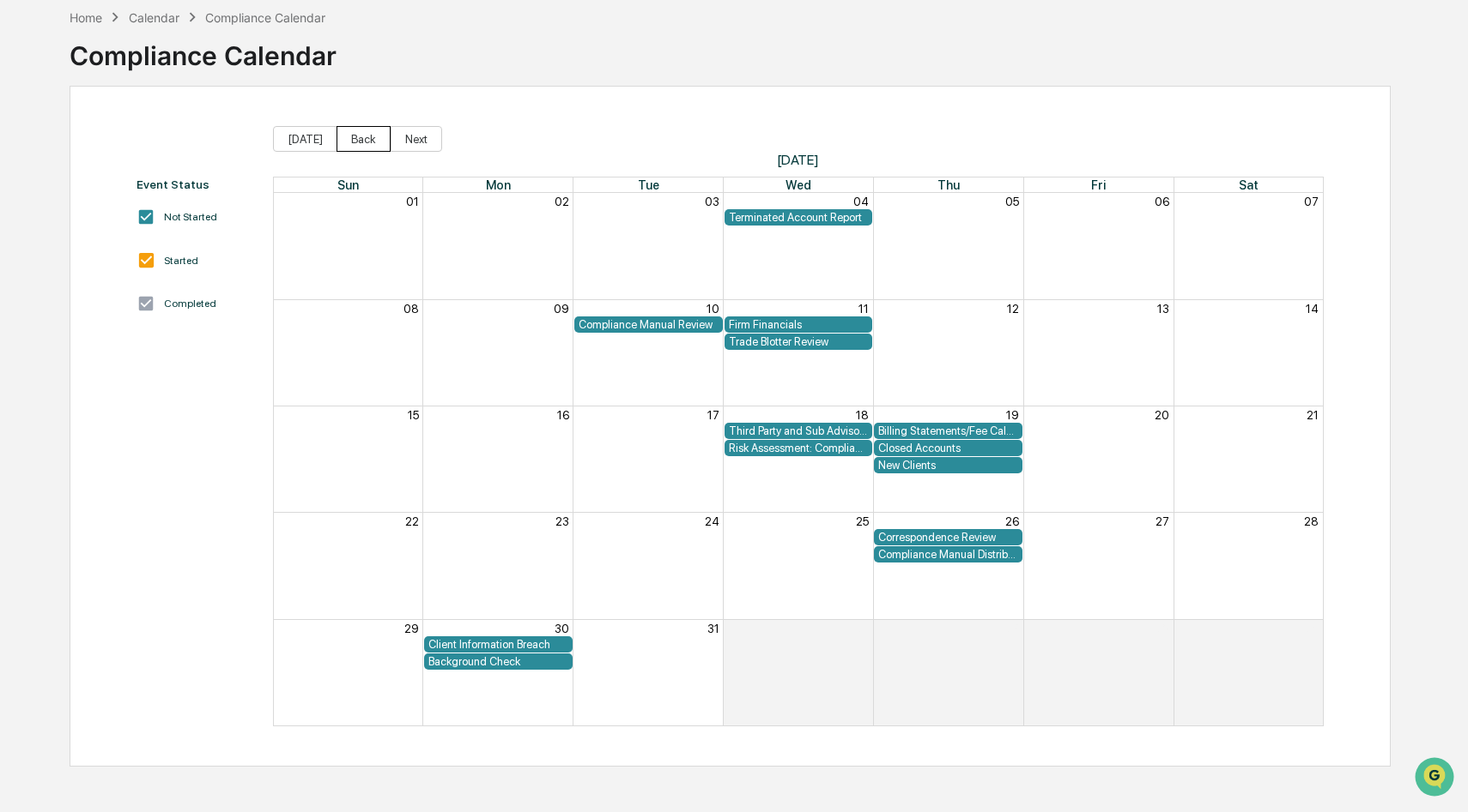
click at [362, 143] on button "Back" at bounding box center [364, 139] width 54 height 25
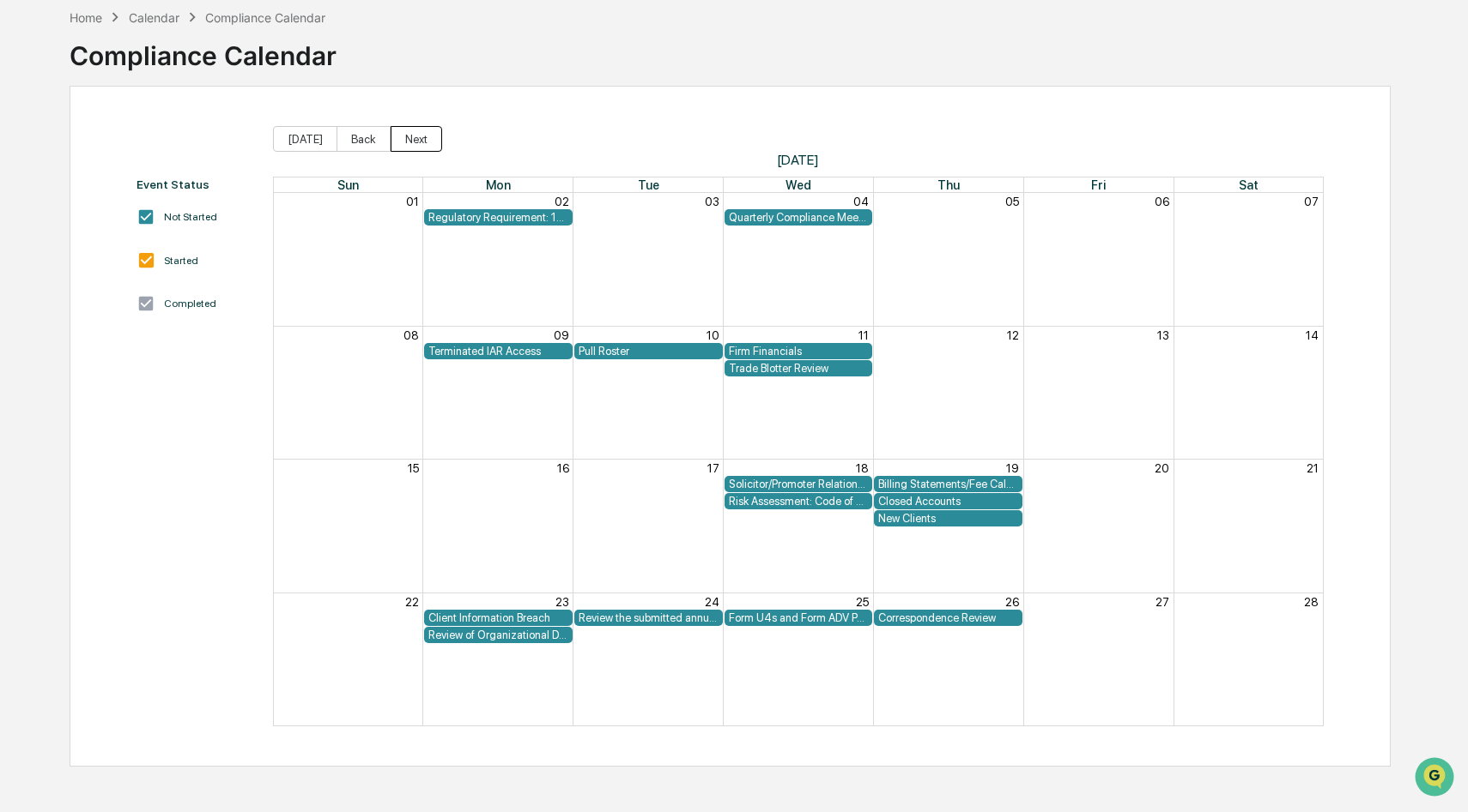
click at [418, 146] on button "Next" at bounding box center [416, 139] width 52 height 25
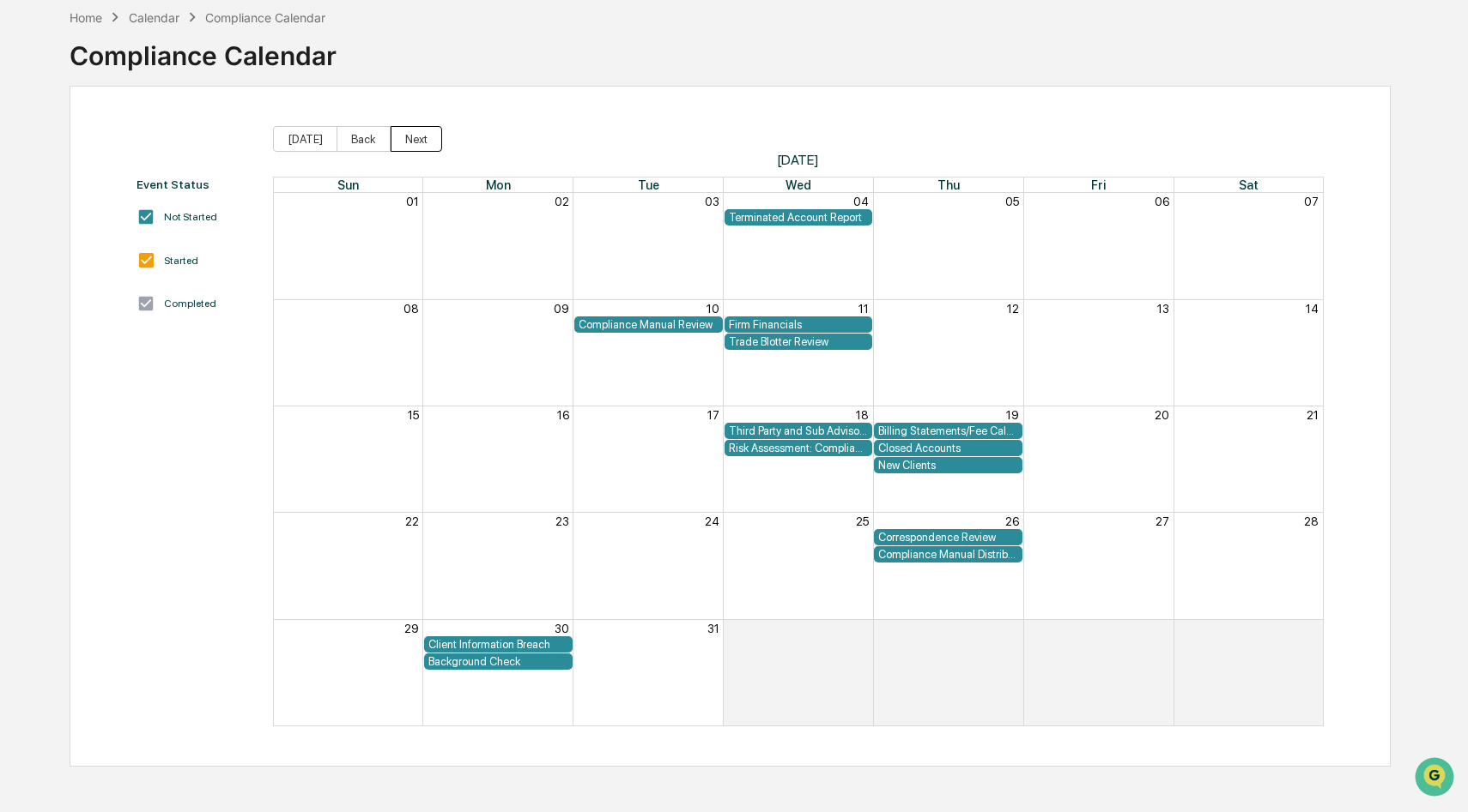
click at [401, 137] on button "Next" at bounding box center [416, 139] width 52 height 25
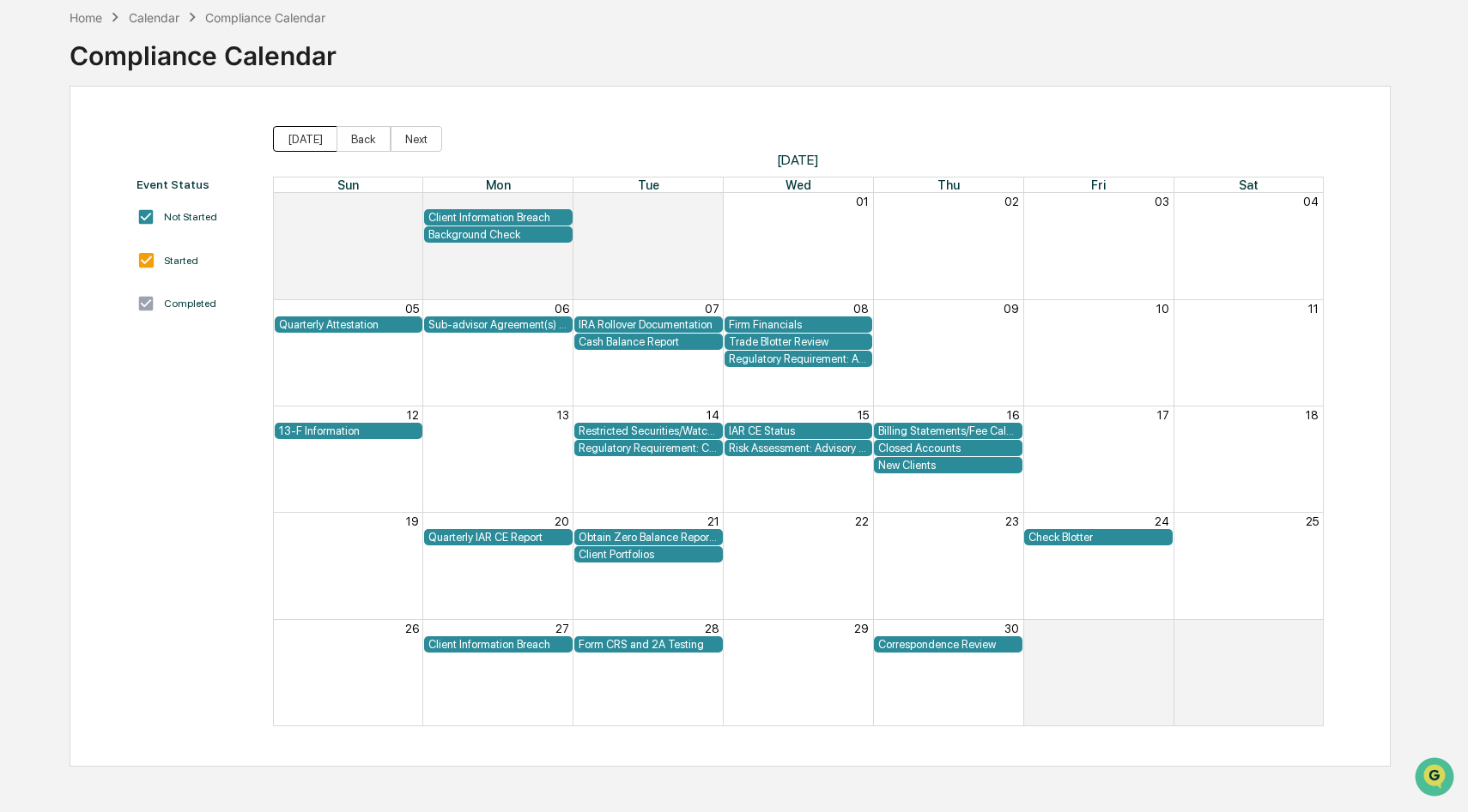
click at [309, 147] on button "[DATE]" at bounding box center [305, 139] width 64 height 25
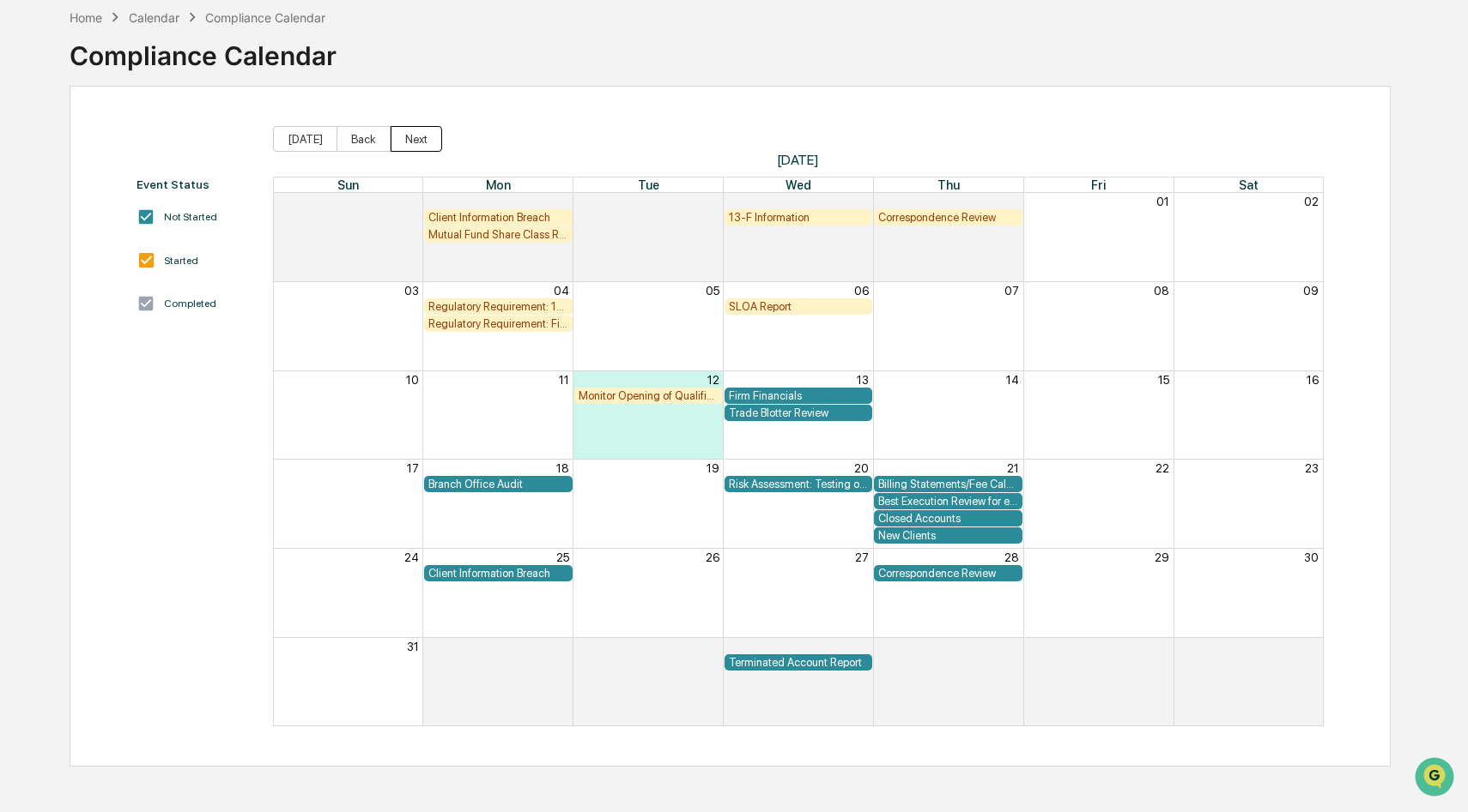
click at [410, 137] on button "Next" at bounding box center [416, 139] width 52 height 25
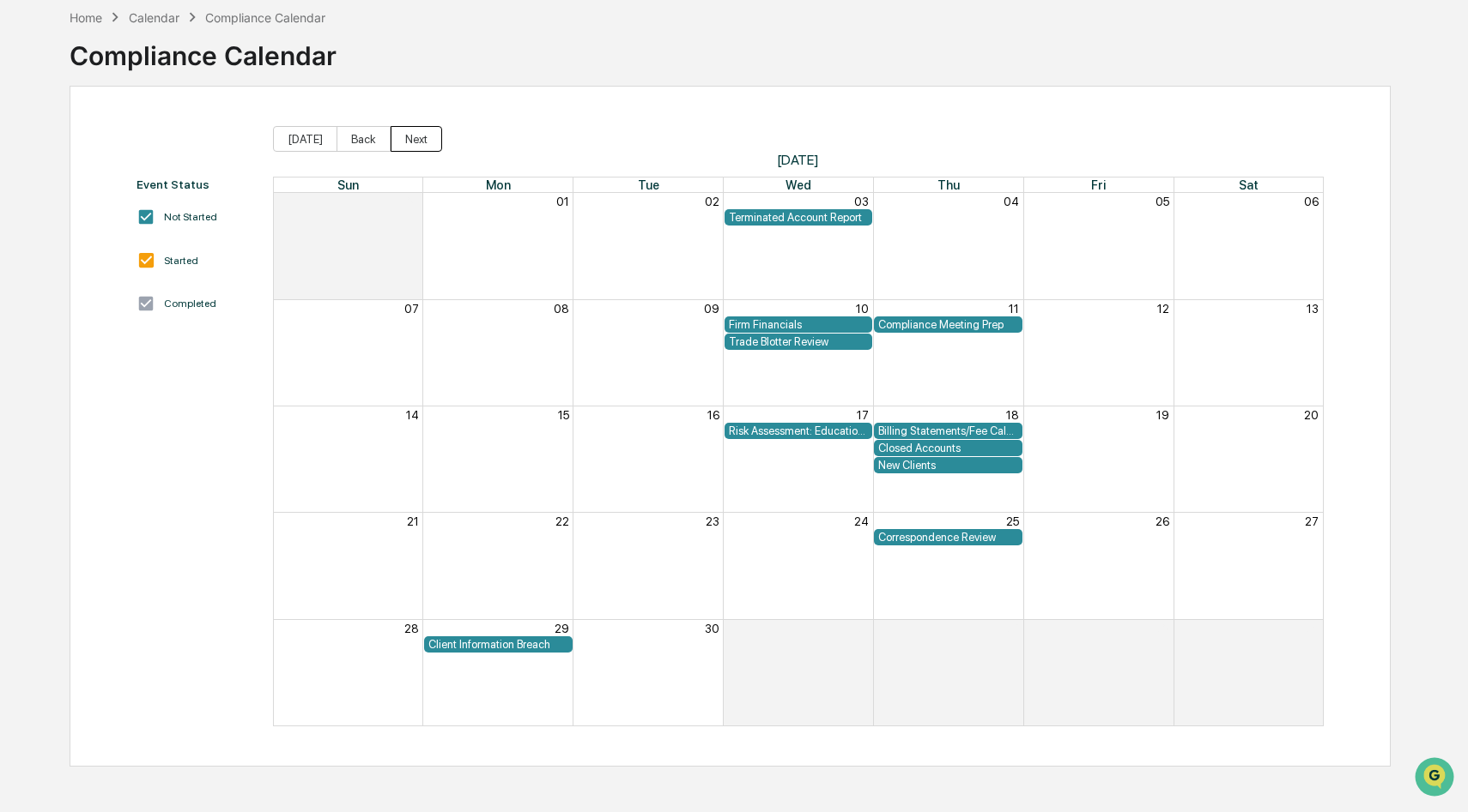
click at [410, 137] on button "Next" at bounding box center [416, 139] width 52 height 25
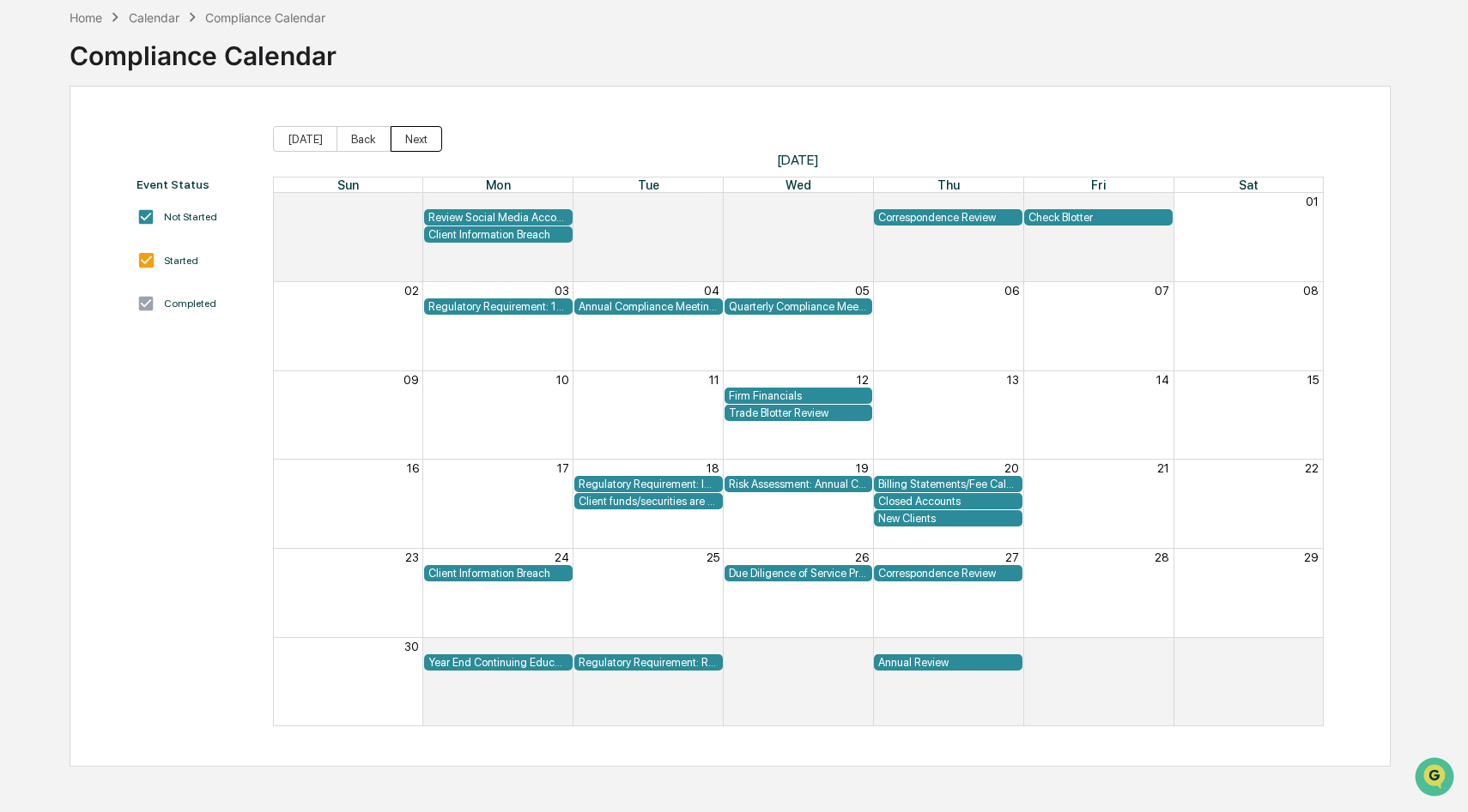
click at [410, 137] on button "Next" at bounding box center [416, 139] width 52 height 25
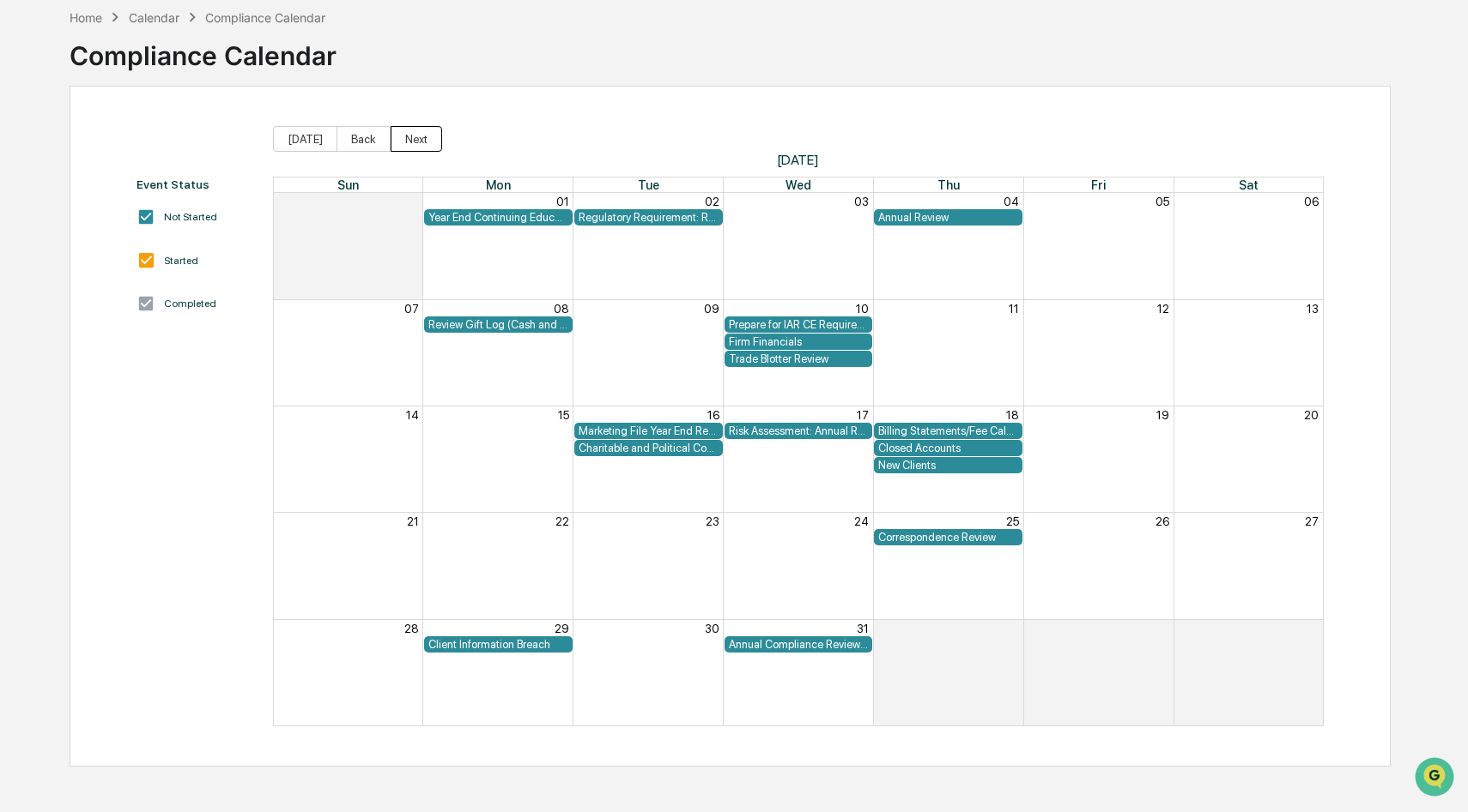
click at [410, 137] on button "Next" at bounding box center [416, 139] width 52 height 25
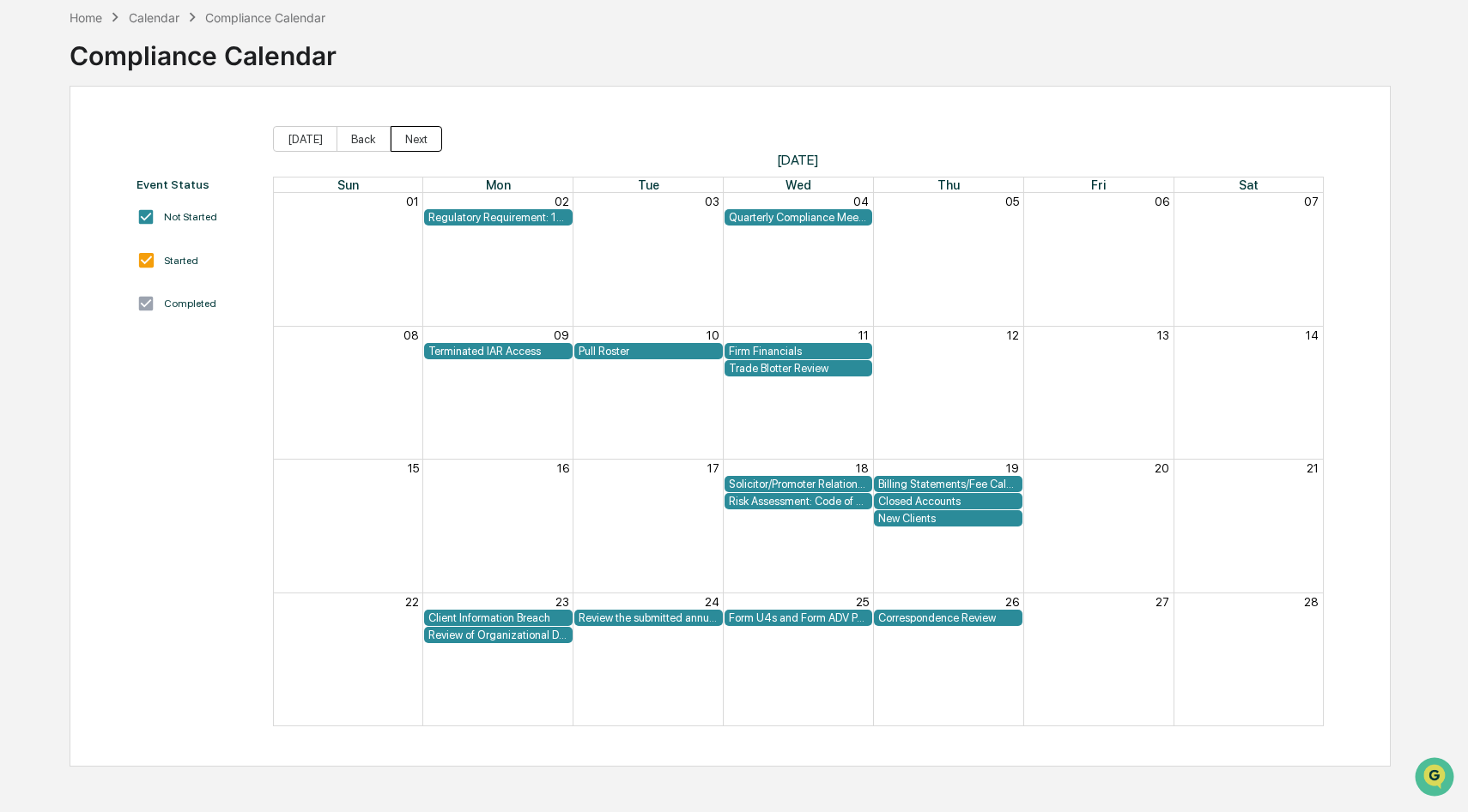
click at [410, 137] on button "Next" at bounding box center [416, 139] width 52 height 25
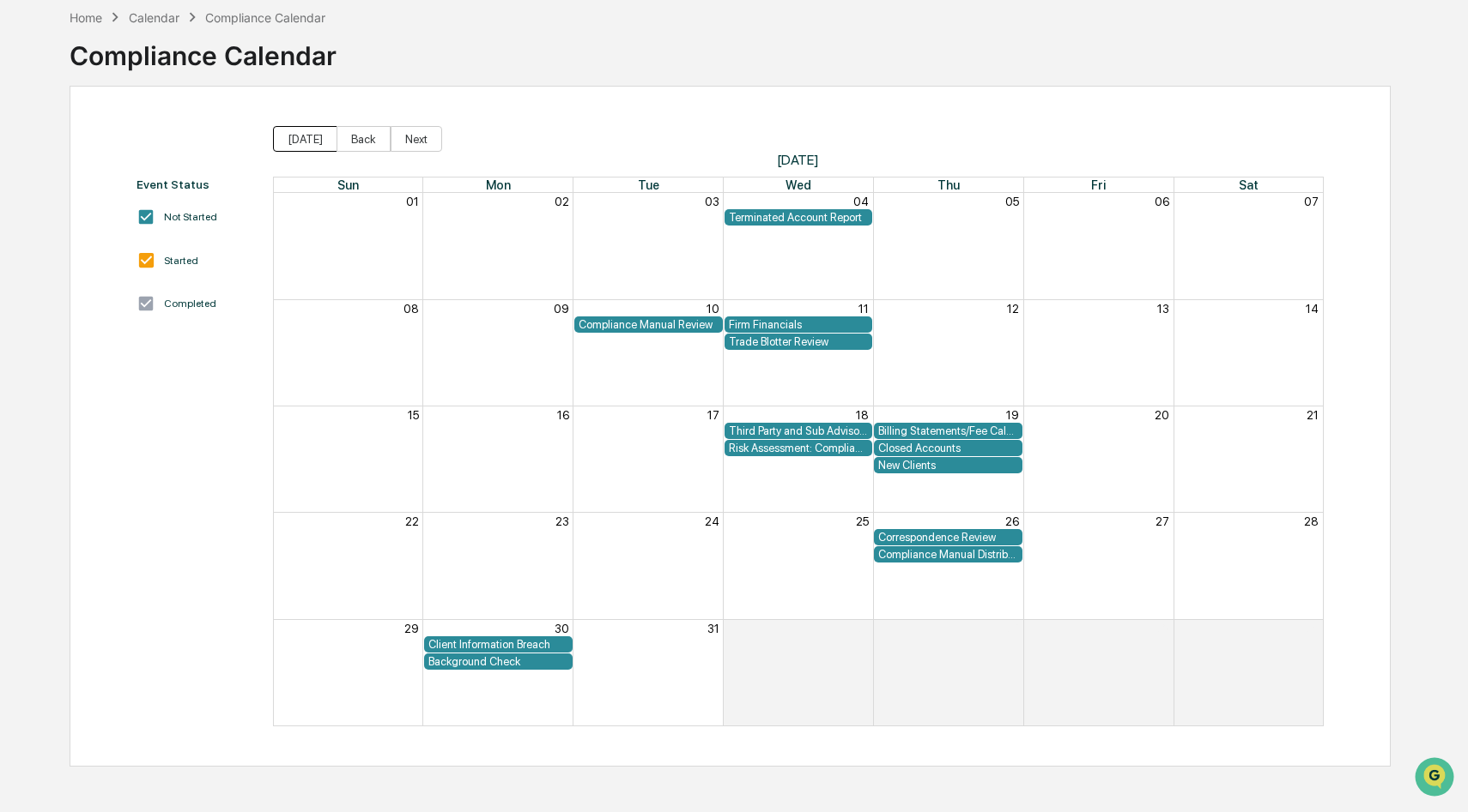
click at [299, 142] on button "[DATE]" at bounding box center [305, 139] width 64 height 25
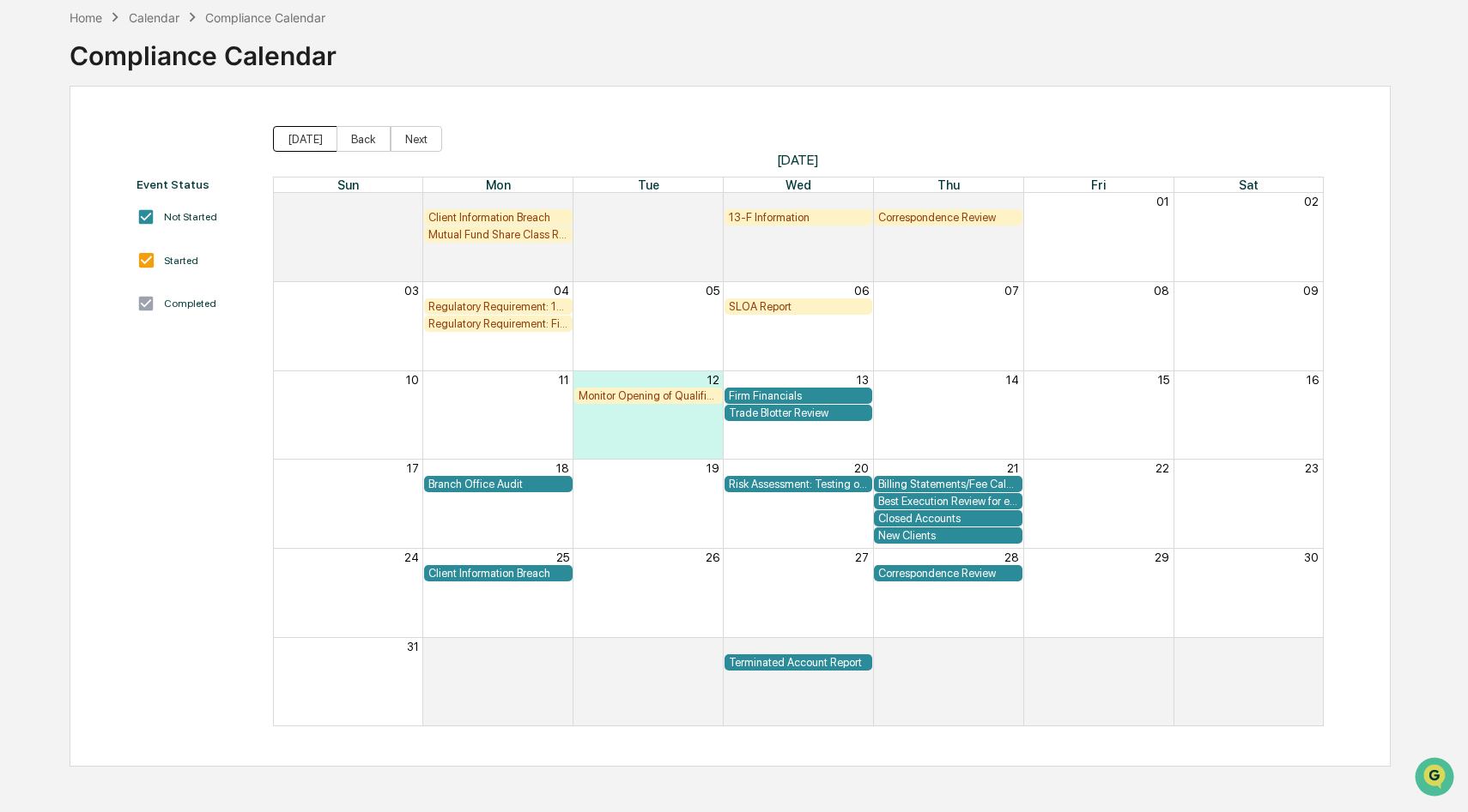
click at [299, 142] on button "[DATE]" at bounding box center [305, 139] width 64 height 25
click at [400, 137] on button "Next" at bounding box center [416, 139] width 52 height 25
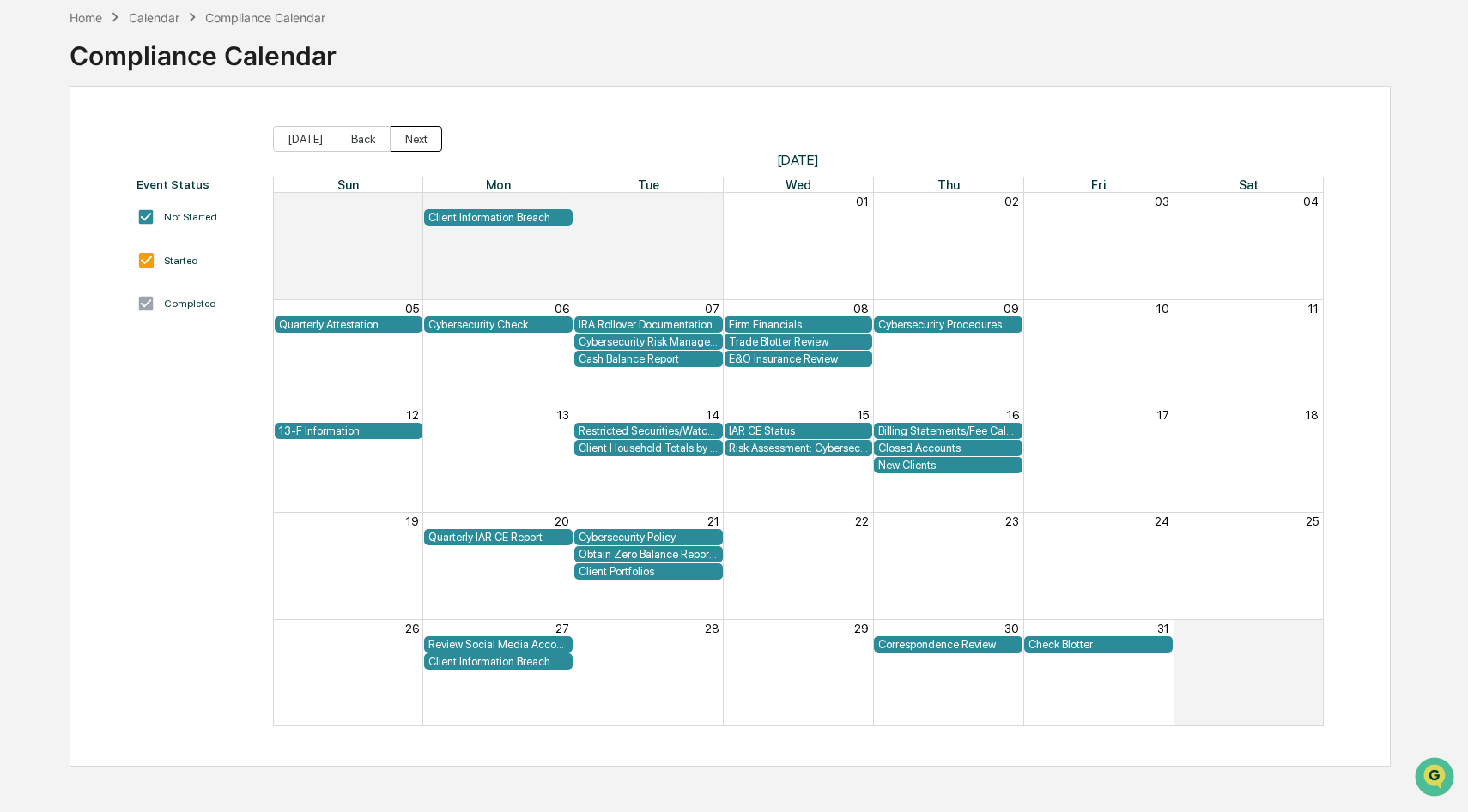
click at [400, 137] on button "Next" at bounding box center [416, 139] width 52 height 25
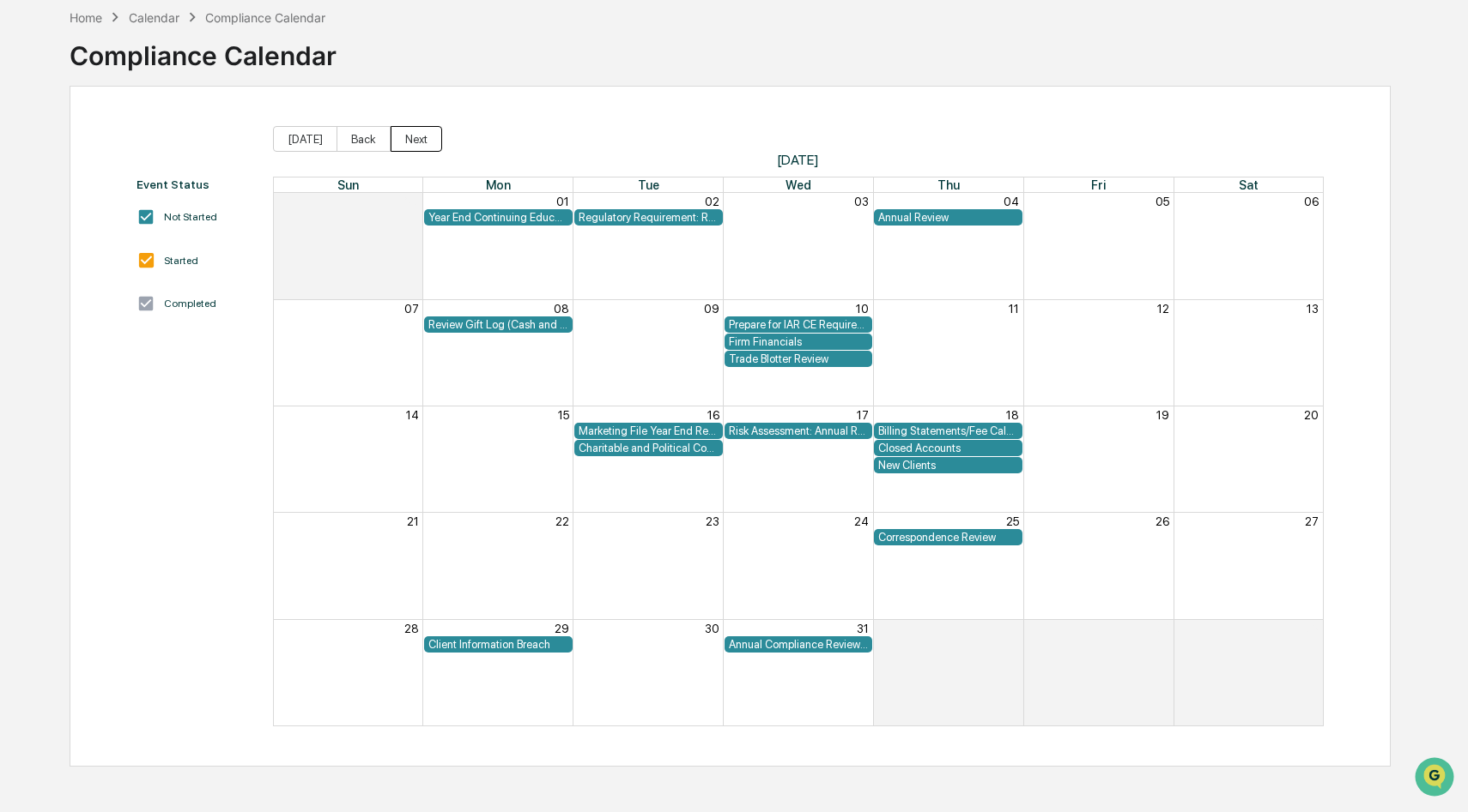
click at [400, 137] on button "Next" at bounding box center [416, 139] width 52 height 25
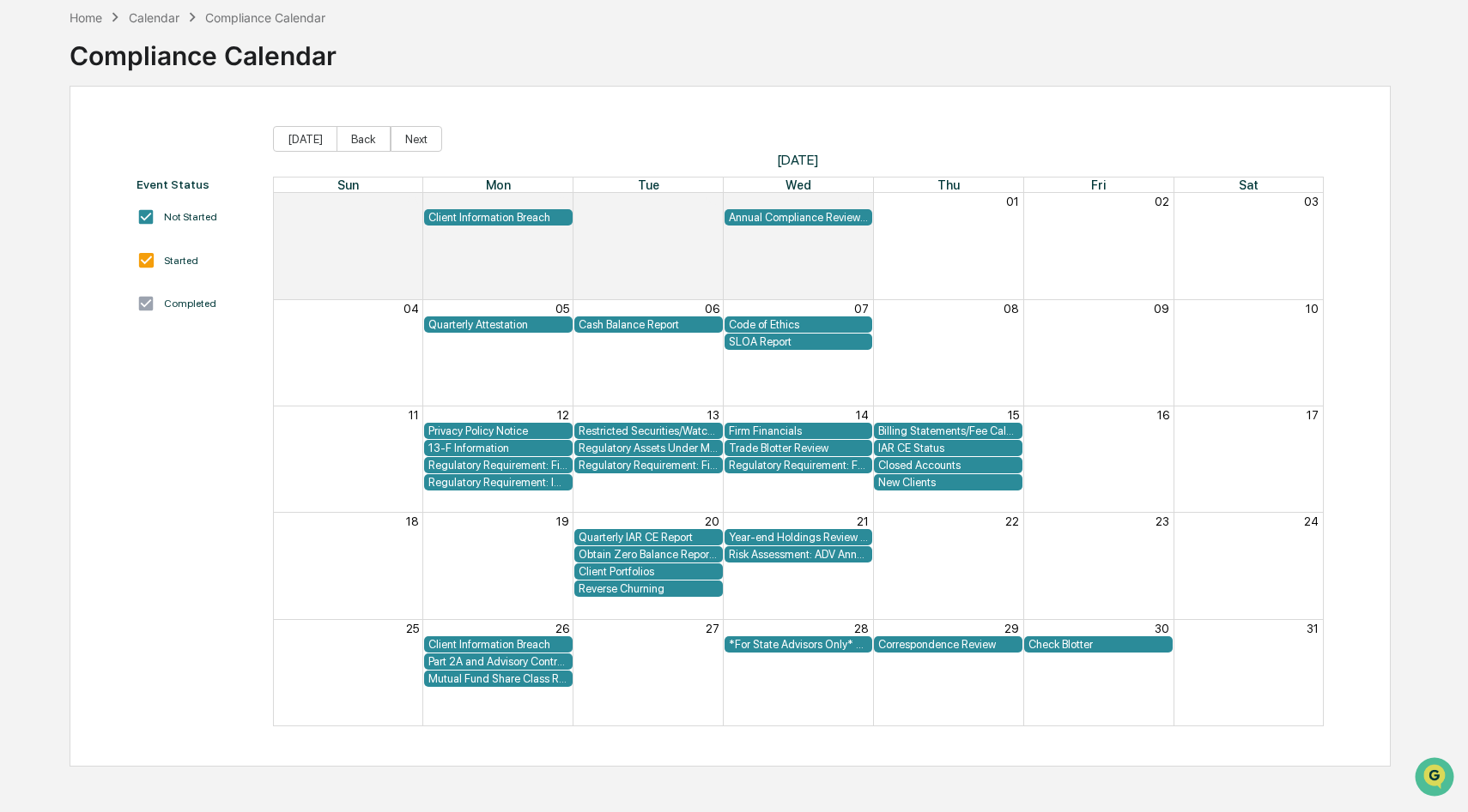
click at [539, 325] on div "Quarterly Attestation" at bounding box center [498, 324] width 140 height 13
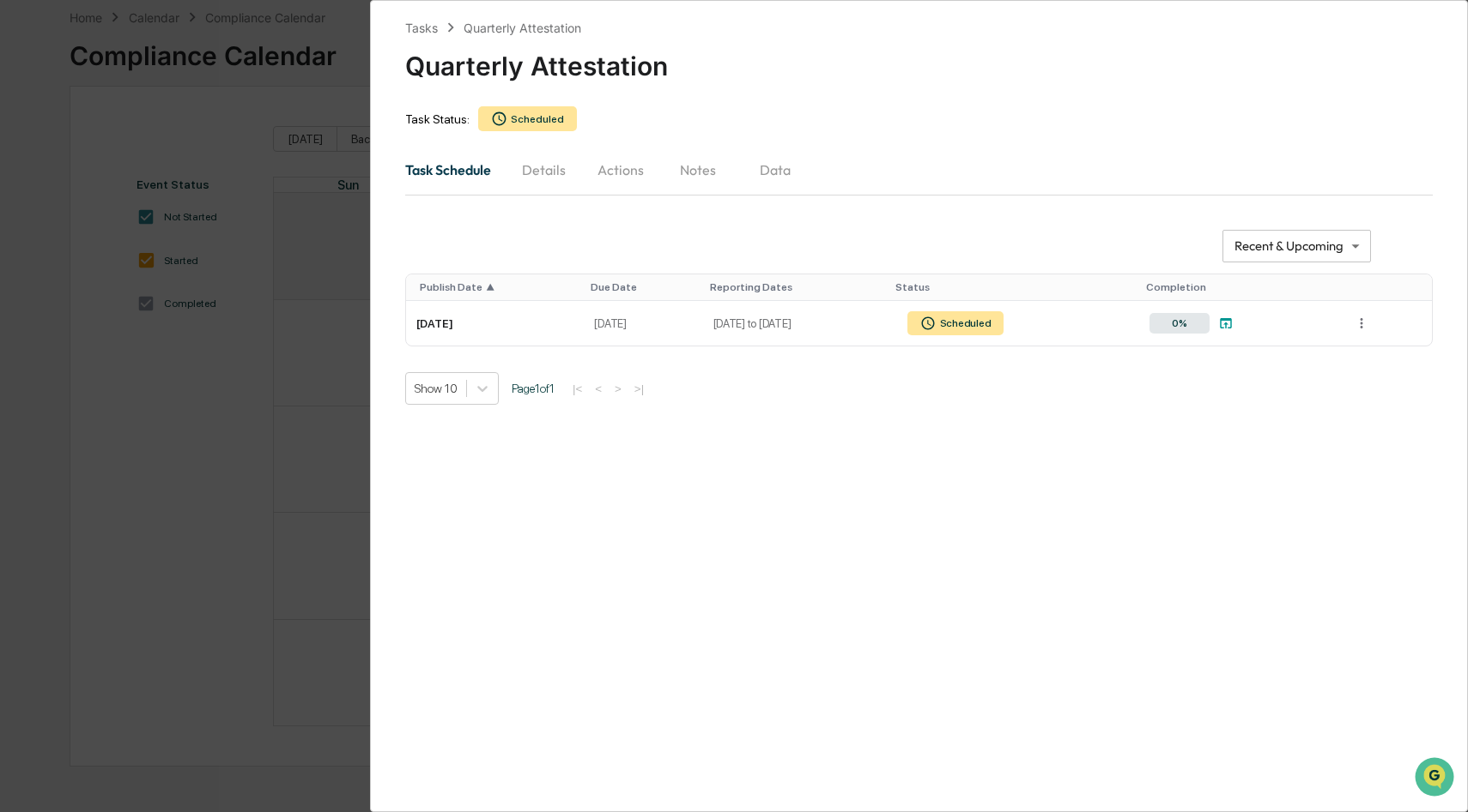
click at [310, 372] on div "**********" at bounding box center [734, 406] width 1468 height 812
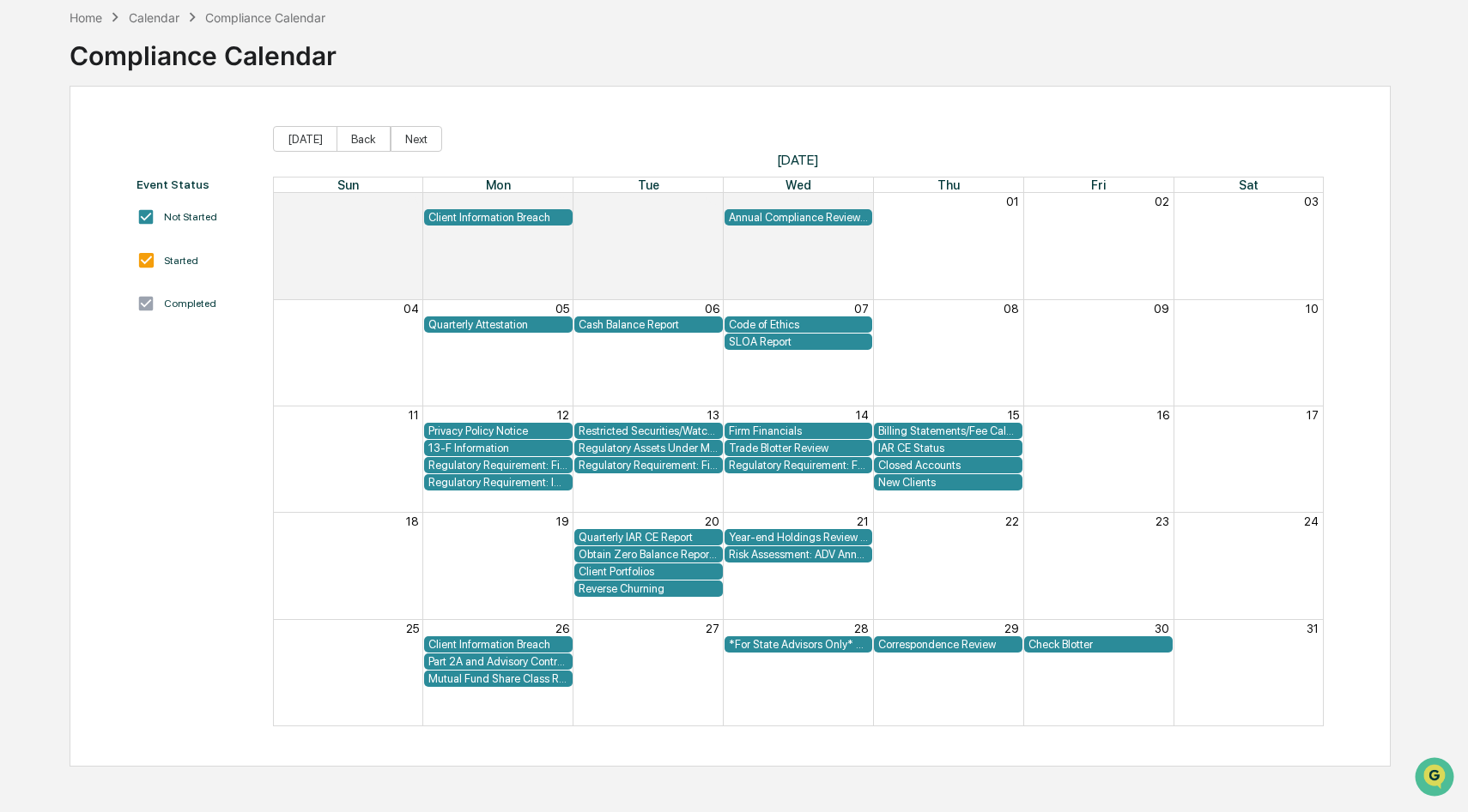
click at [499, 323] on div "Quarterly Attestation" at bounding box center [498, 324] width 140 height 13
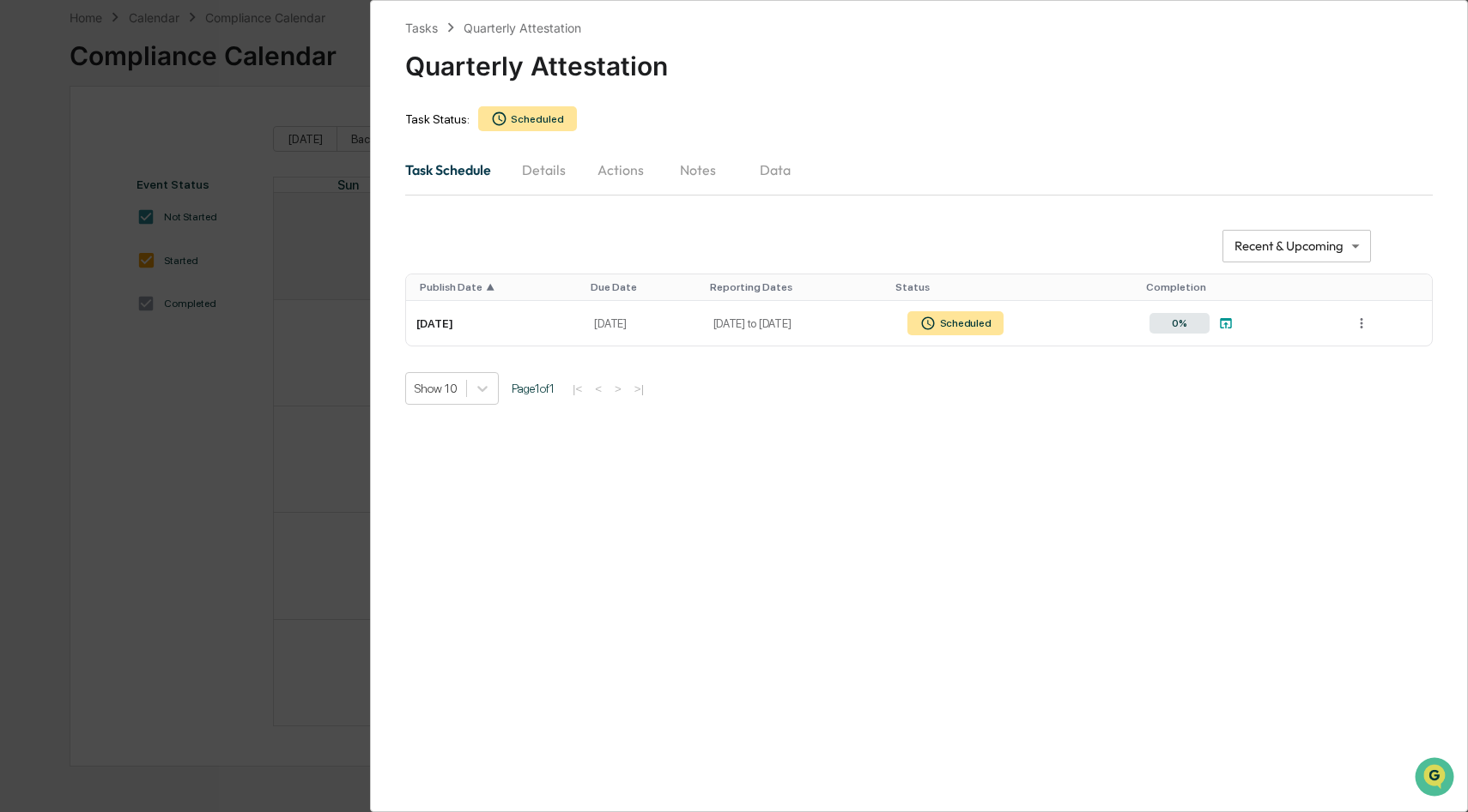
click at [552, 177] on button "Details" at bounding box center [543, 169] width 77 height 41
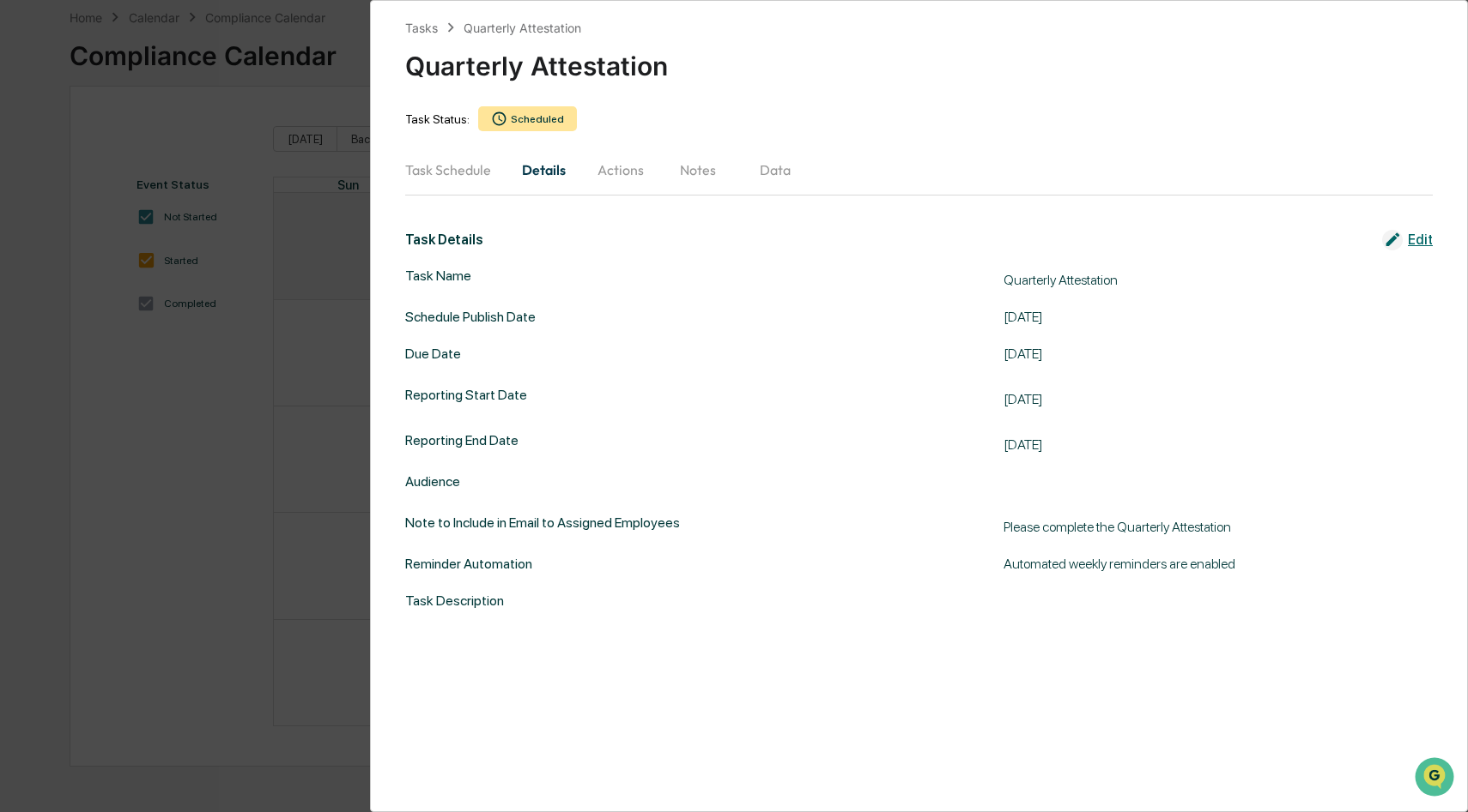
click at [616, 179] on button "Actions" at bounding box center [620, 169] width 77 height 41
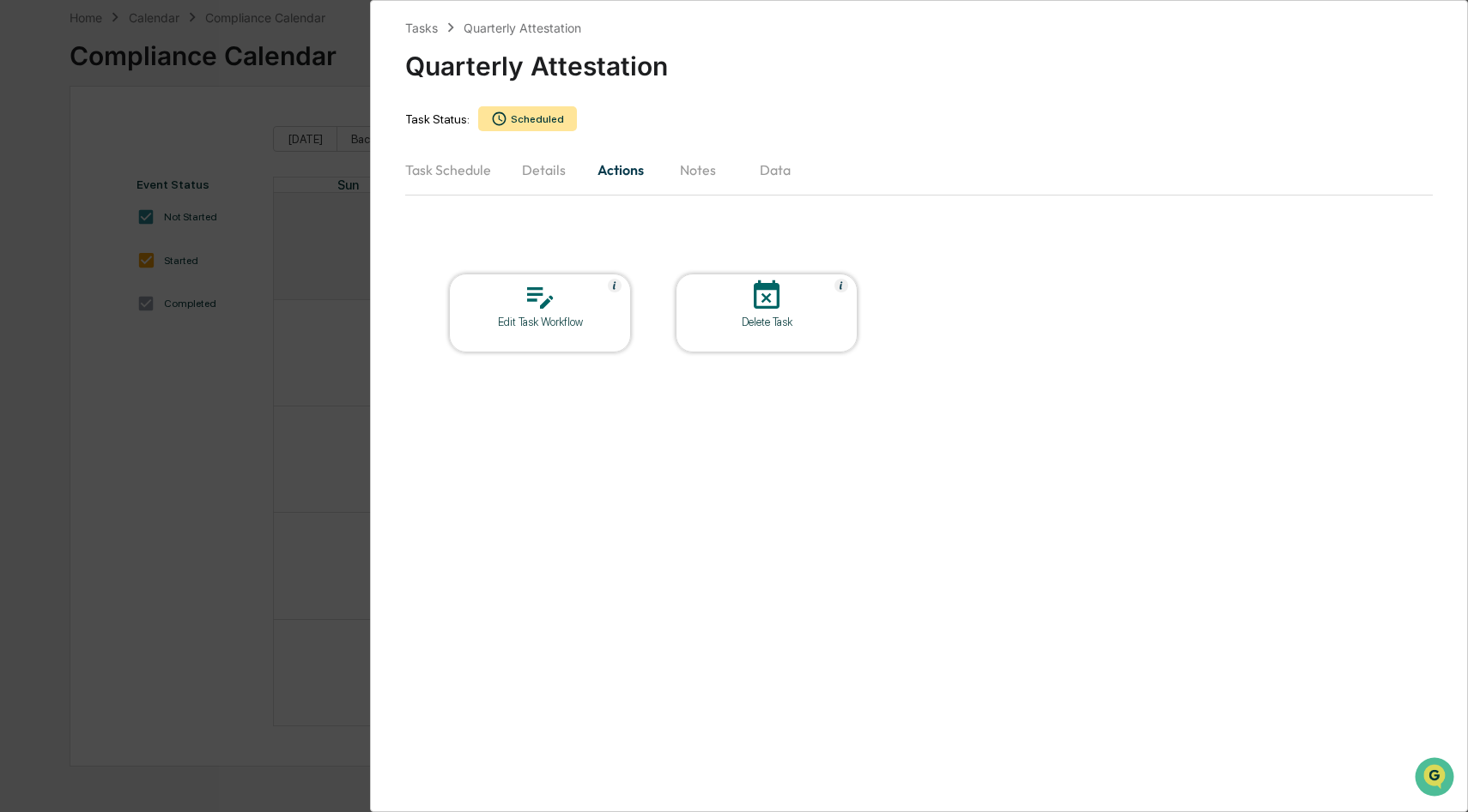
click at [693, 172] on button "Notes" at bounding box center [697, 169] width 77 height 41
click at [772, 168] on button "Data" at bounding box center [774, 169] width 77 height 41
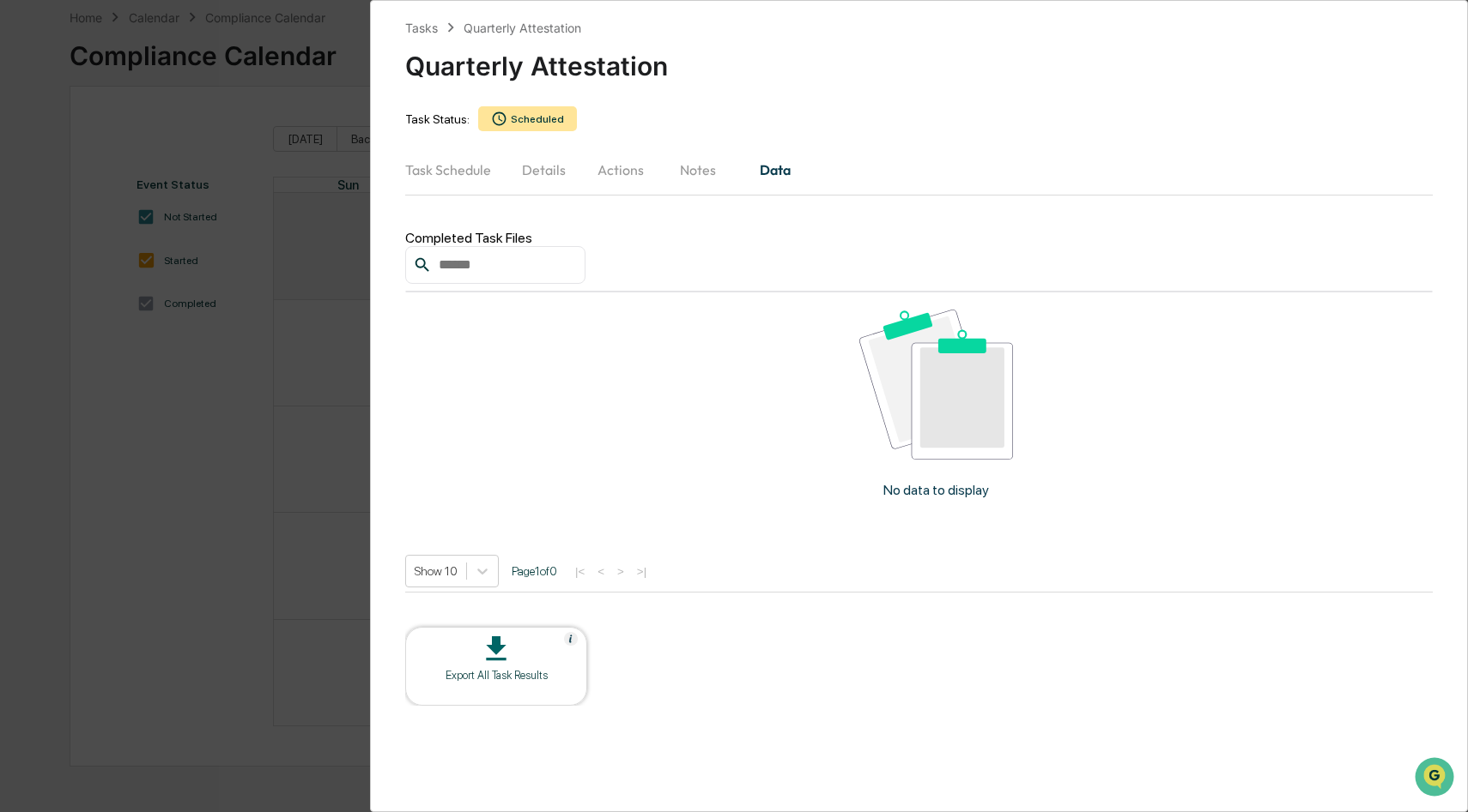
click at [316, 337] on div "Tasks Quarterly Attestation Quarterly Attestation Task Status: Scheduled Task S…" at bounding box center [734, 406] width 1468 height 812
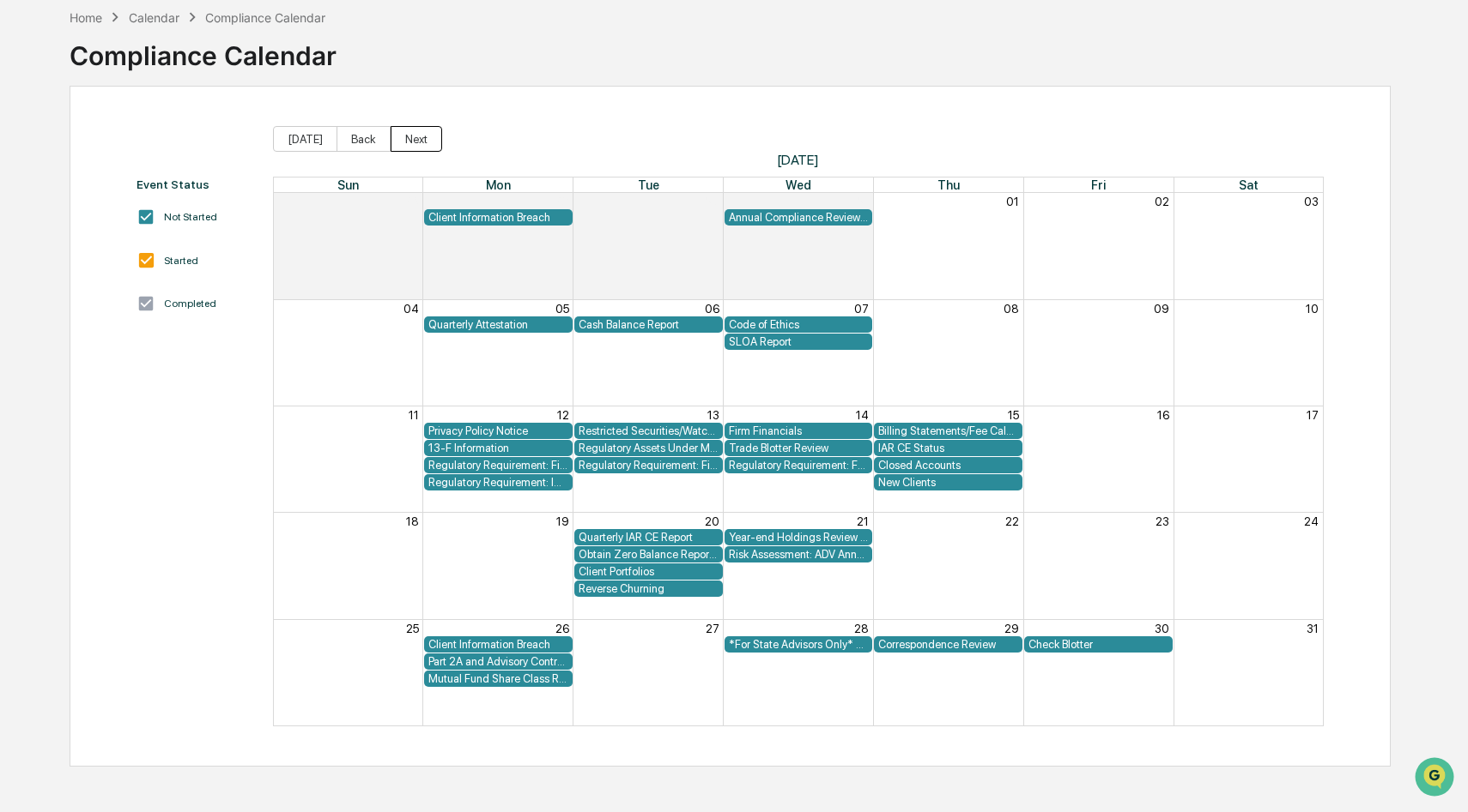
click at [425, 140] on button "Next" at bounding box center [416, 139] width 52 height 25
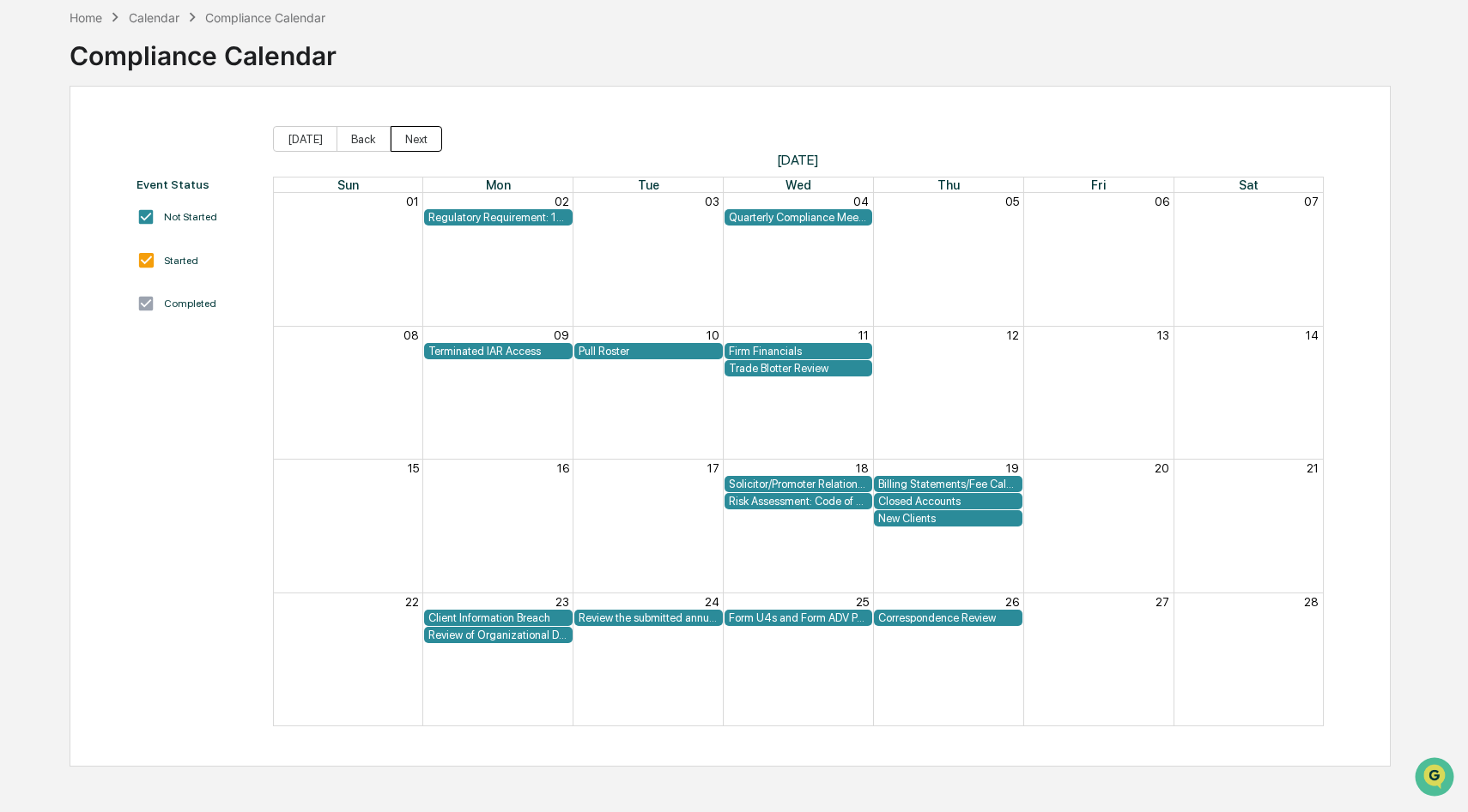
click at [425, 140] on button "Next" at bounding box center [416, 139] width 52 height 25
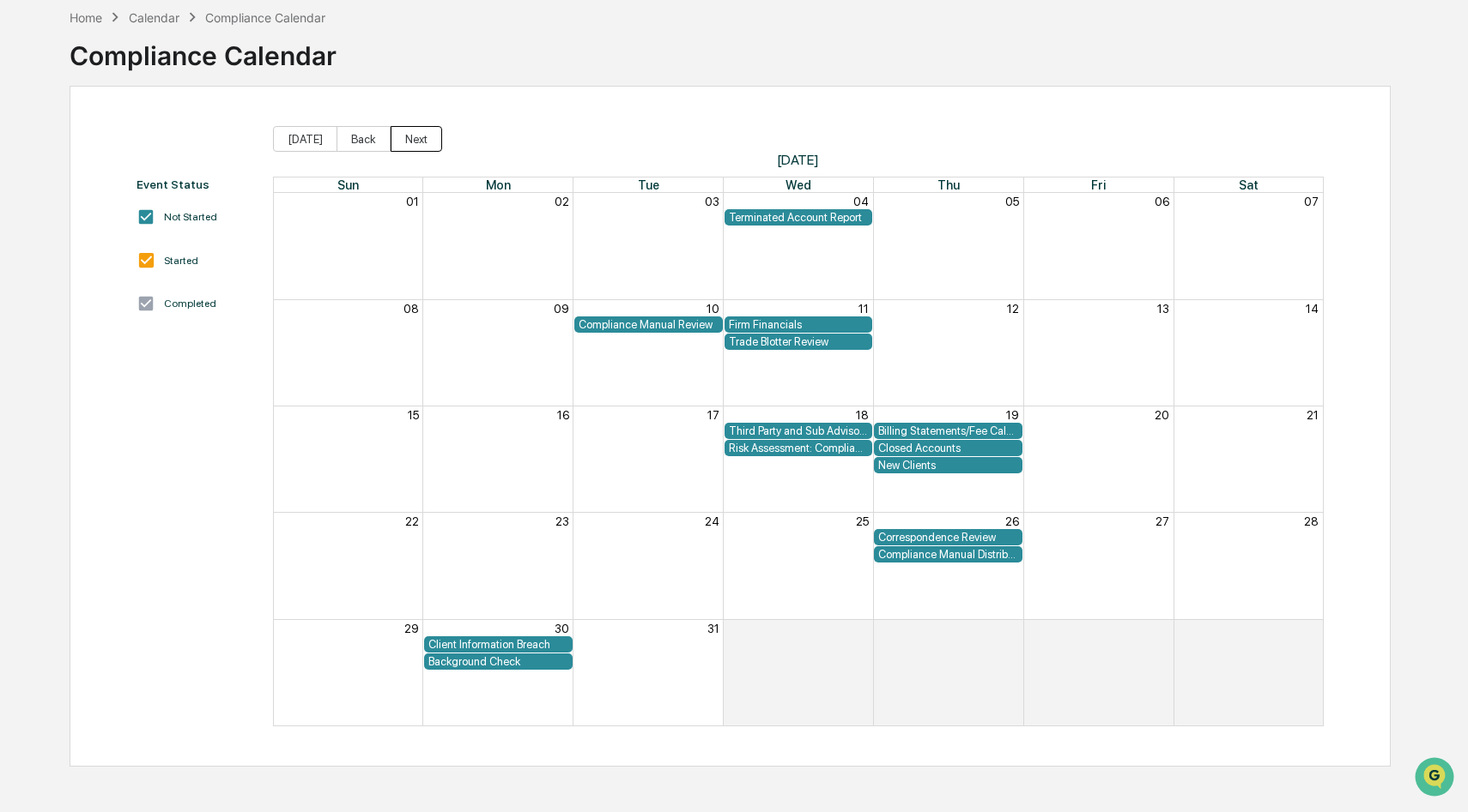
click at [425, 140] on button "Next" at bounding box center [416, 139] width 52 height 25
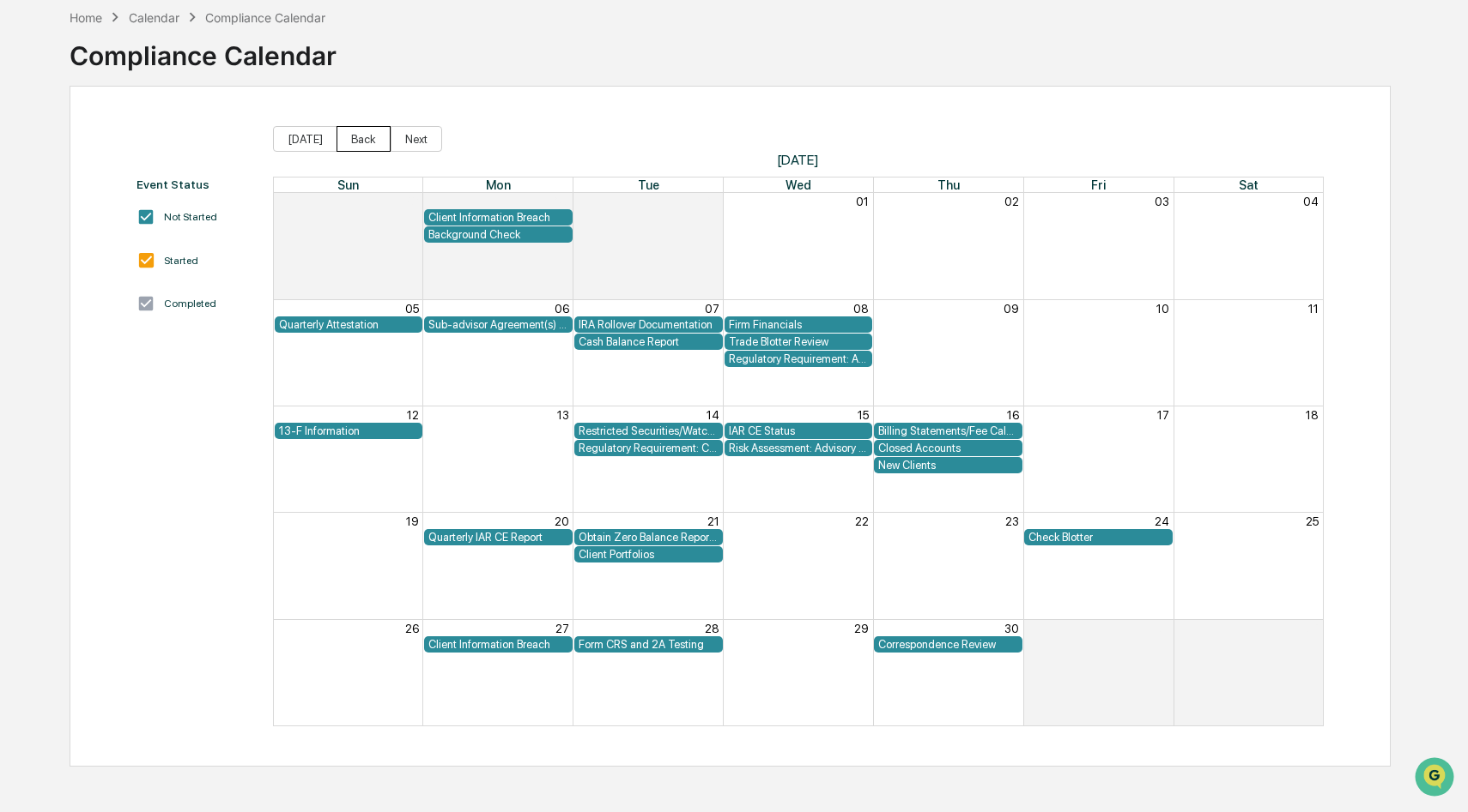
click at [345, 139] on button "Back" at bounding box center [364, 139] width 54 height 25
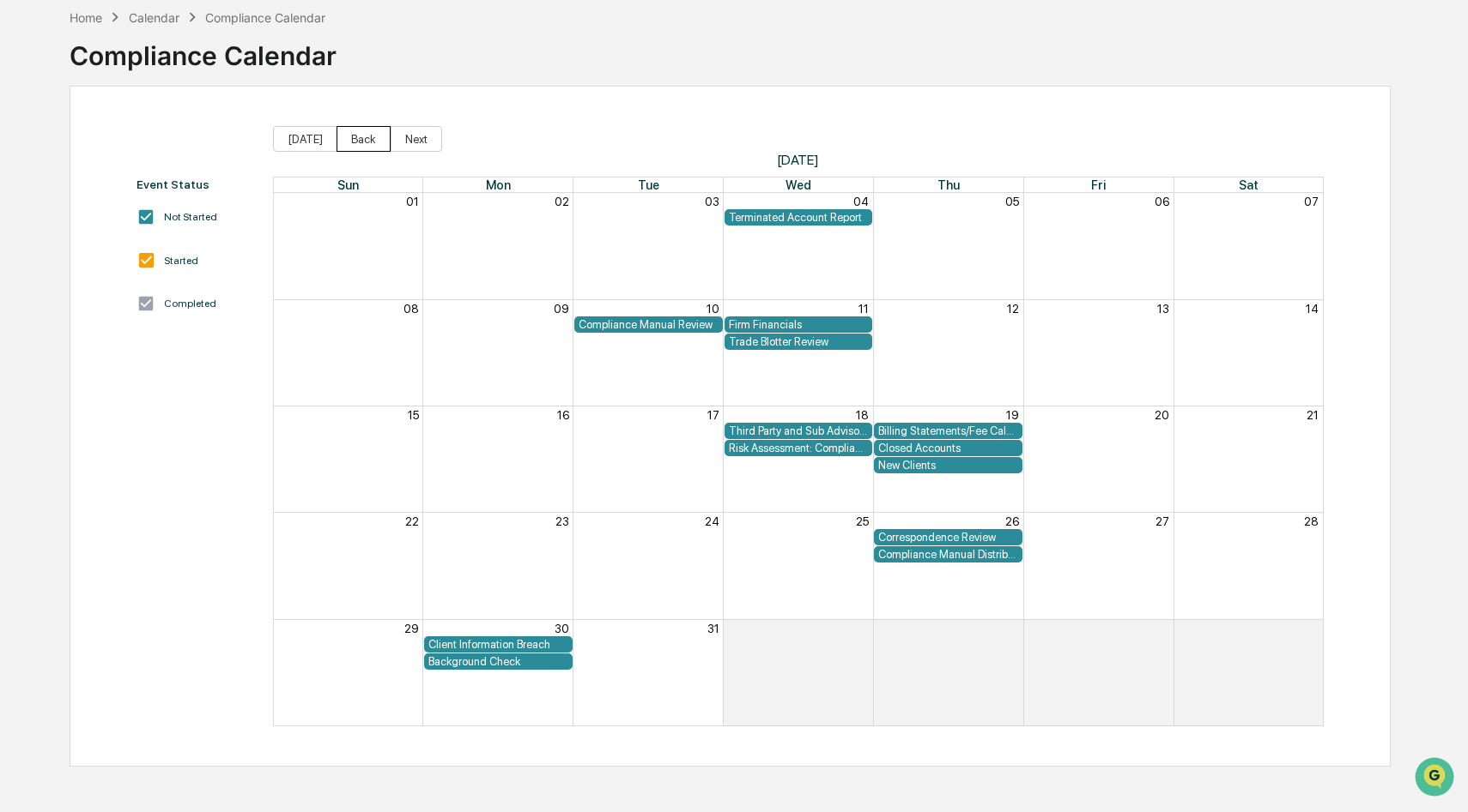
click at [345, 139] on button "Back" at bounding box center [364, 139] width 54 height 25
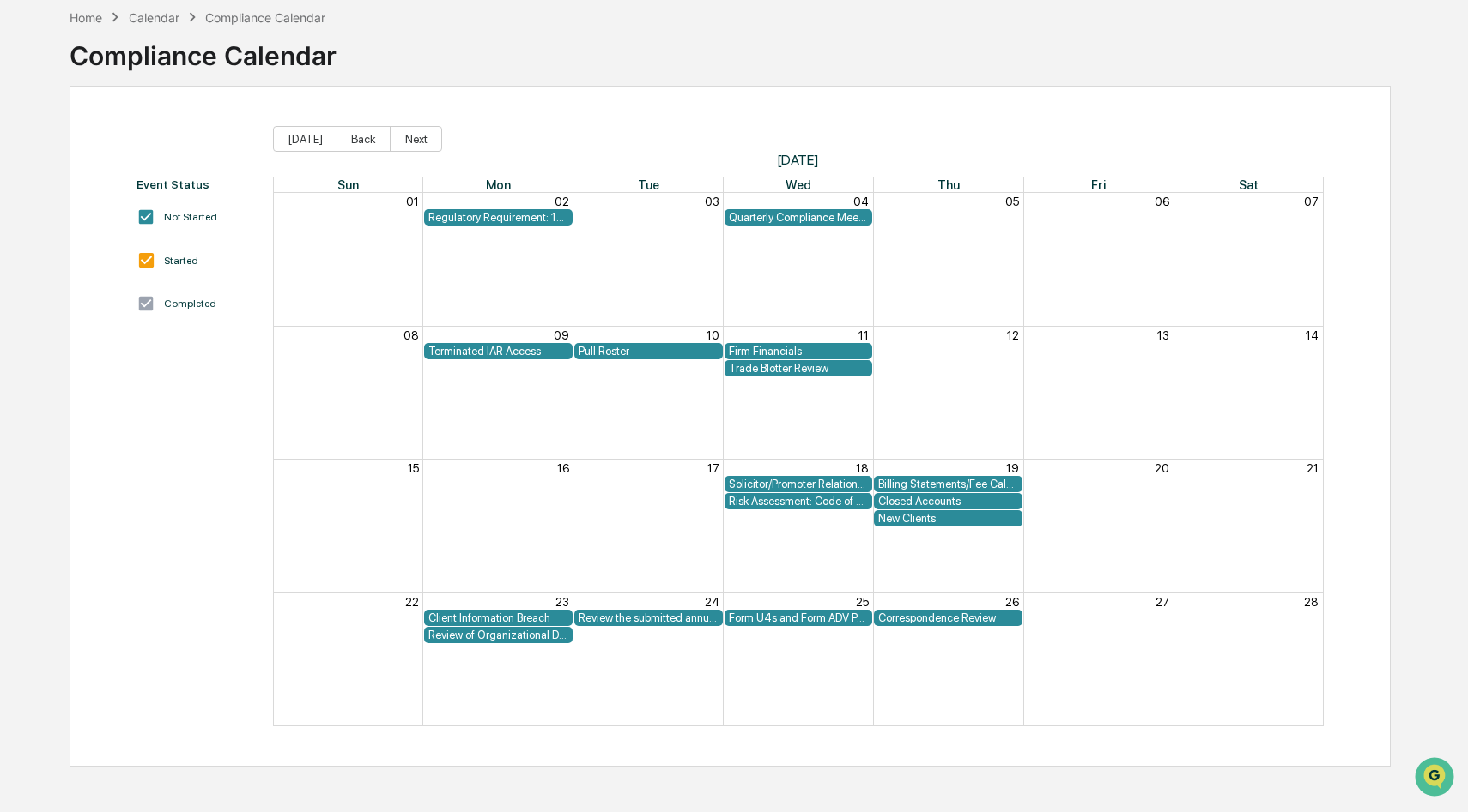
click at [762, 218] on div "Quarterly Compliance Meeting with Executive Team" at bounding box center [799, 218] width 140 height 13
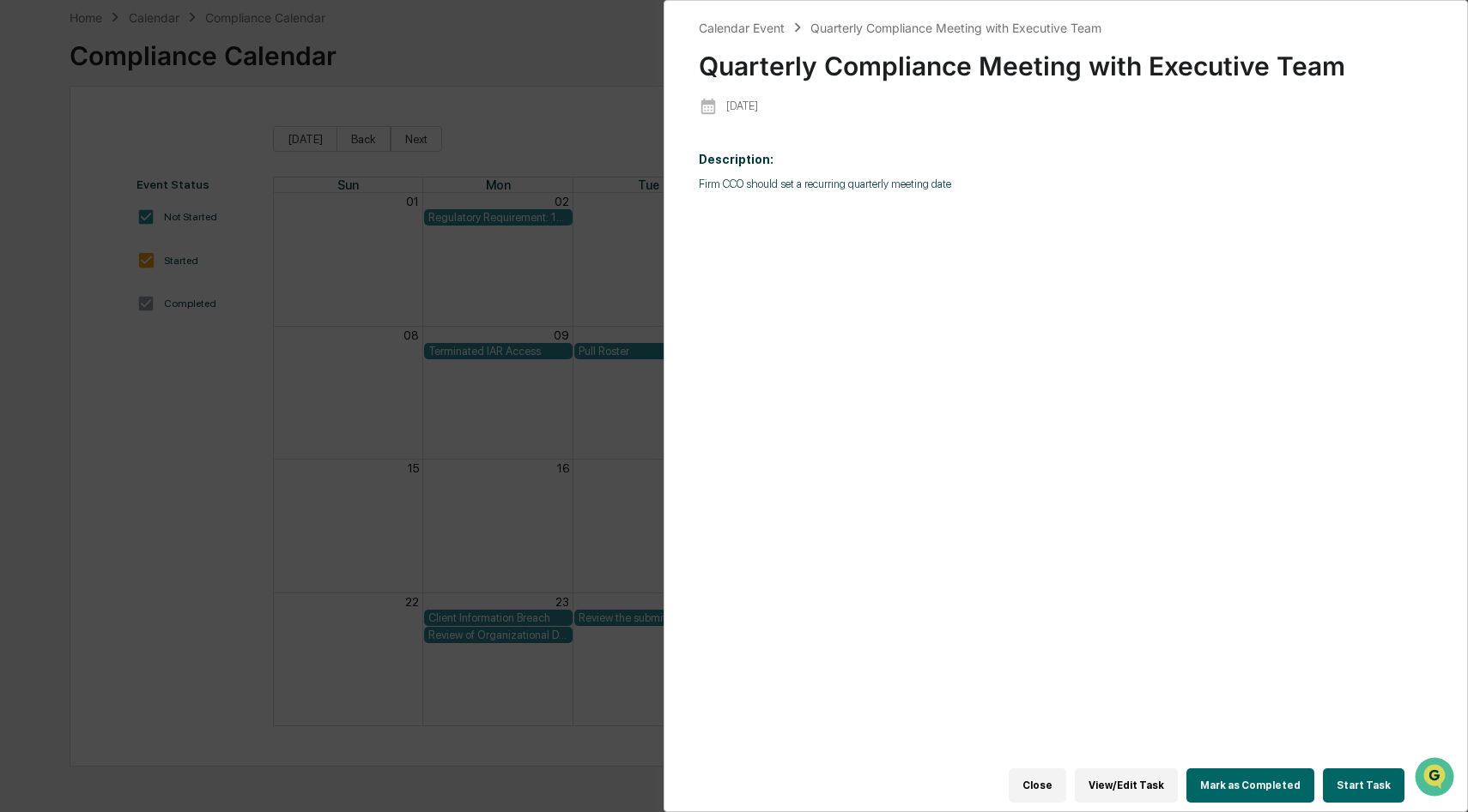
click at [551, 255] on div "Calendar Event Quarterly Compliance Meeting with Executive Team Quarterly Compl…" at bounding box center [734, 406] width 1468 height 812
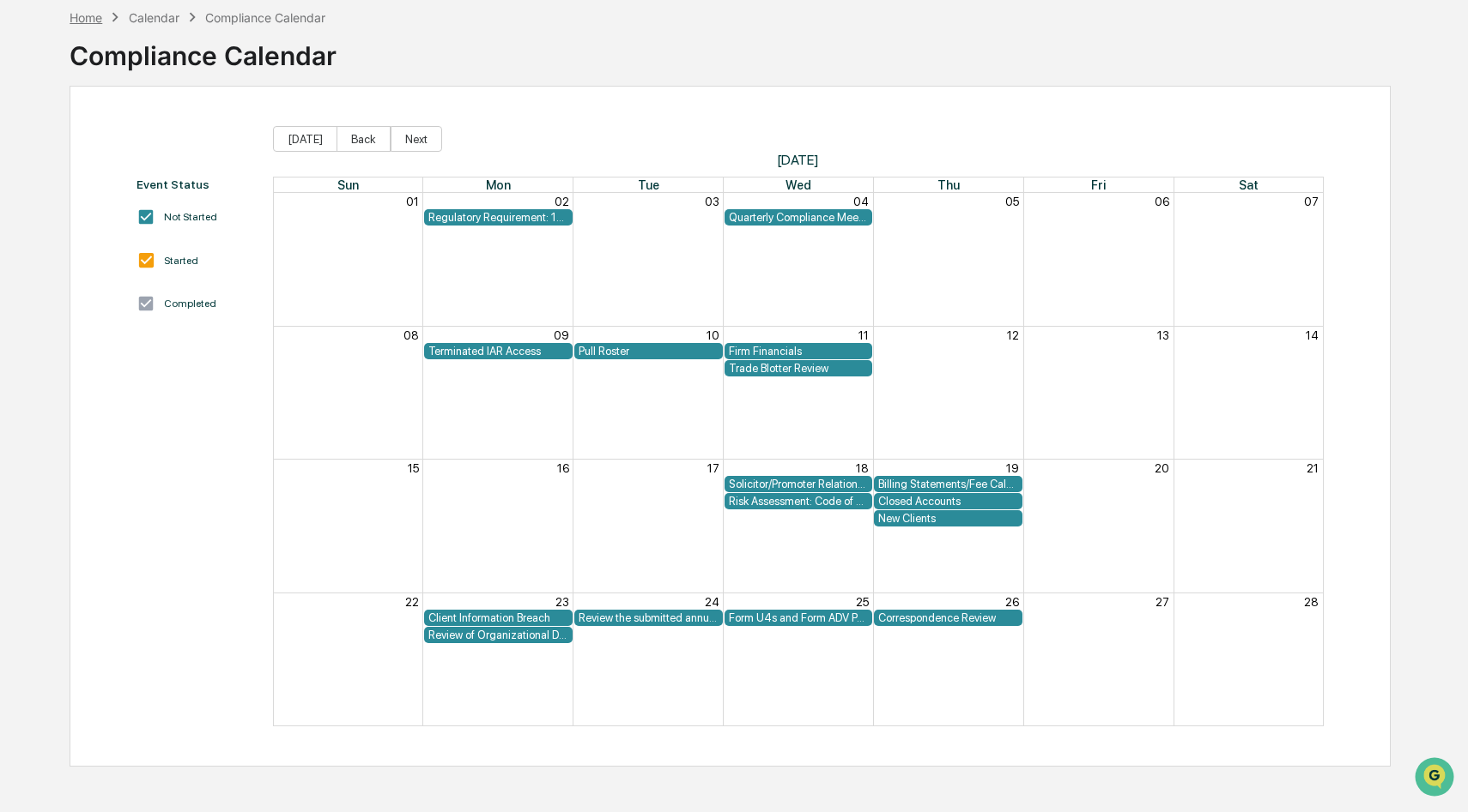
click at [85, 14] on div "Home" at bounding box center [86, 17] width 33 height 14
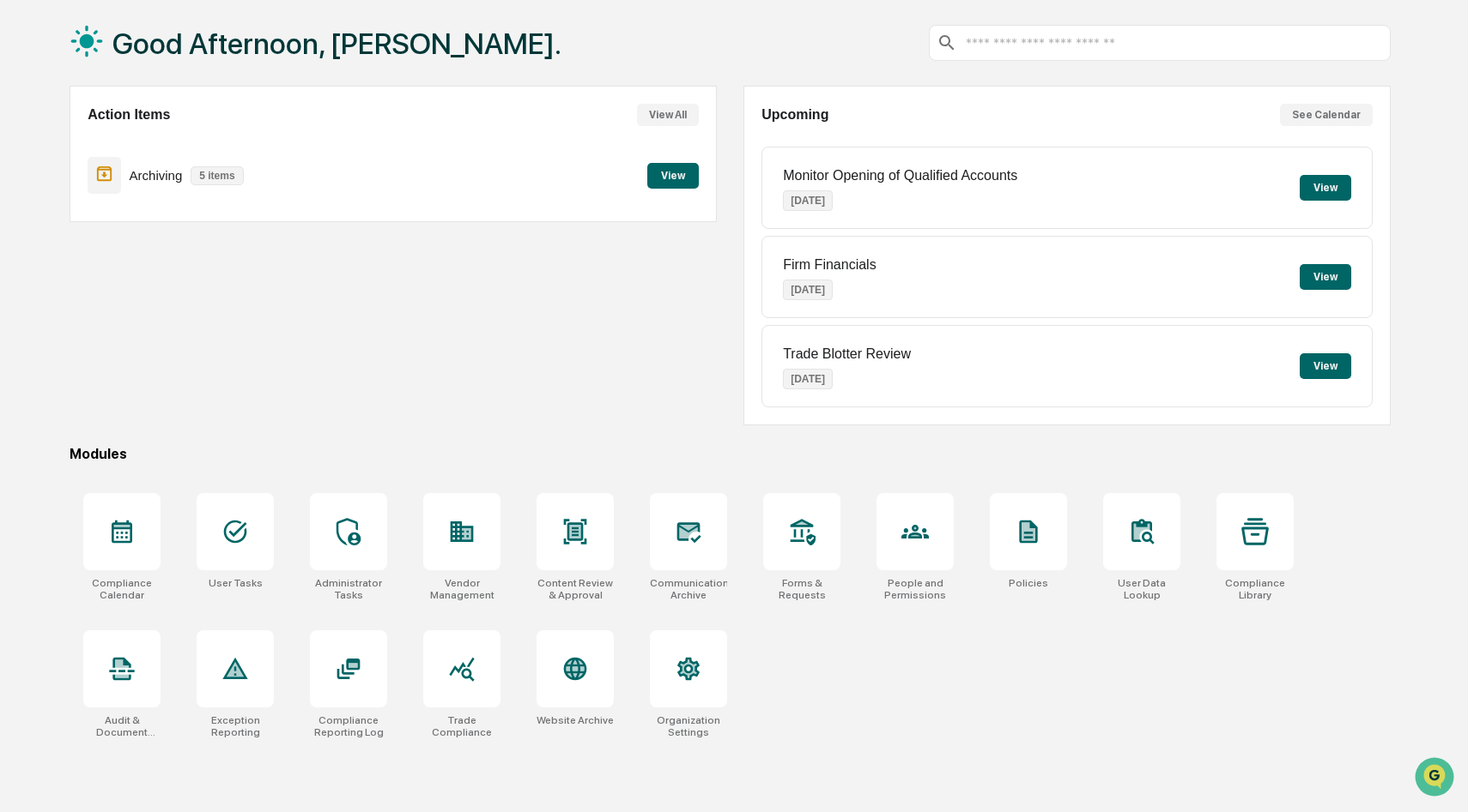
click at [658, 118] on button "View All" at bounding box center [667, 115] width 62 height 23
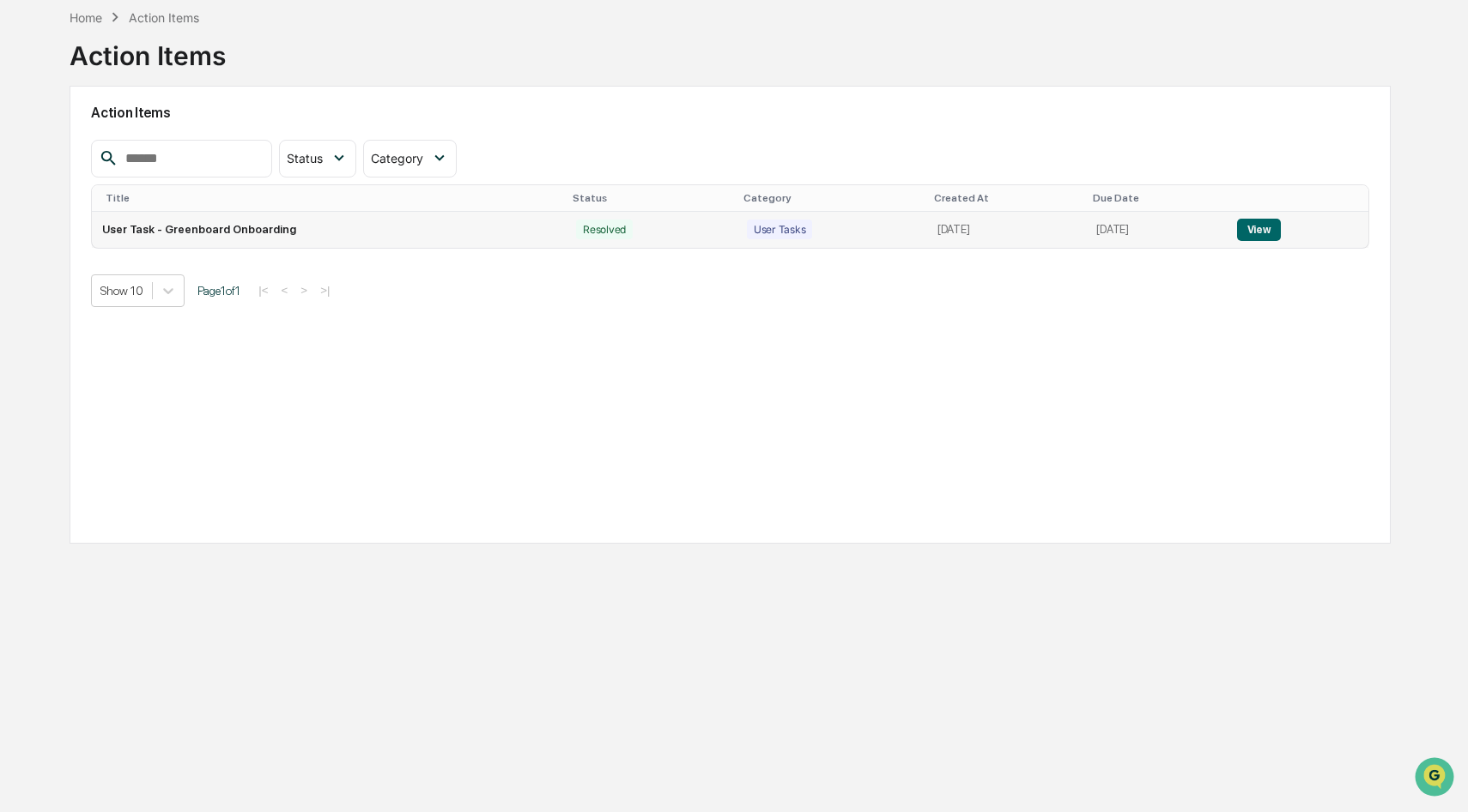
click at [337, 231] on td "User Task - Greenboard Onboarding" at bounding box center [328, 230] width 473 height 36
click at [276, 228] on td "User Task - Greenboard Onboarding" at bounding box center [328, 230] width 473 height 36
click at [1247, 230] on button "View" at bounding box center [1259, 229] width 44 height 23
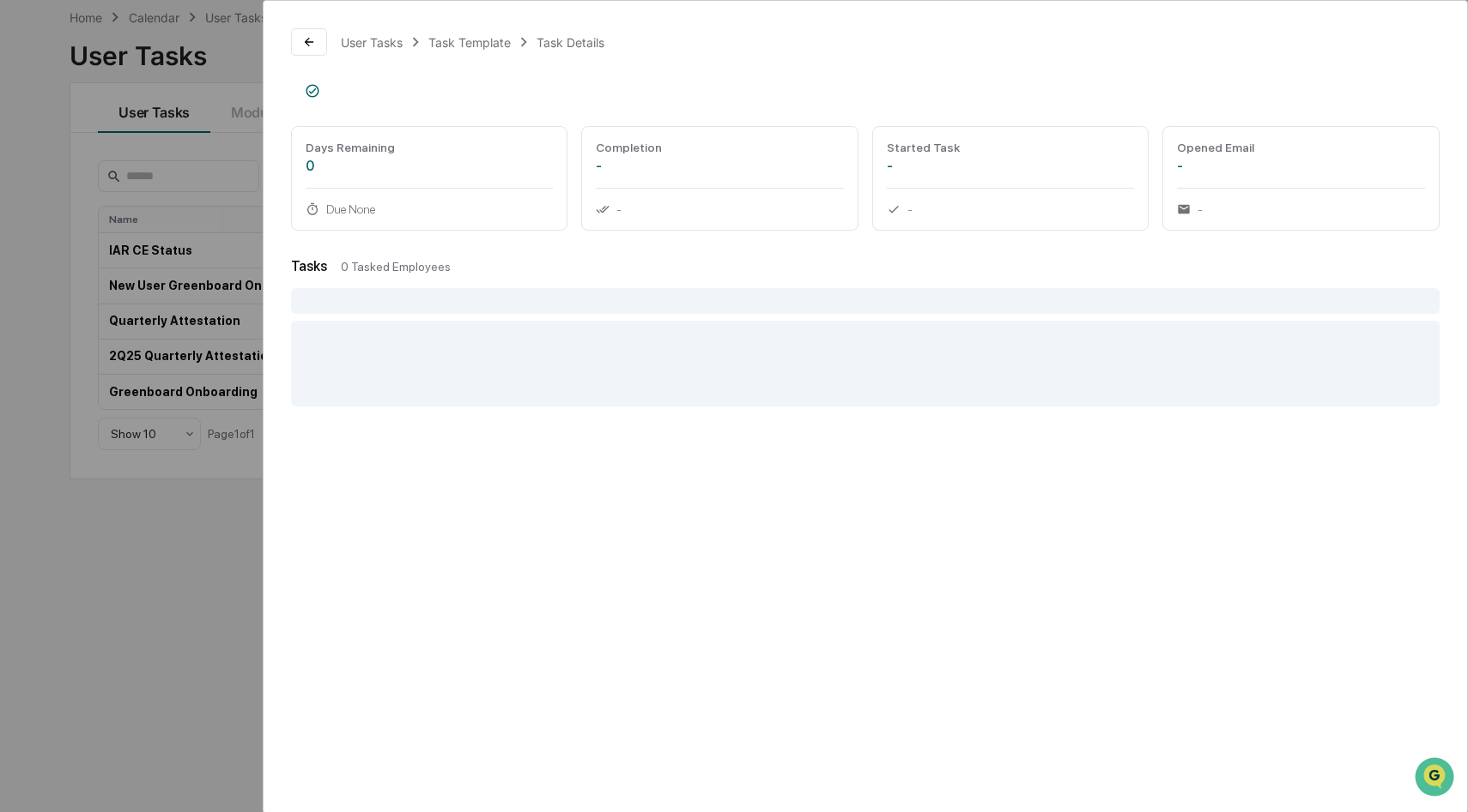
click at [228, 349] on div "User Tasks Task Template Task Details Days Remaining 0 Due None Completion - - …" at bounding box center [734, 406] width 1468 height 812
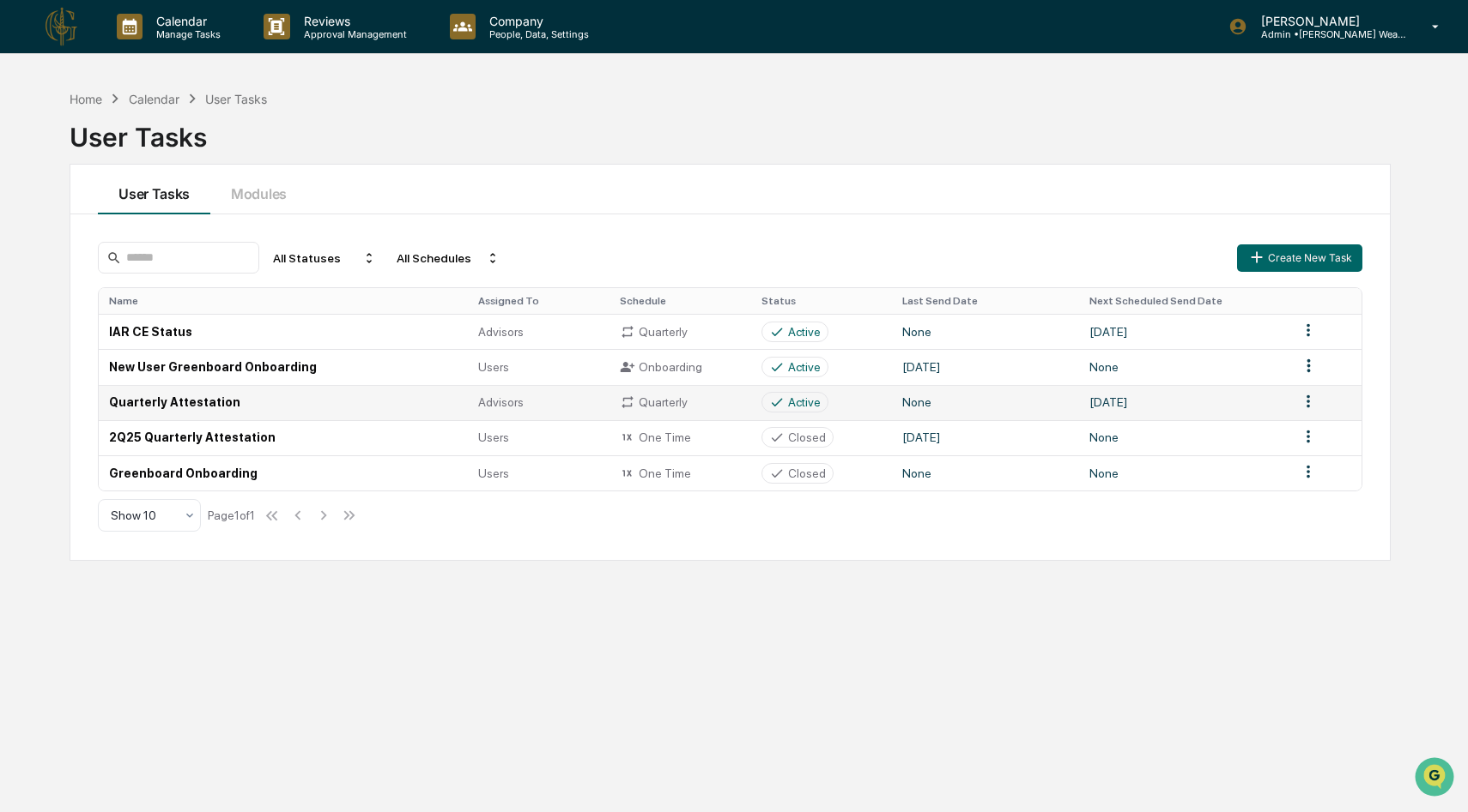
click at [228, 402] on td "Quarterly Attestation" at bounding box center [283, 402] width 369 height 35
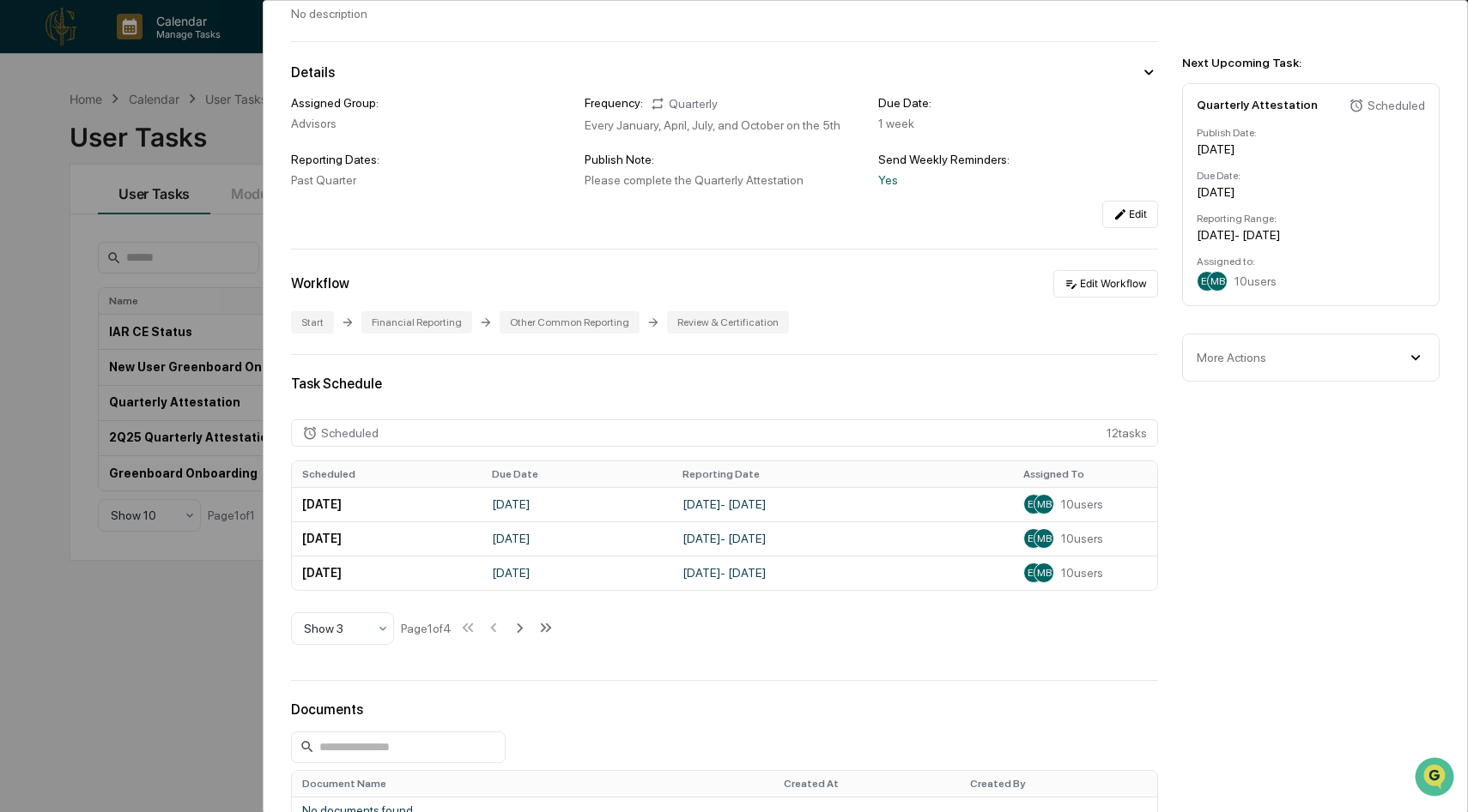
scroll to position [65, 0]
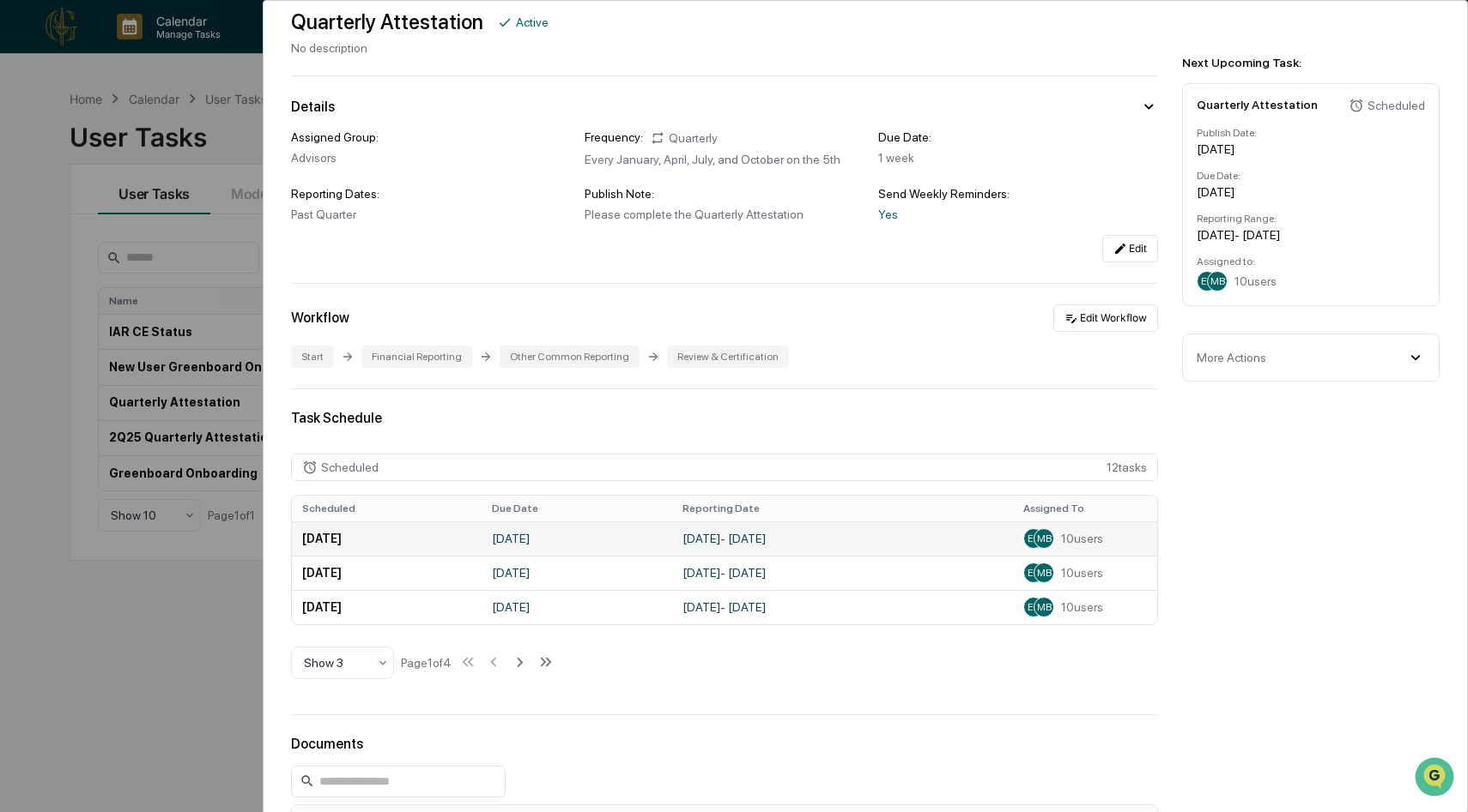
click at [1084, 535] on span "10 users" at bounding box center [1082, 538] width 42 height 14
click at [1067, 532] on span "10 users" at bounding box center [1082, 538] width 42 height 14
click at [1057, 554] on td "ER MB 10 users" at bounding box center [1084, 539] width 144 height 34
click at [1045, 554] on td "ER MB 10 users" at bounding box center [1084, 539] width 144 height 34
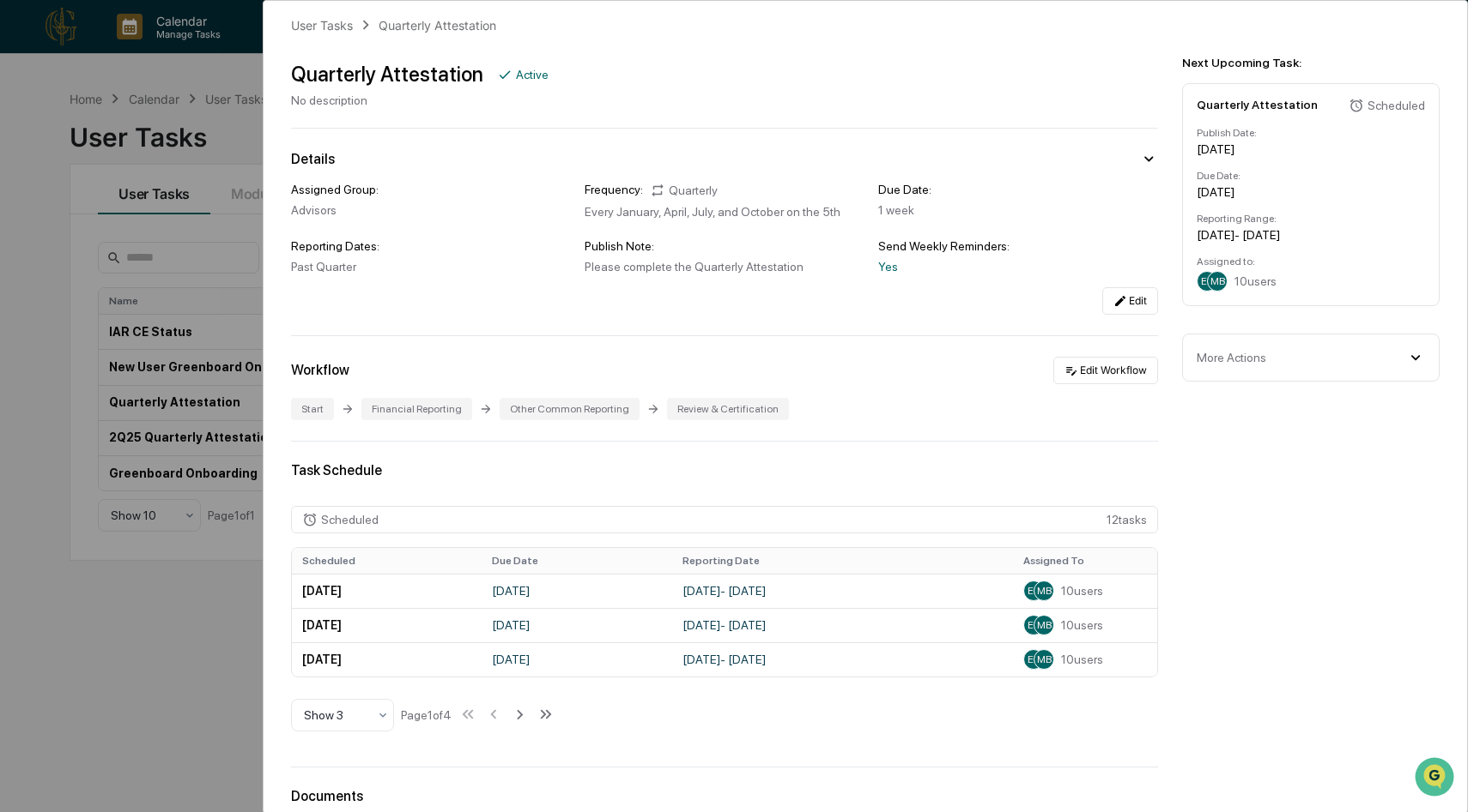
scroll to position [0, 0]
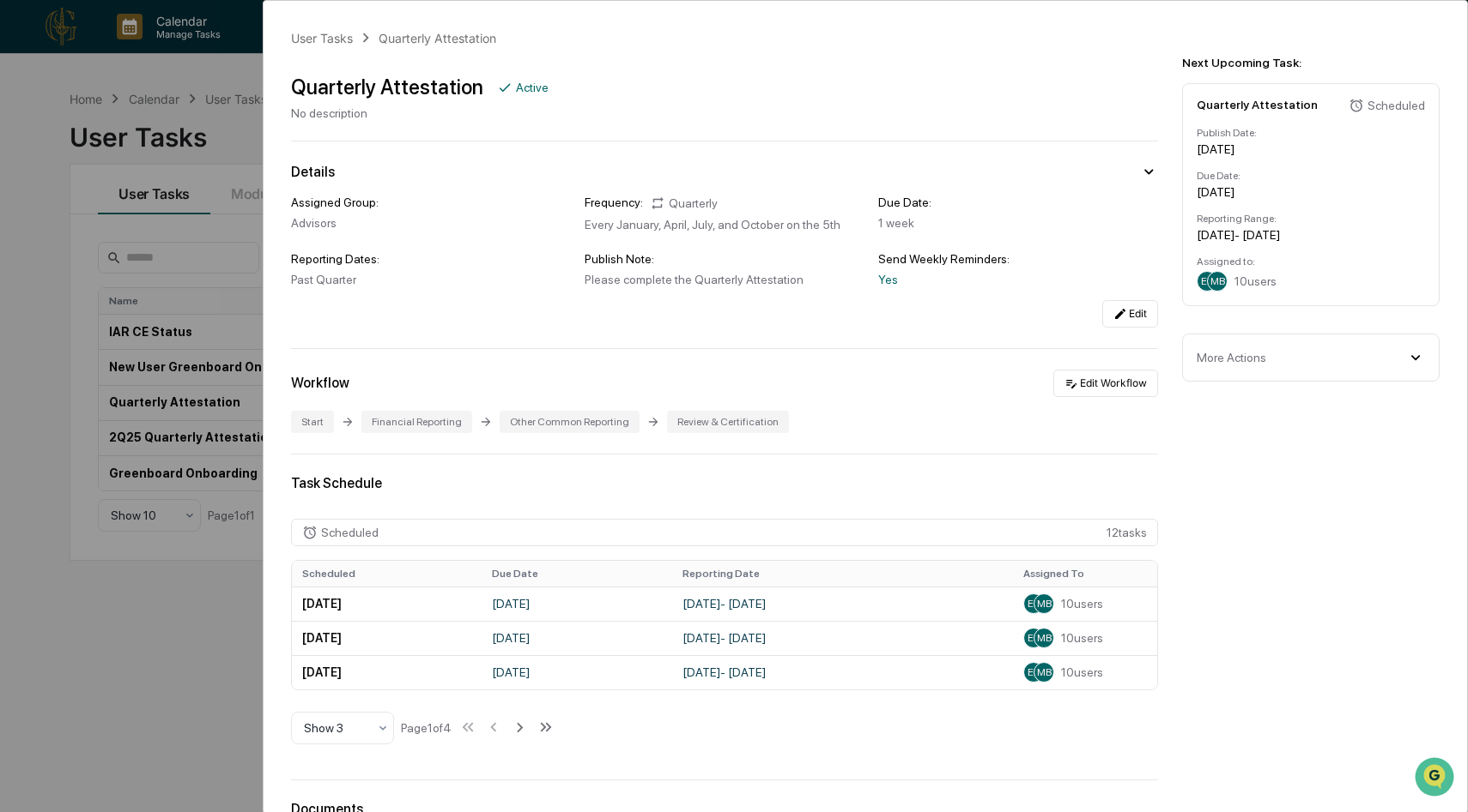
click at [1244, 287] on span "10 users" at bounding box center [1255, 281] width 42 height 14
click at [180, 428] on div "User Tasks Quarterly Attestation Quarterly Attestation Active No description De…" at bounding box center [734, 406] width 1468 height 812
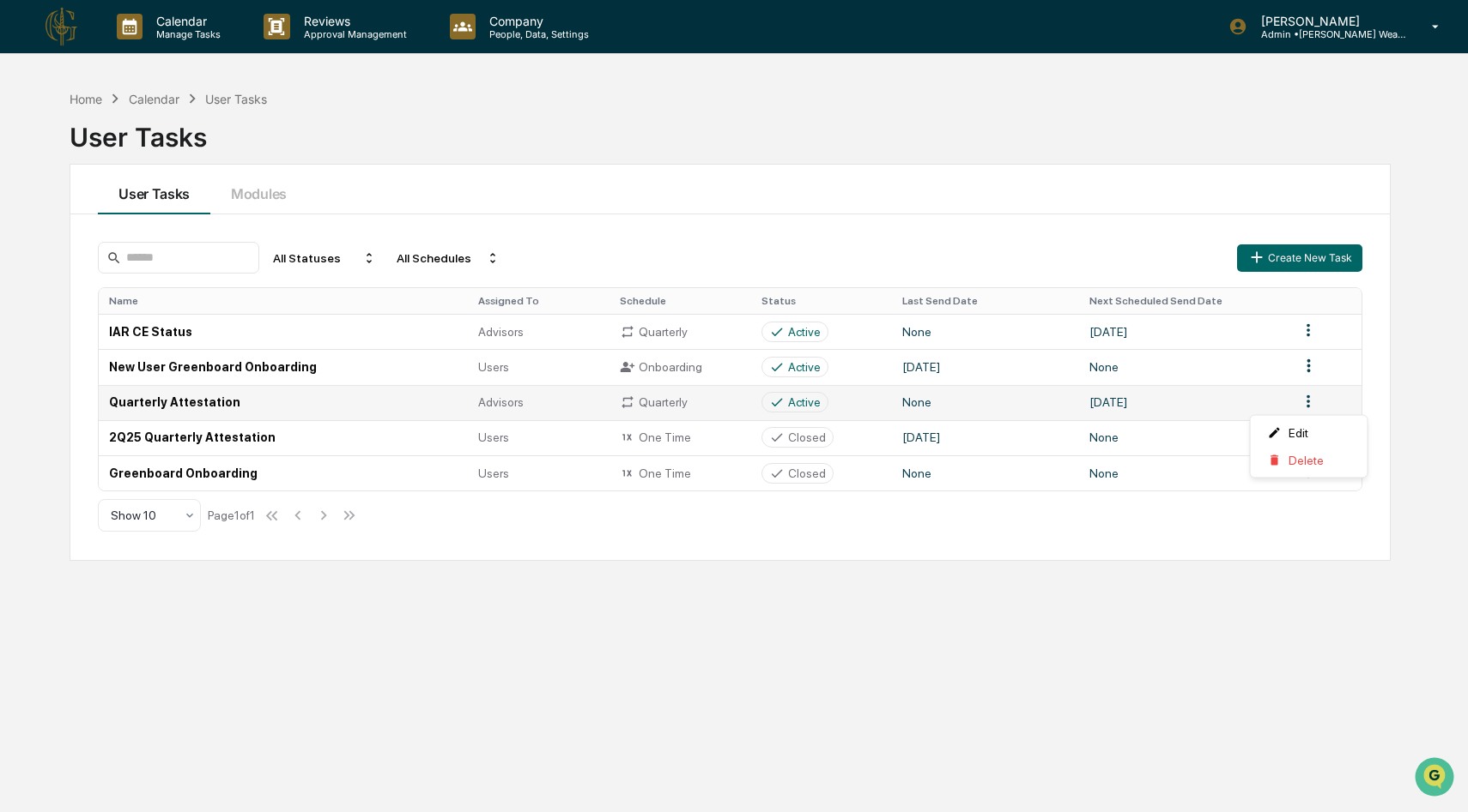
click at [1308, 399] on html "Calendar Manage Tasks Reviews Approval Management Company People, Data, Setting…" at bounding box center [734, 406] width 1468 height 812
click at [228, 409] on html "Calendar Manage Tasks Reviews Approval Management Company People, Data, Setting…" at bounding box center [734, 406] width 1468 height 812
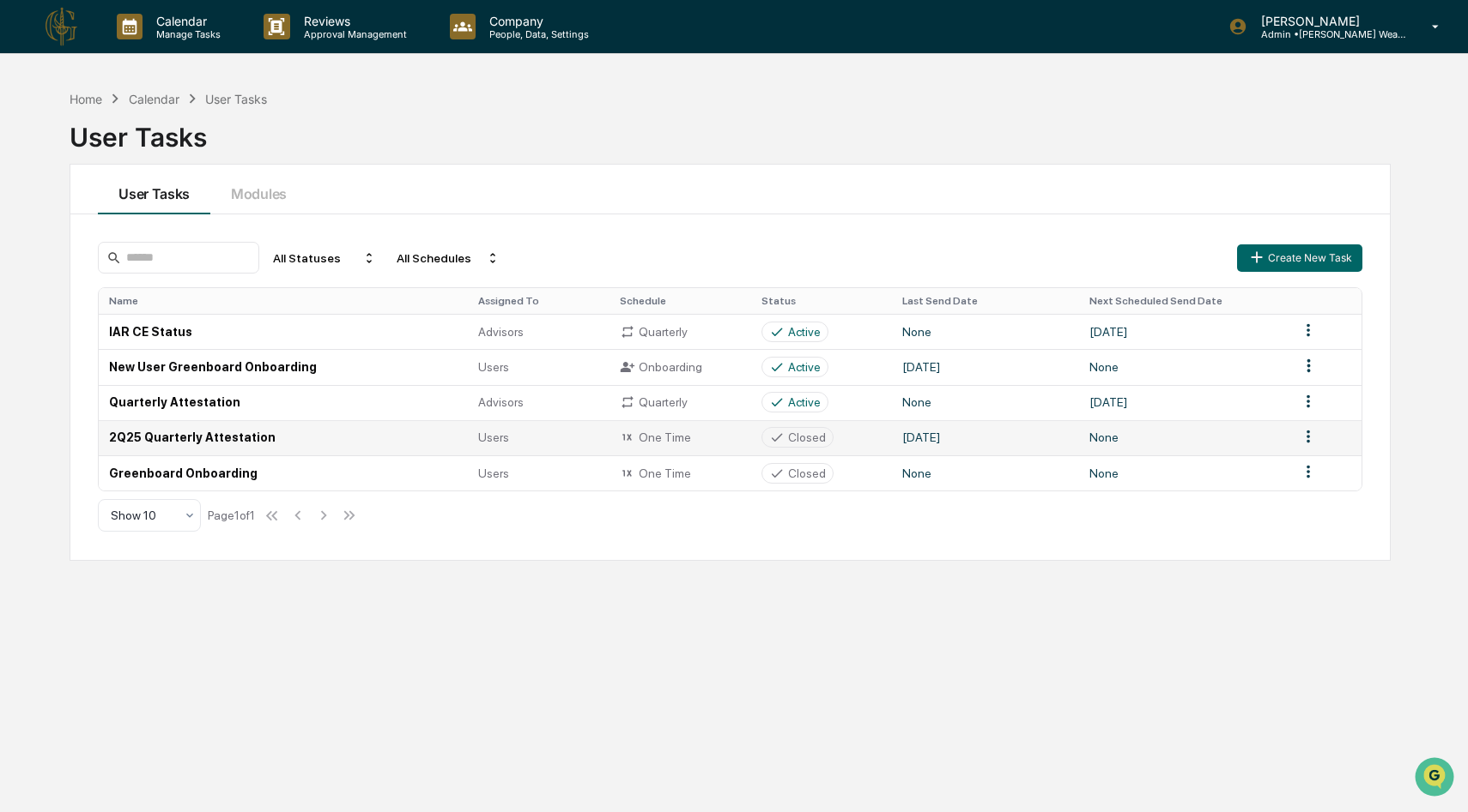
click at [219, 441] on td "2Q25 Quarterly Attestation" at bounding box center [283, 438] width 369 height 35
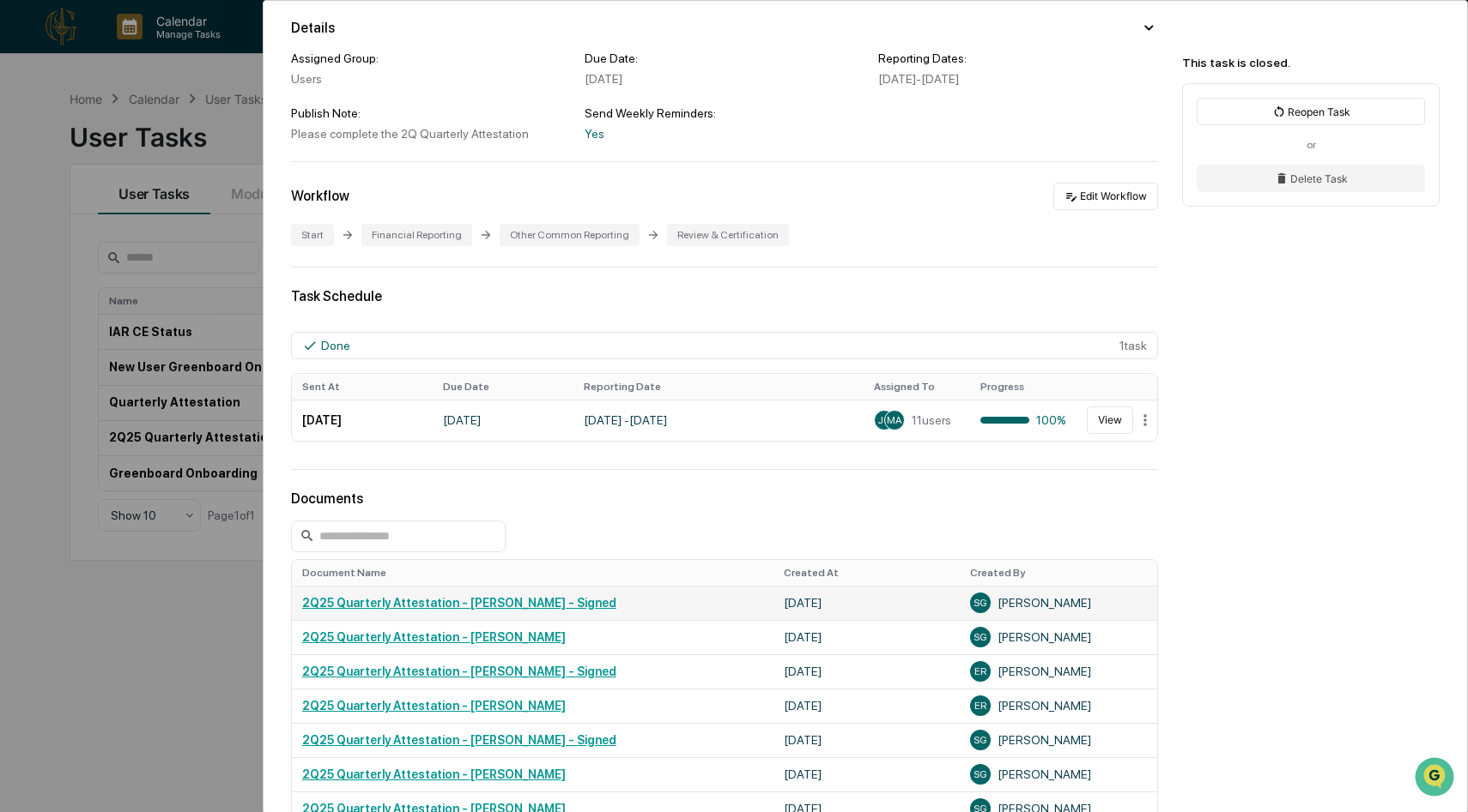
scroll to position [152, 0]
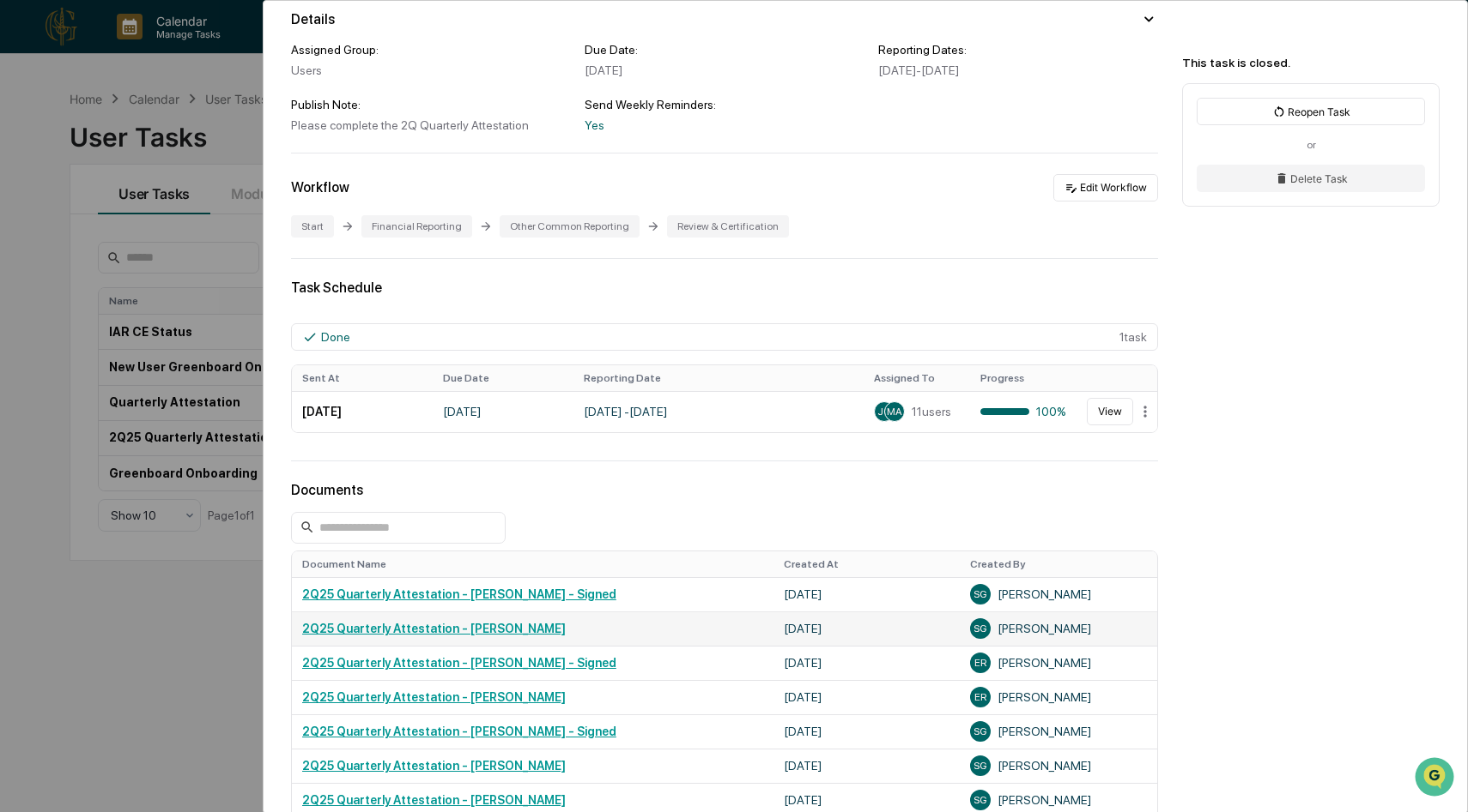
click at [481, 630] on link "2Q25 Quarterly Attestation - [PERSON_NAME]" at bounding box center [433, 628] width 264 height 14
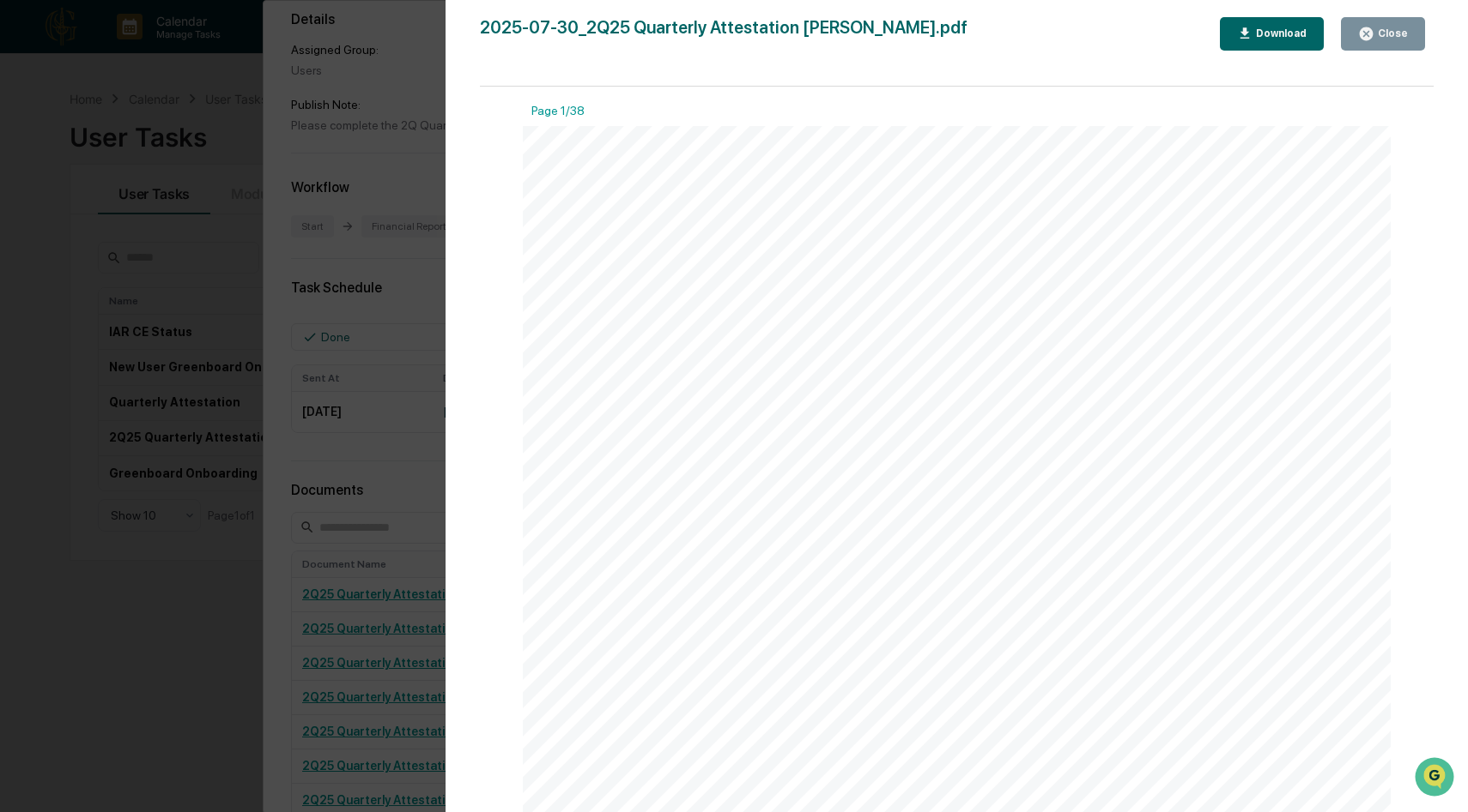
click at [403, 566] on div "Version History [DATE] 07:30 PM [PERSON_NAME] 2025-07-30_2Q25 Quarterly Attesta…" at bounding box center [734, 406] width 1468 height 812
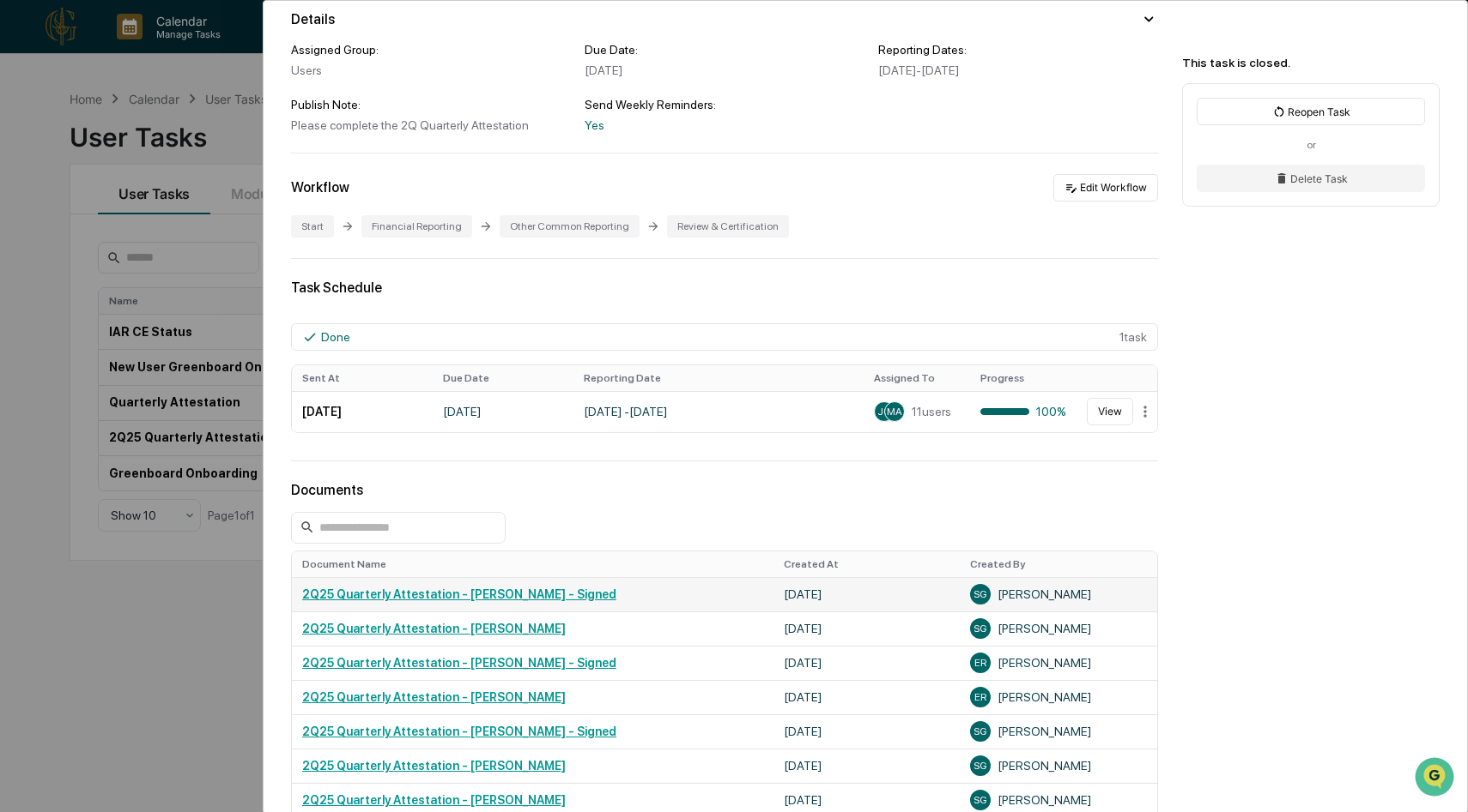
click at [388, 599] on link "2Q25 Quarterly Attestation - [PERSON_NAME] - Signed" at bounding box center [459, 594] width 314 height 14
